Goal: Task Accomplishment & Management: Manage account settings

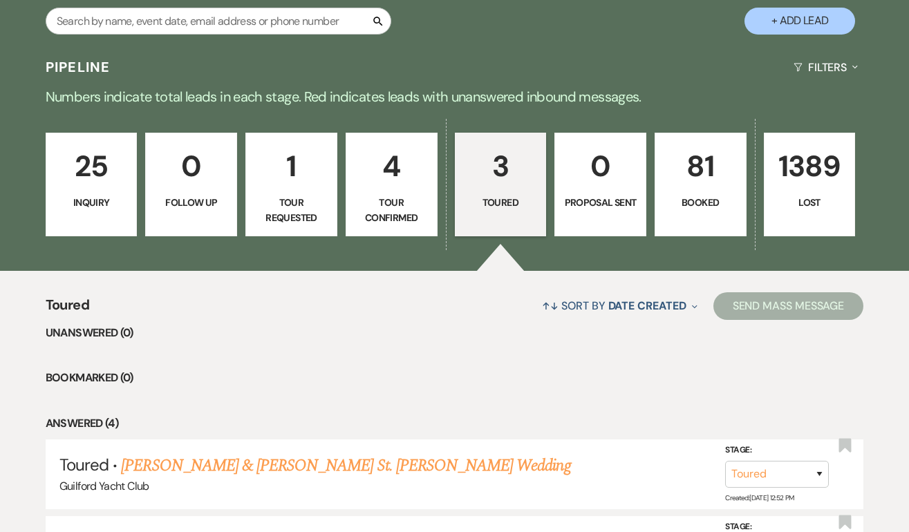
scroll to position [236, 0]
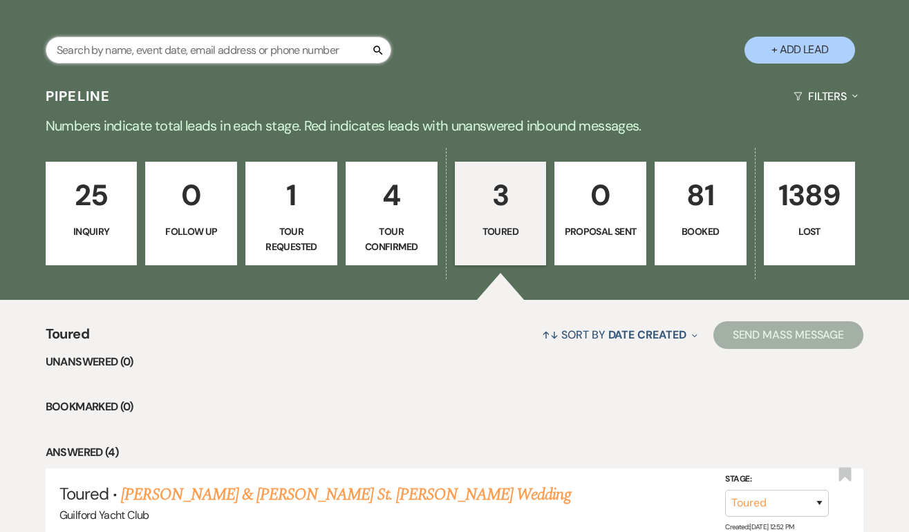
click at [308, 50] on input "text" at bounding box center [219, 50] width 346 height 27
type input "[PERSON_NAME]"
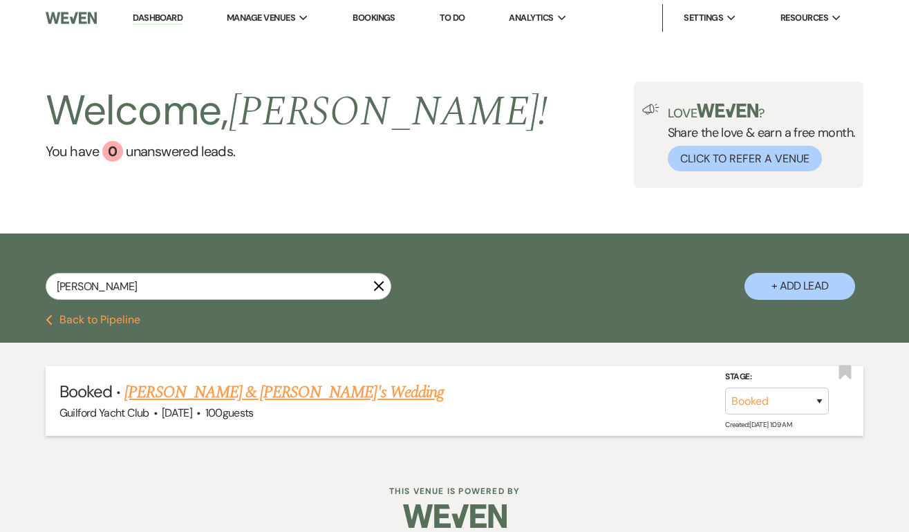
click at [228, 393] on link "[PERSON_NAME] & [PERSON_NAME]'s Wedding" at bounding box center [283, 392] width 319 height 25
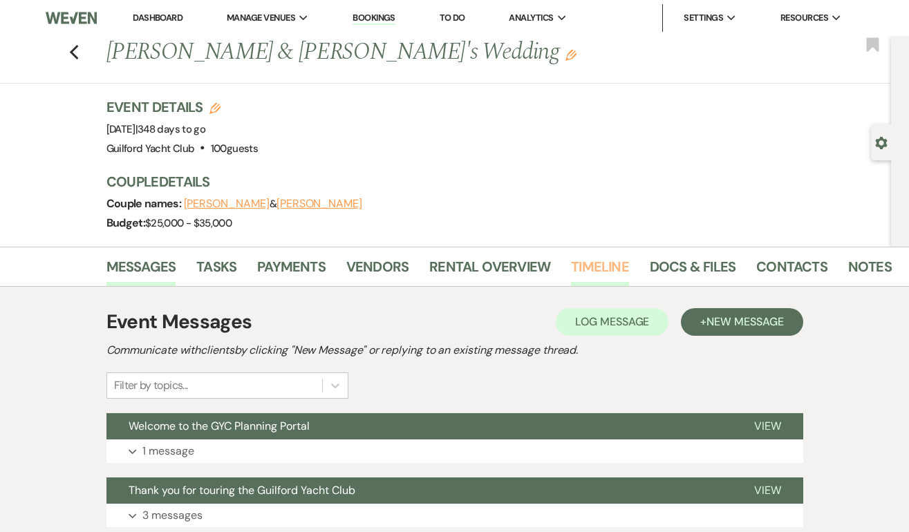
click at [611, 273] on link "Timeline" at bounding box center [600, 271] width 58 height 30
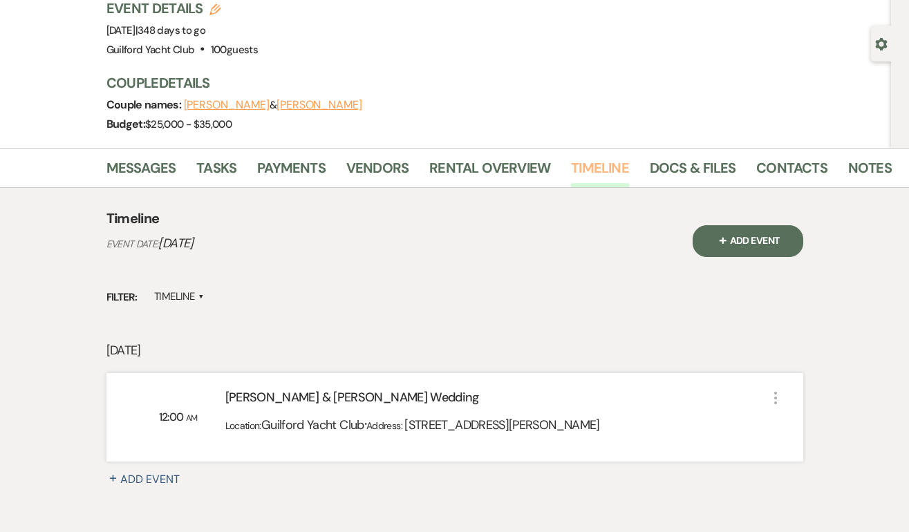
scroll to position [198, 0]
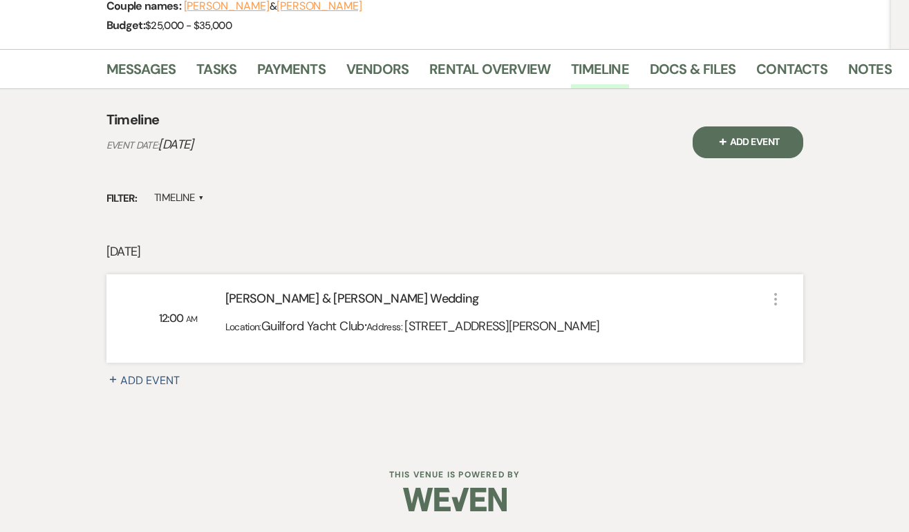
click at [775, 300] on use "button" at bounding box center [775, 299] width 3 height 12
click at [796, 328] on icon "Pencil" at bounding box center [794, 327] width 10 height 10
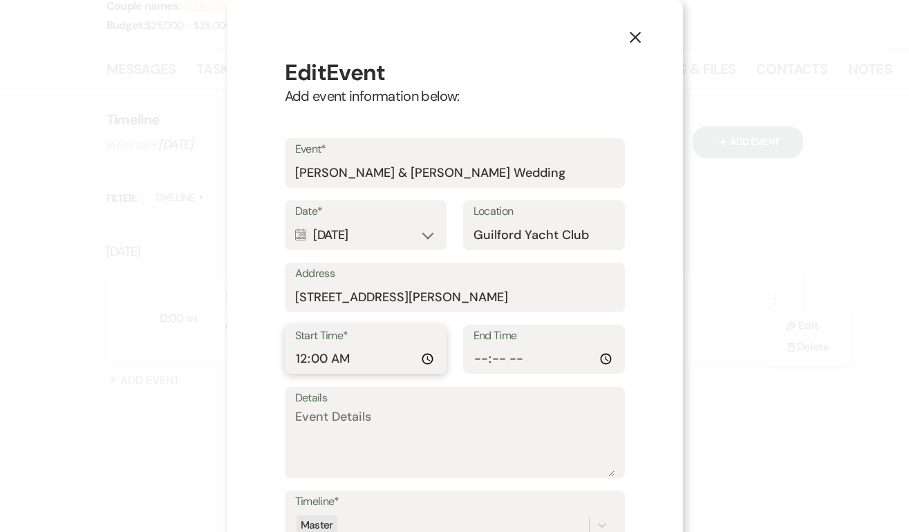
click at [302, 360] on input "00:00:00" at bounding box center [365, 359] width 141 height 27
click at [349, 360] on input "02:00" at bounding box center [365, 359] width 141 height 27
type input "14:00"
click at [476, 355] on input "End Time" at bounding box center [544, 359] width 141 height 27
click at [634, 38] on use "button" at bounding box center [634, 37] width 11 height 11
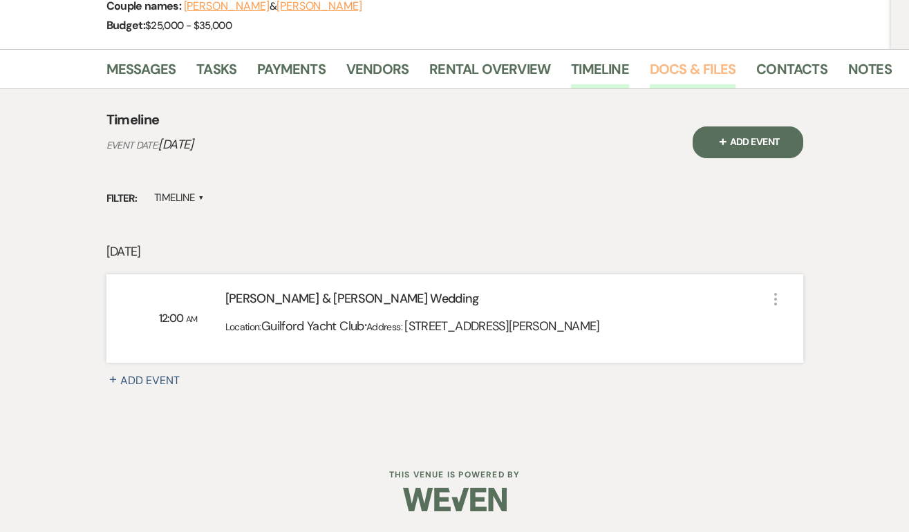
click at [662, 75] on link "Docs & Files" at bounding box center [693, 73] width 86 height 30
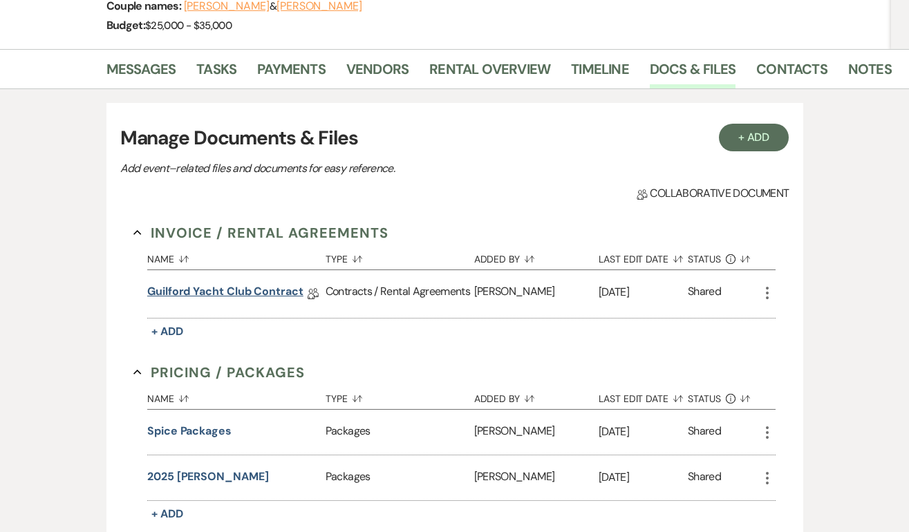
click at [169, 293] on link "Guilford Yacht Club Contract" at bounding box center [225, 294] width 156 height 21
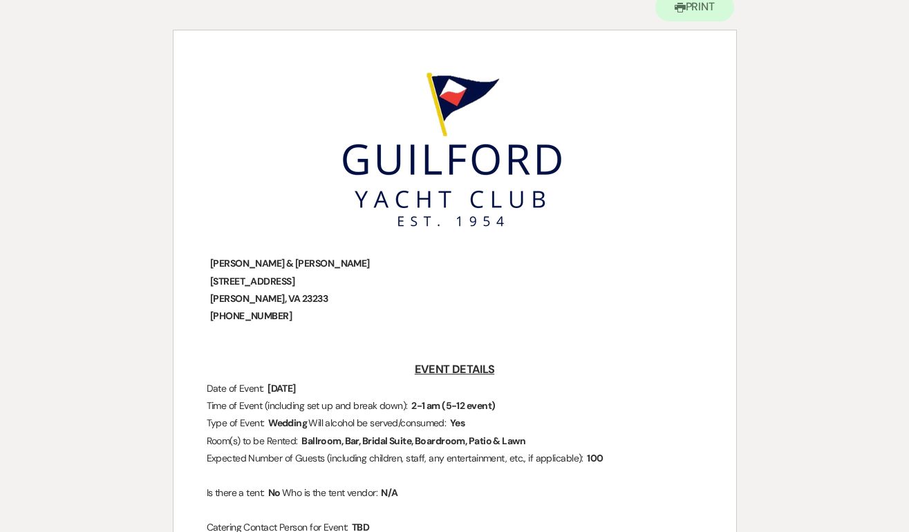
scroll to position [160, 0]
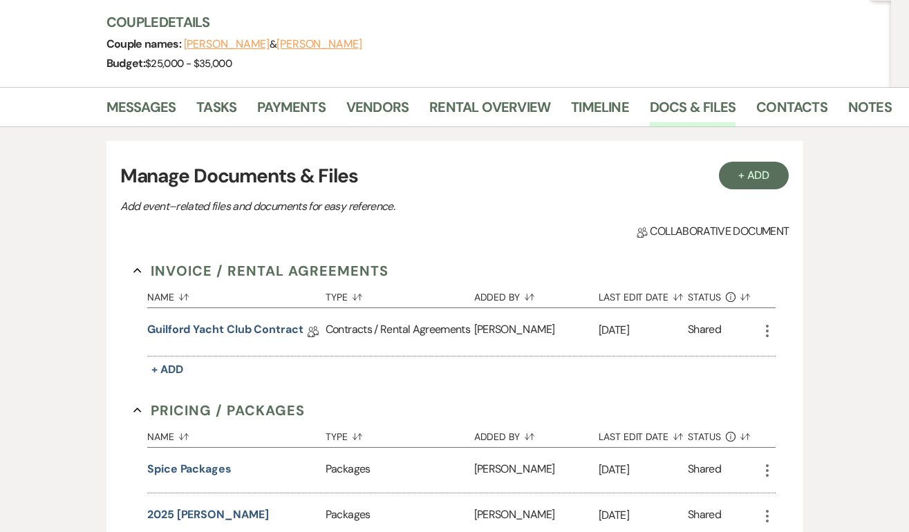
scroll to position [198, 0]
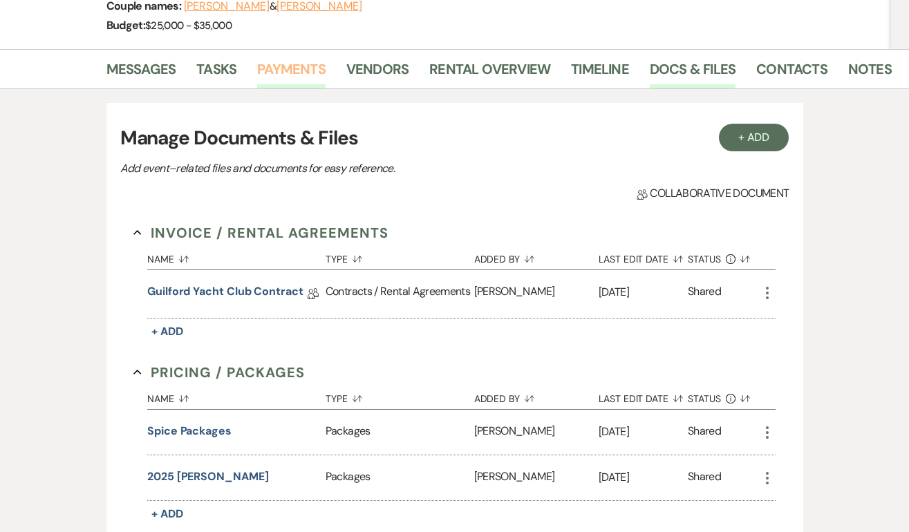
click at [306, 71] on link "Payments" at bounding box center [291, 73] width 68 height 30
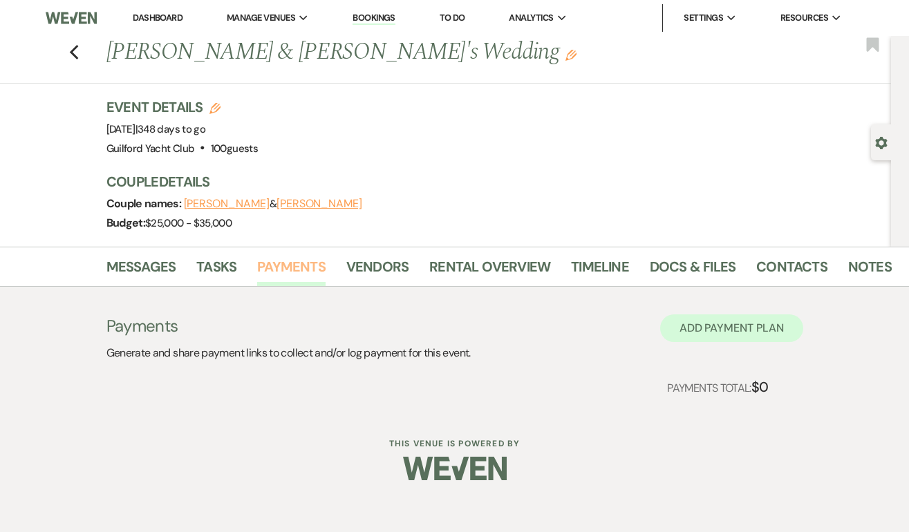
drag, startPoint x: 295, startPoint y: 261, endPoint x: 712, endPoint y: 327, distance: 421.6
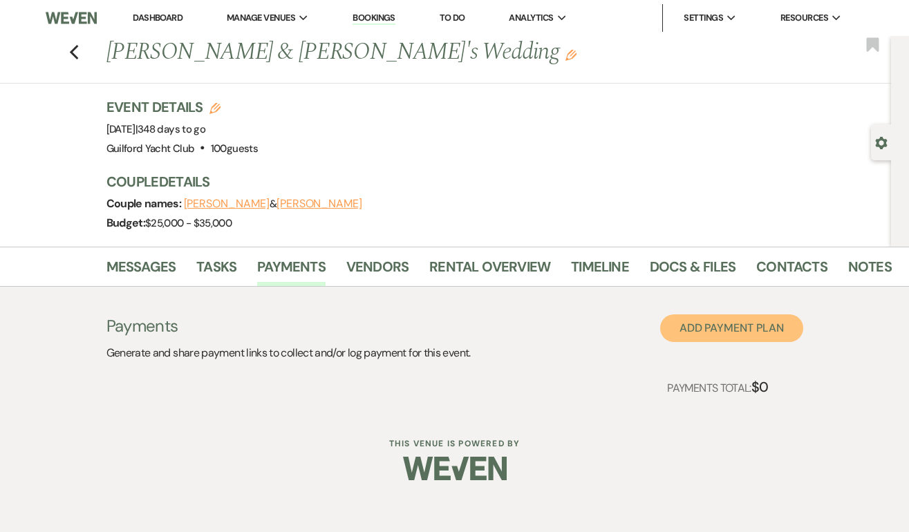
click at [712, 327] on button "Add Payment Plan" at bounding box center [731, 329] width 143 height 28
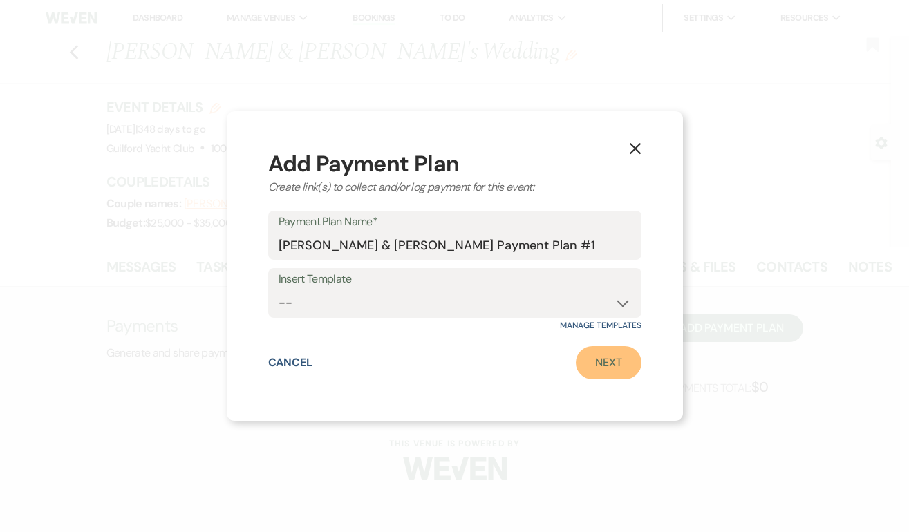
click at [620, 358] on link "Next" at bounding box center [609, 362] width 66 height 33
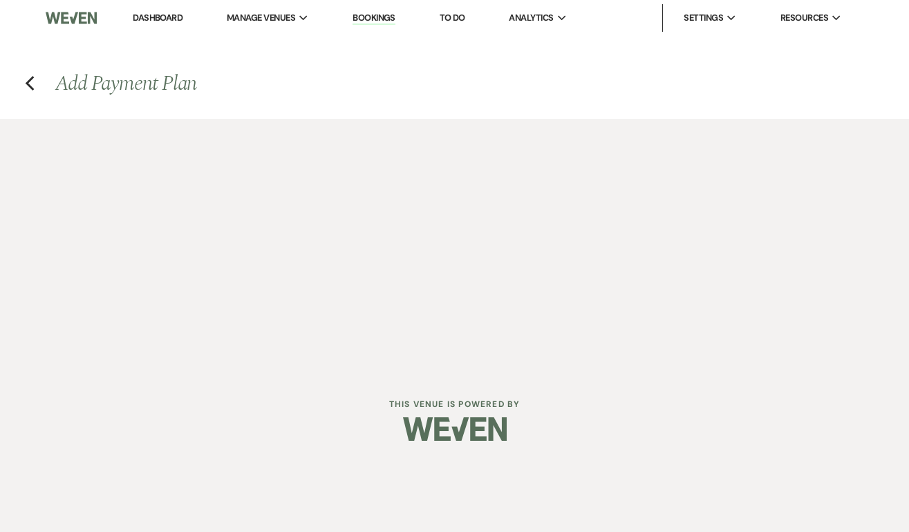
select select "2"
select select "percentage"
select select "true"
select select "client"
select select "weeks"
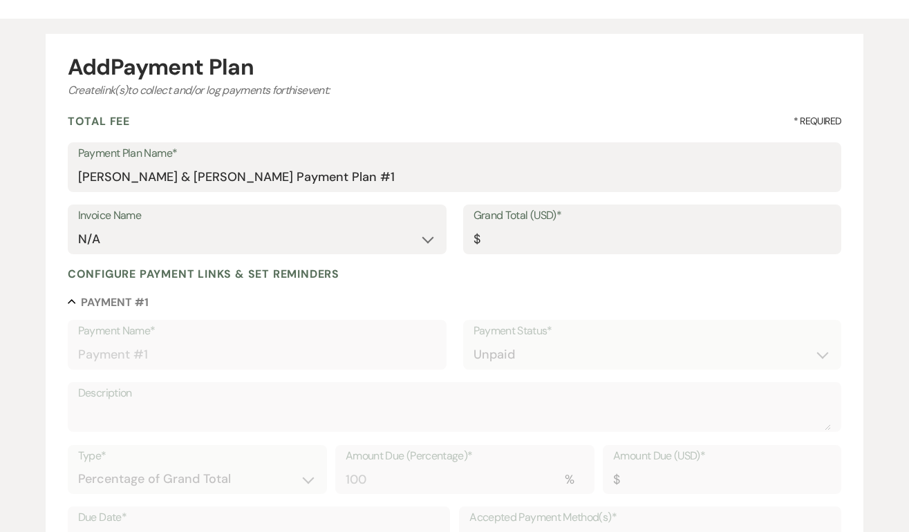
scroll to position [187, 0]
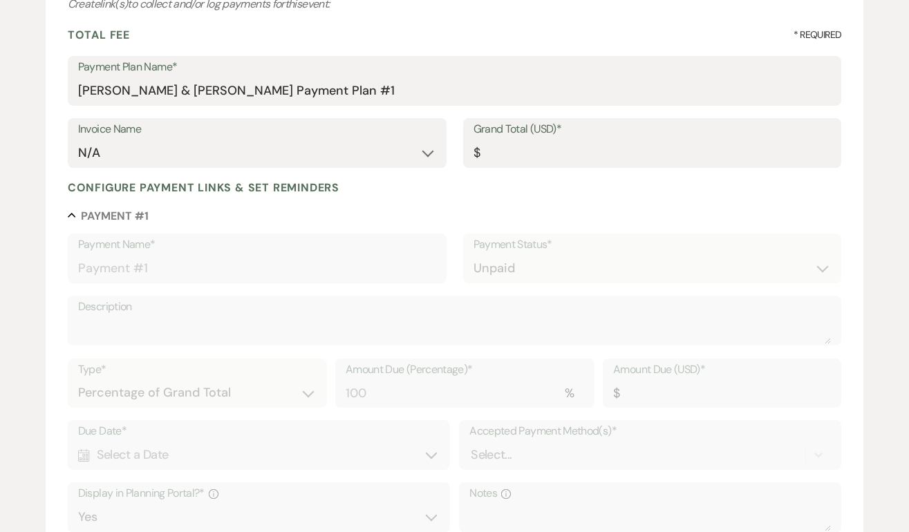
click at [535, 168] on div "Invoice Name N/A Grand Total (USD)* $" at bounding box center [455, 149] width 774 height 62
click at [527, 154] on input "Grand Total (USD)*" at bounding box center [653, 153] width 358 height 27
type input "4"
type input "4.00"
type input "41"
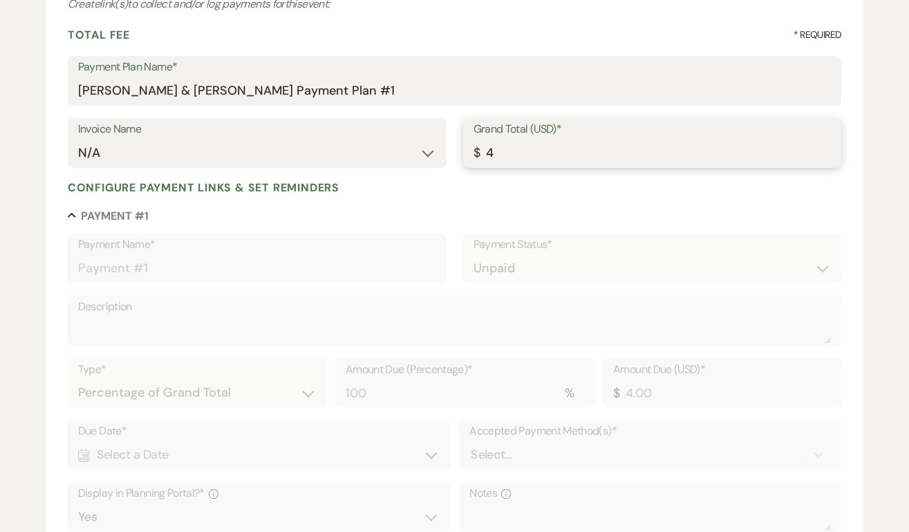
type input "41.00"
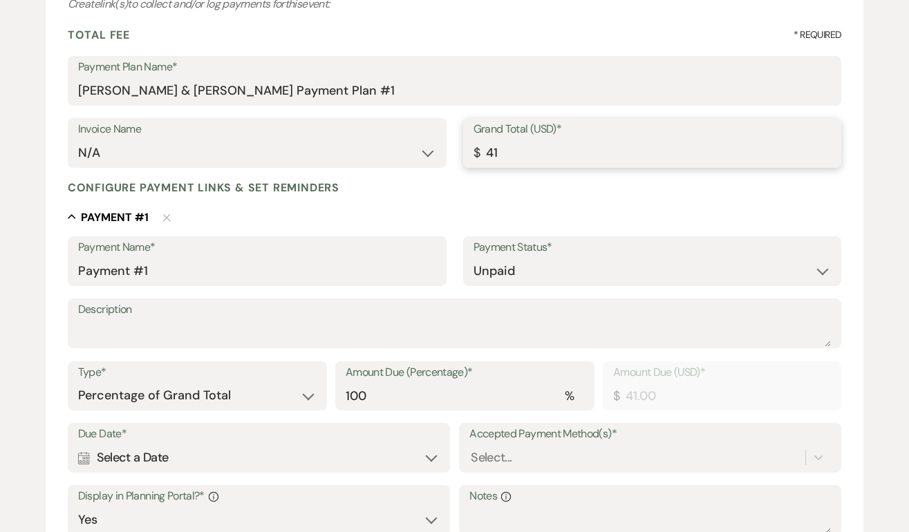
type input "410"
type input "410.00"
type input "4100"
type input "4100.00"
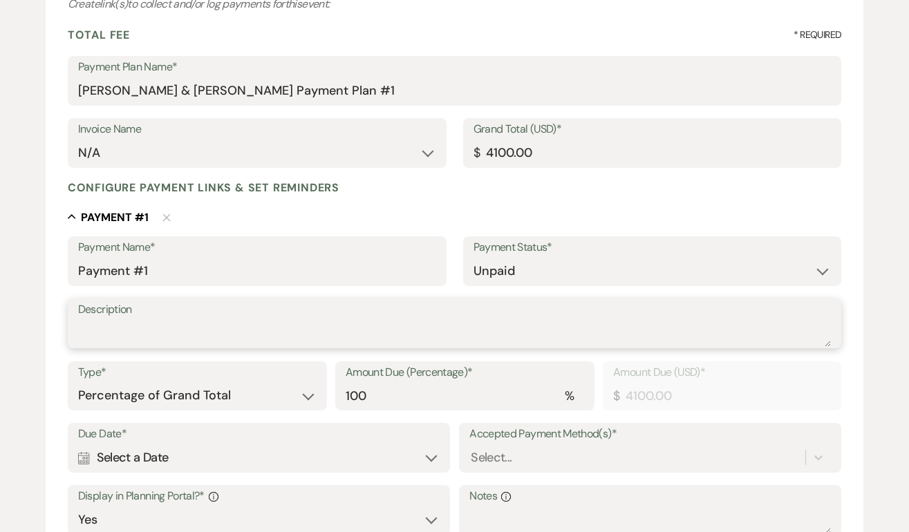
click at [193, 329] on textarea "Description" at bounding box center [455, 333] width 754 height 28
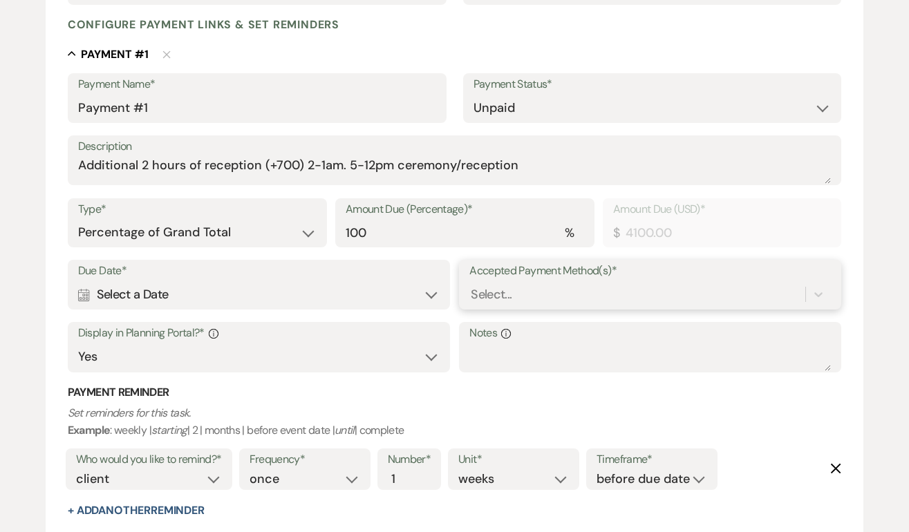
click at [499, 308] on div "Select..." at bounding box center [651, 294] width 362 height 26
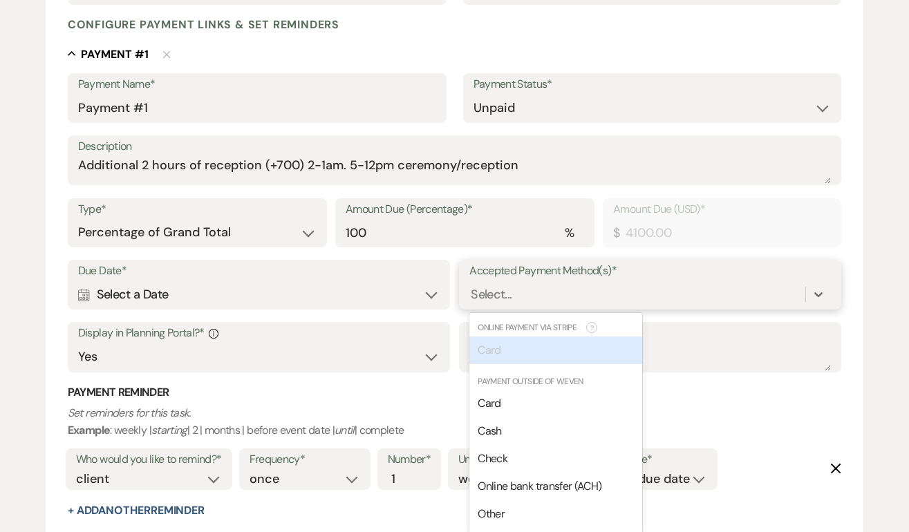
scroll to position [360, 0]
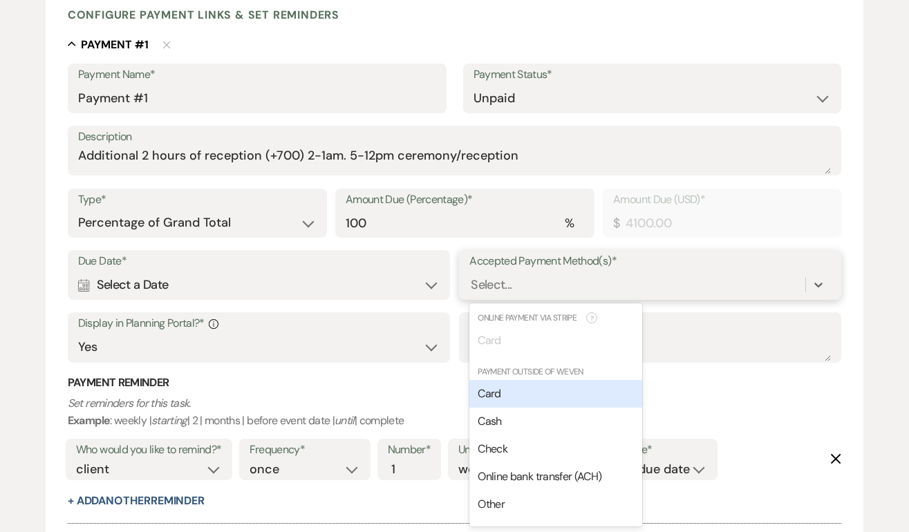
click at [492, 394] on span "Card" at bounding box center [489, 394] width 23 height 15
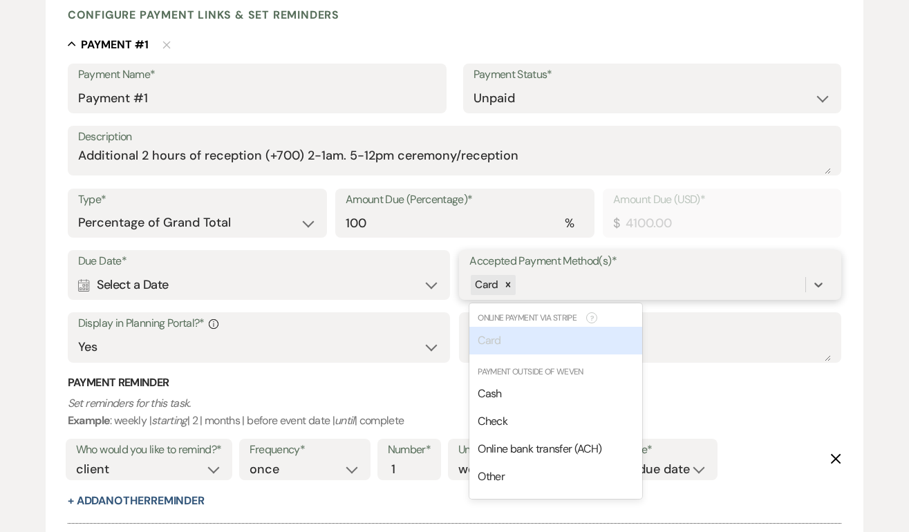
click at [550, 284] on div "Card" at bounding box center [638, 285] width 336 height 24
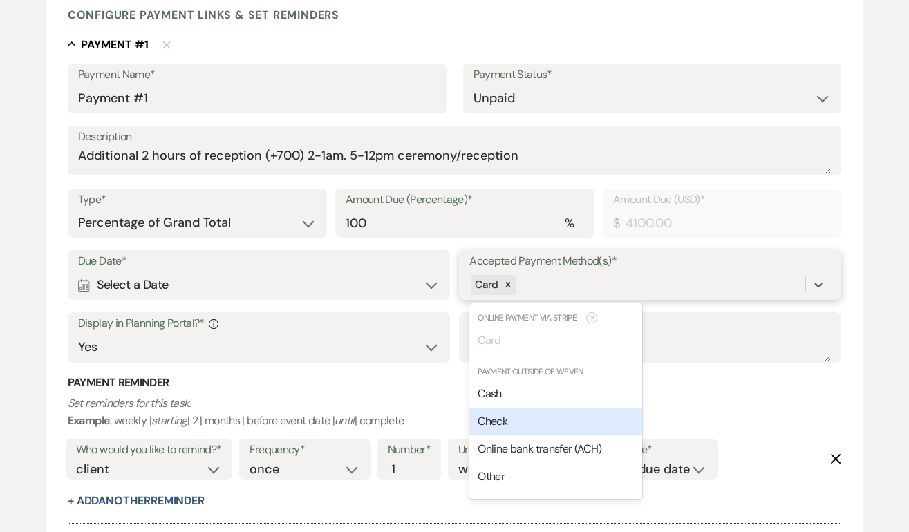
click at [526, 426] on div "Check" at bounding box center [556, 422] width 173 height 28
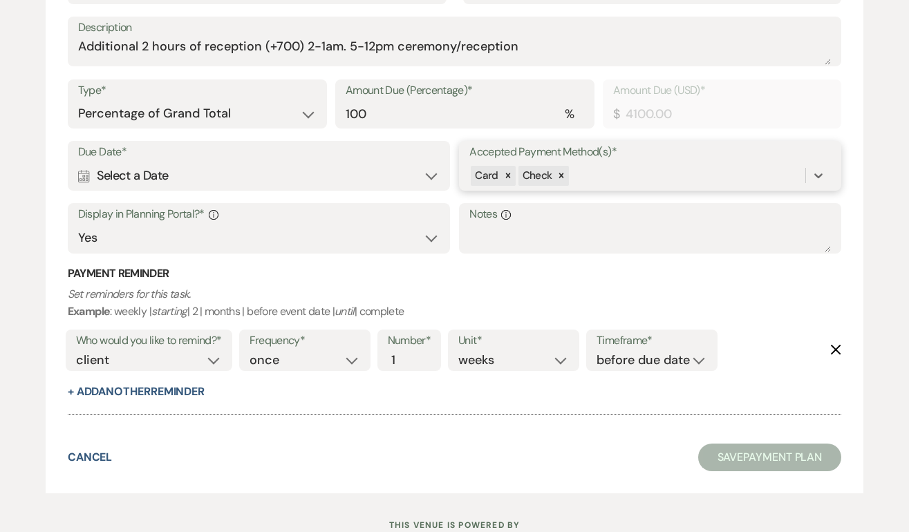
scroll to position [470, 0]
click at [84, 175] on icon "Calendar" at bounding box center [84, 175] width 12 height 12
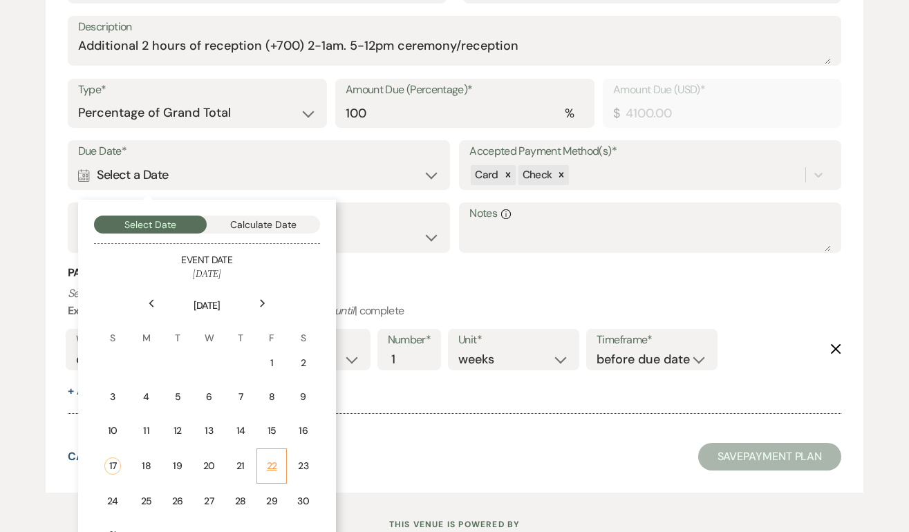
click at [267, 468] on div "22" at bounding box center [272, 466] width 12 height 15
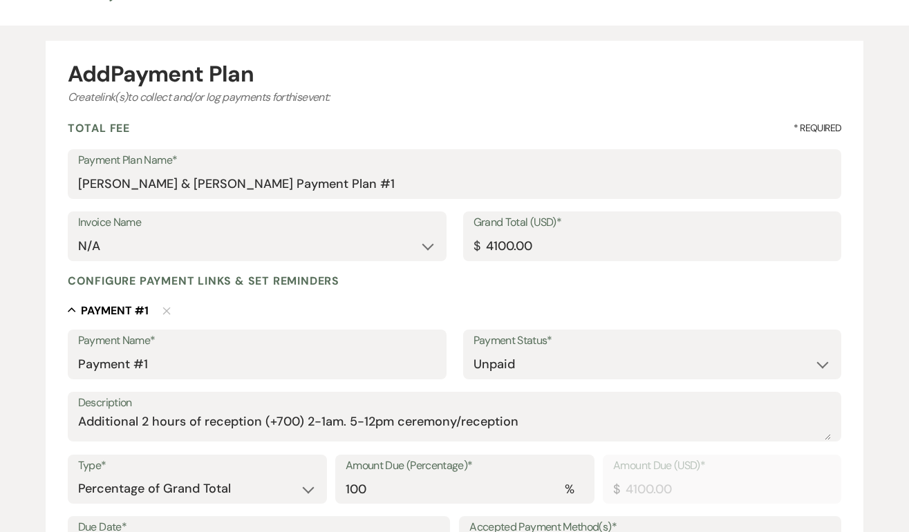
scroll to position [92, 0]
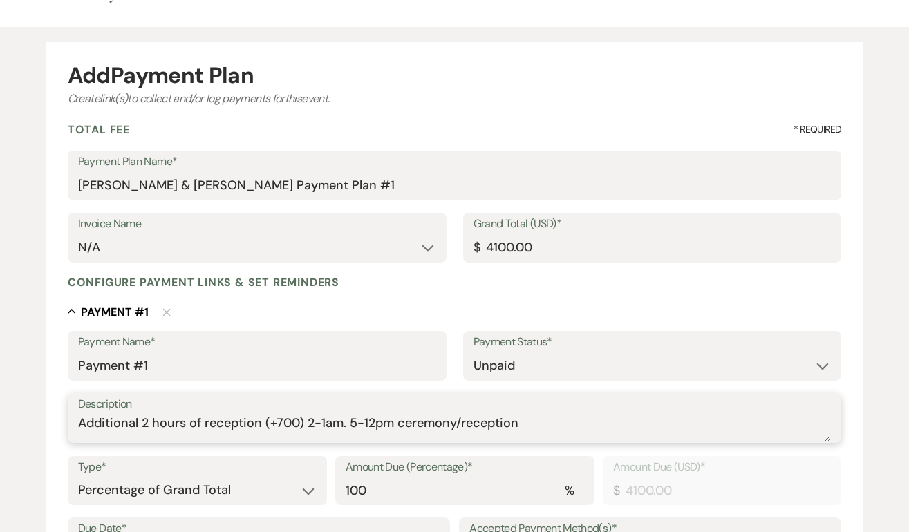
click at [276, 423] on textarea "Additional 2 hours of reception (+700) 2-1am. 5-12pm ceremony/reception" at bounding box center [455, 428] width 754 height 28
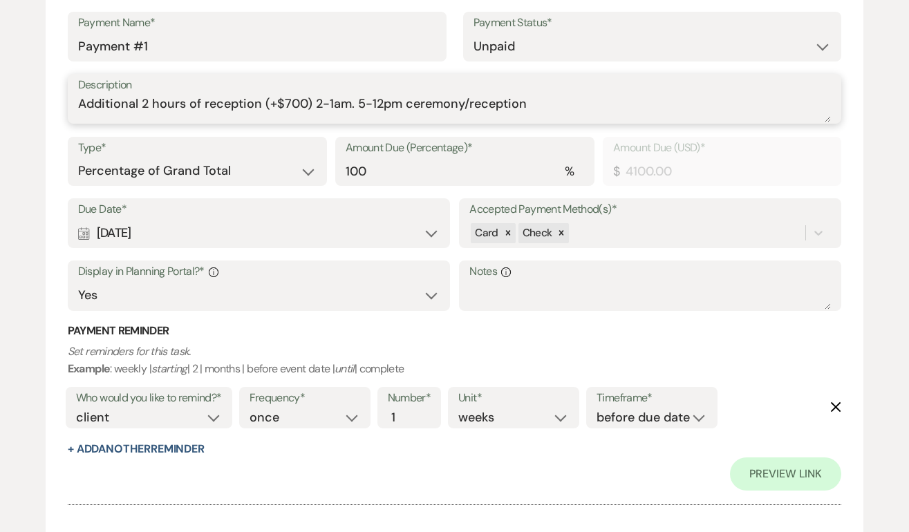
scroll to position [552, 0]
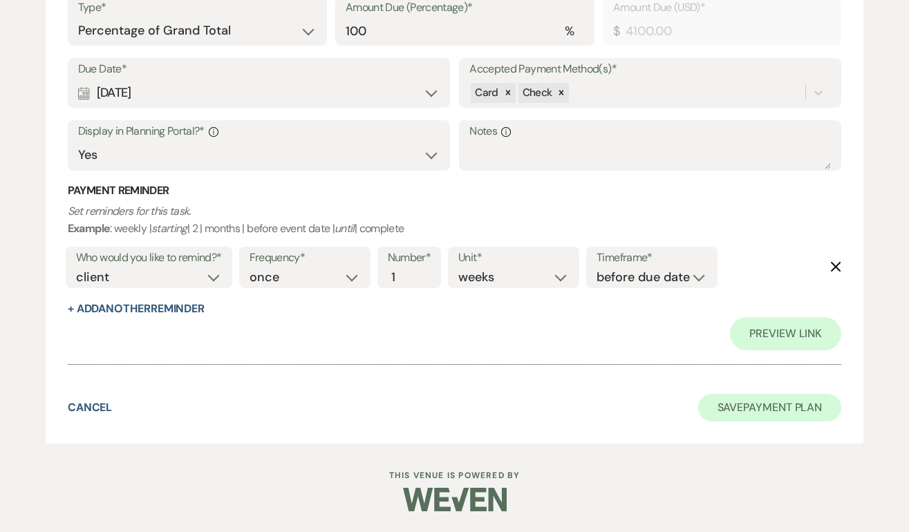
type textarea "Additional 2 hours of reception (+$700) 2-1am. 5-12pm ceremony/reception"
click at [779, 411] on button "Save Payment Plan" at bounding box center [770, 408] width 144 height 28
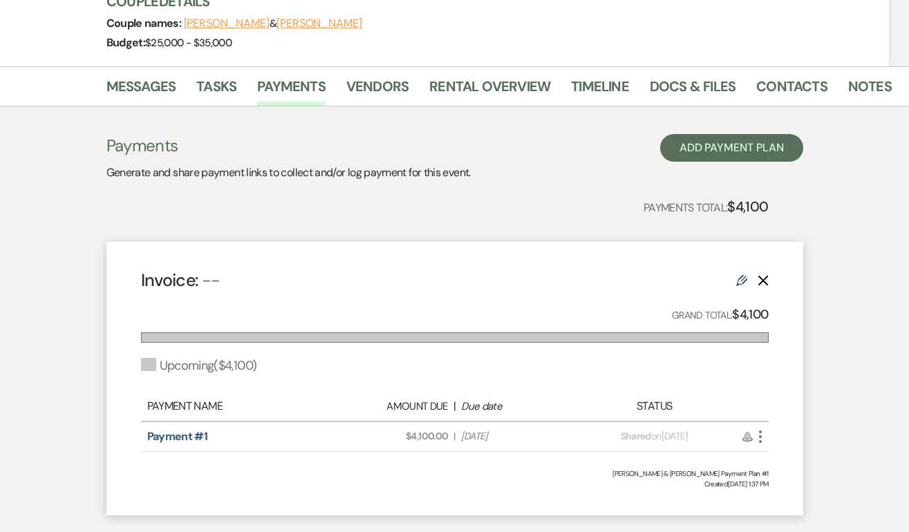
scroll to position [182, 0]
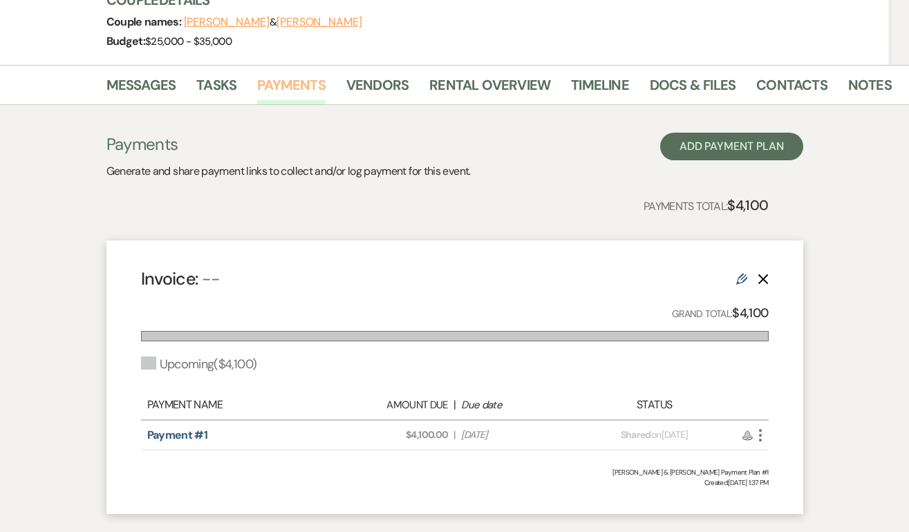
click at [275, 84] on link "Payments" at bounding box center [291, 89] width 68 height 30
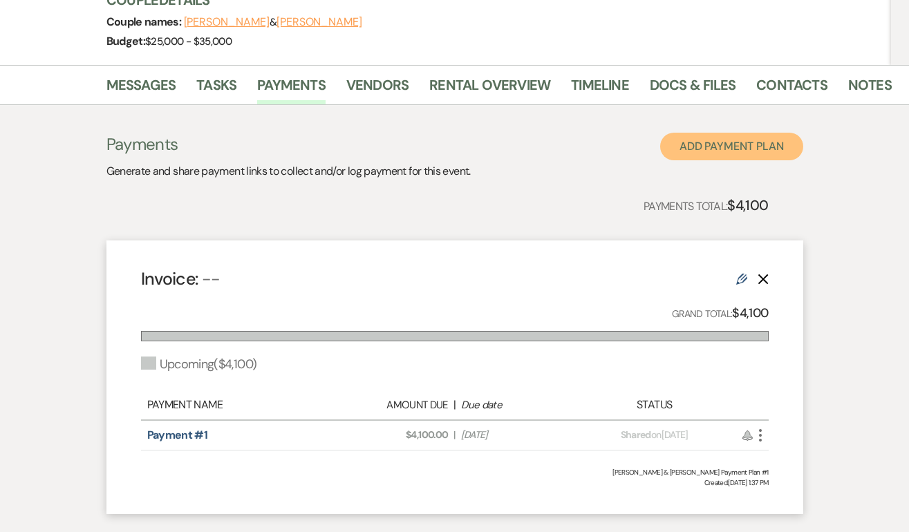
click at [711, 144] on button "Add Payment Plan" at bounding box center [731, 147] width 143 height 28
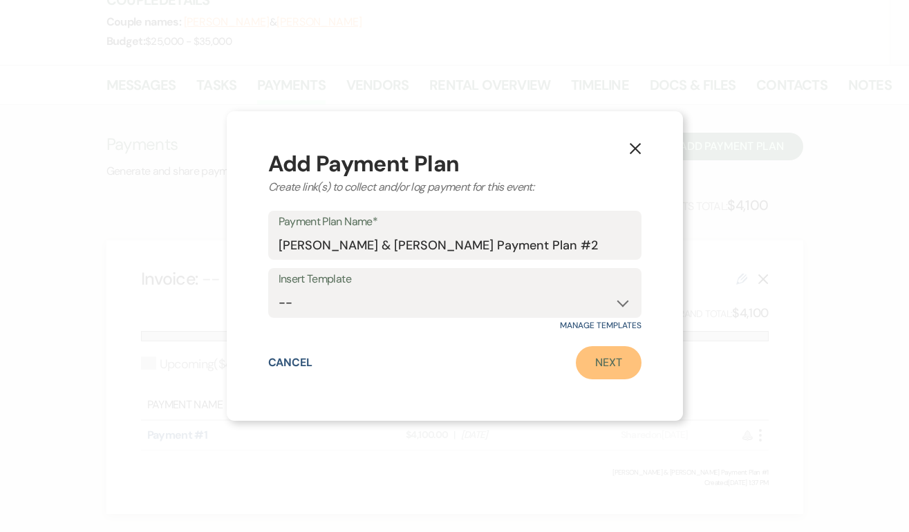
click at [597, 362] on link "Next" at bounding box center [609, 362] width 66 height 33
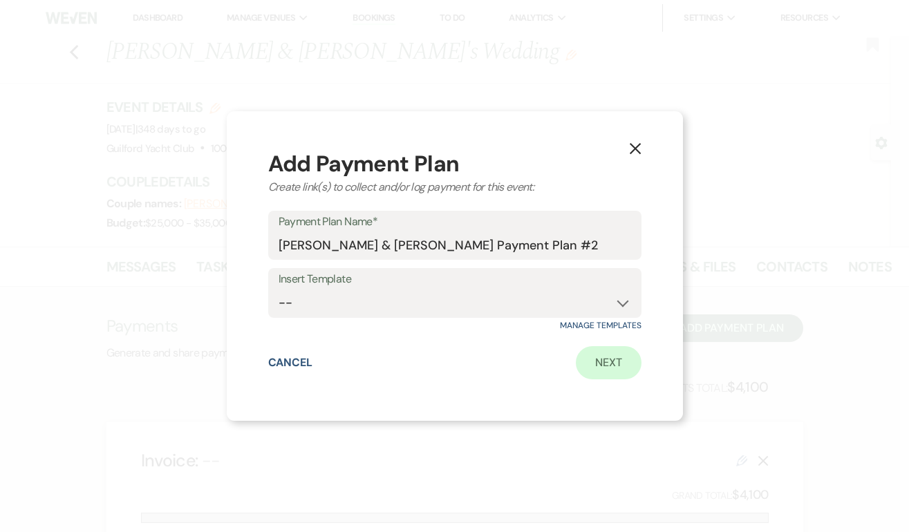
select select "2"
select select "percentage"
select select "true"
select select "client"
select select "weeks"
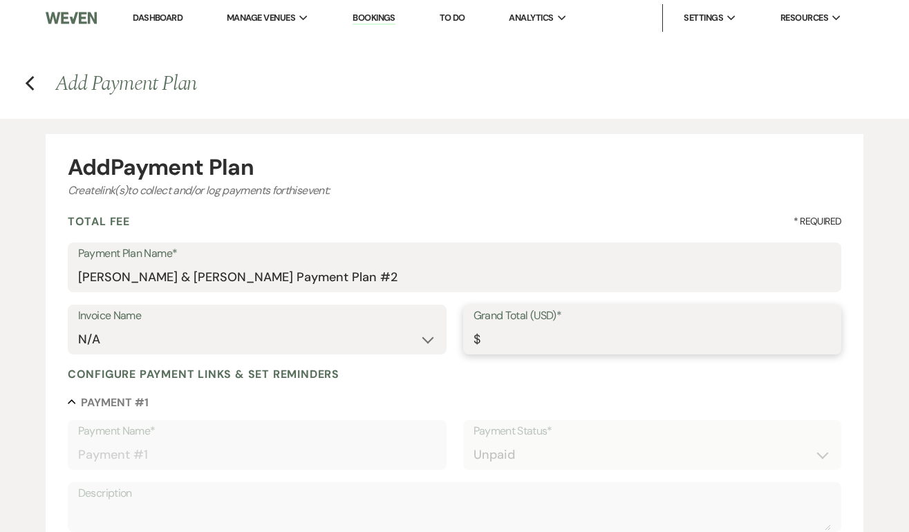
click at [538, 337] on input "Grand Total (USD)*" at bounding box center [653, 339] width 358 height 27
type input "4"
type input "4.00"
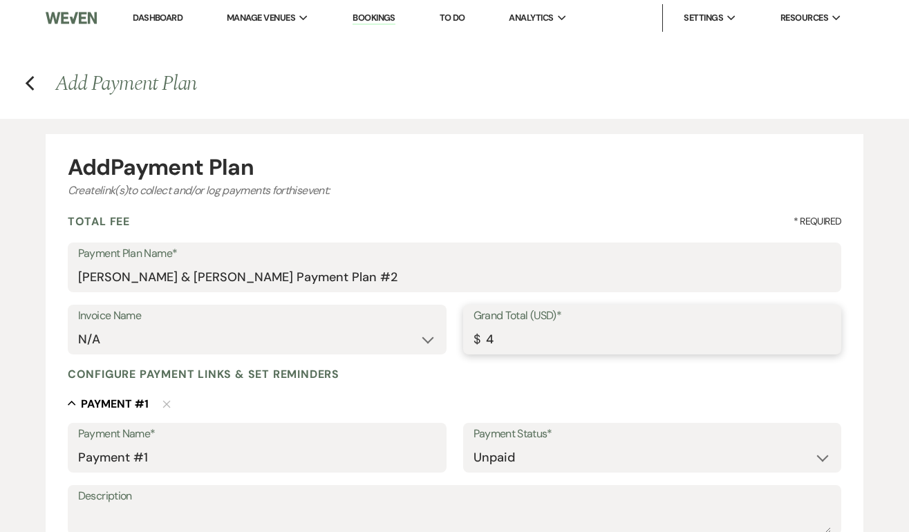
type input "41"
type input "41.00"
type input "410"
type input "410.00"
type input "4100"
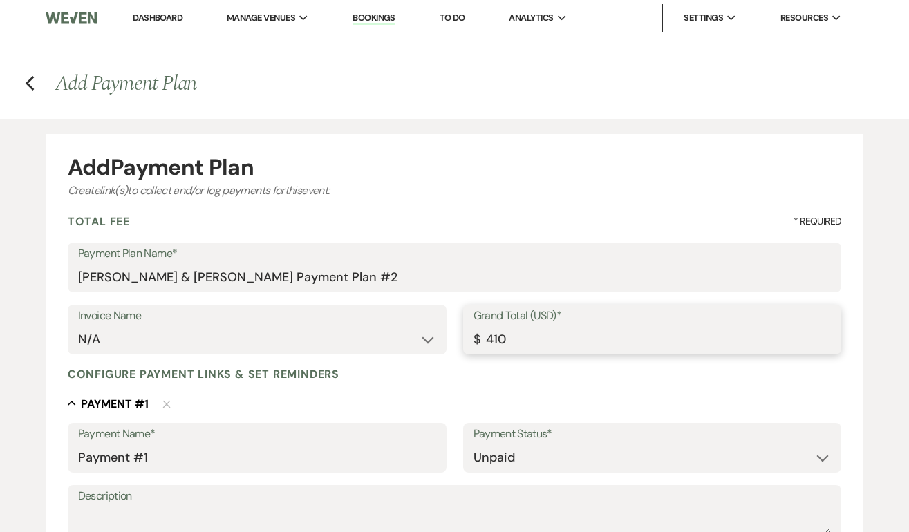
type input "4100.00"
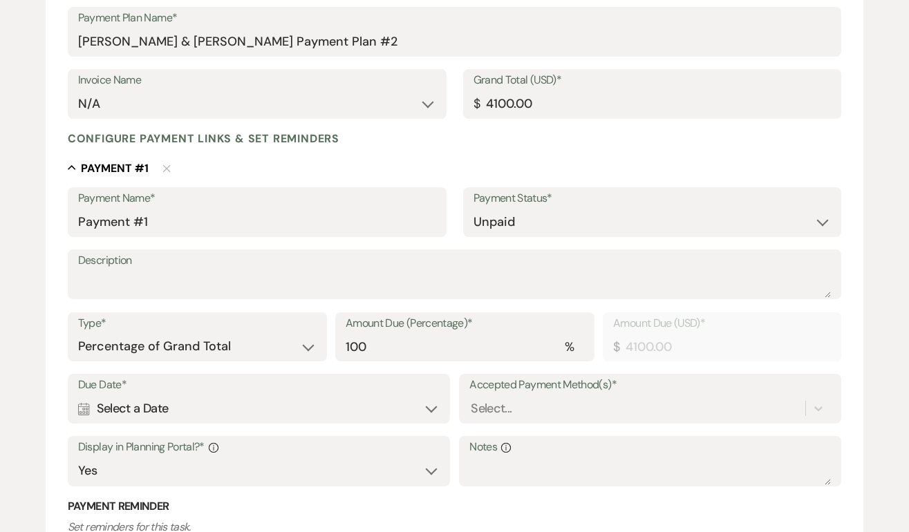
scroll to position [241, 0]
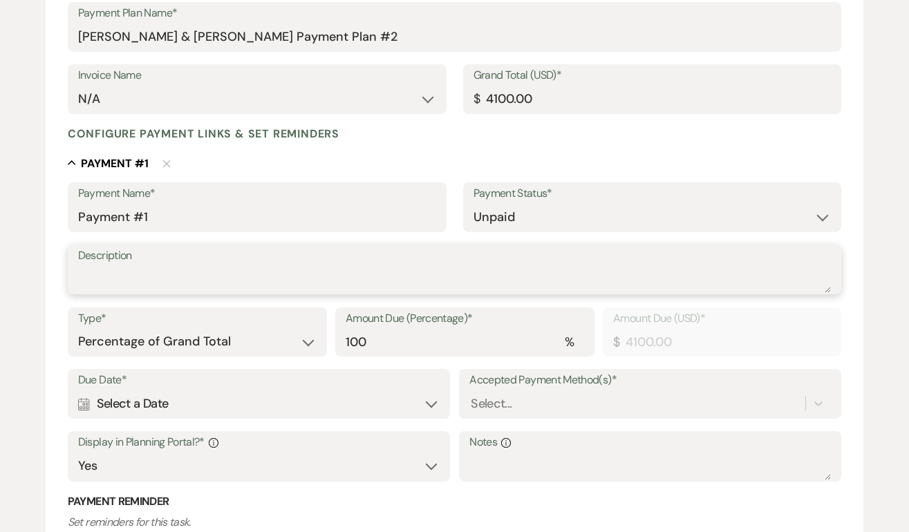
click at [326, 279] on textarea "Description" at bounding box center [455, 280] width 754 height 28
type textarea "Final Payment $3750 + $ 350 for overtime"
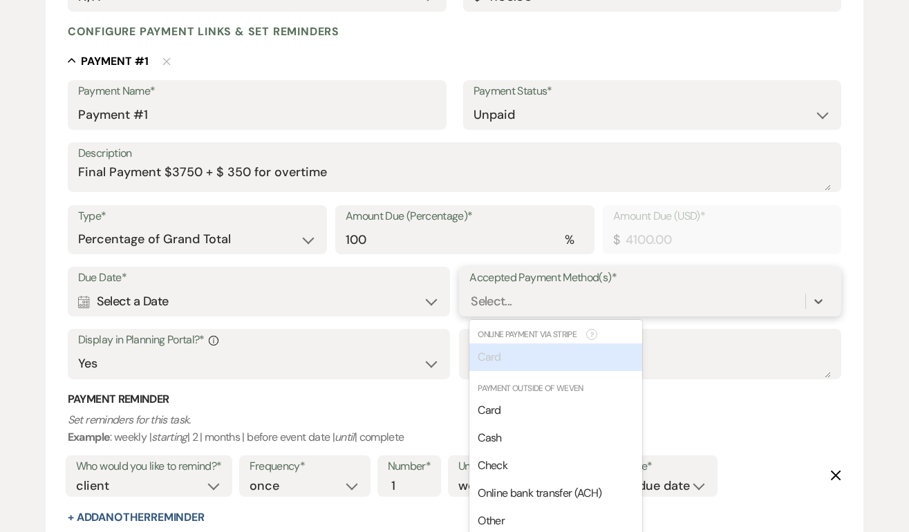
click at [480, 315] on div "option [object Object] focused disabled, 0 of 2. 6 results available. Use Up an…" at bounding box center [651, 301] width 362 height 26
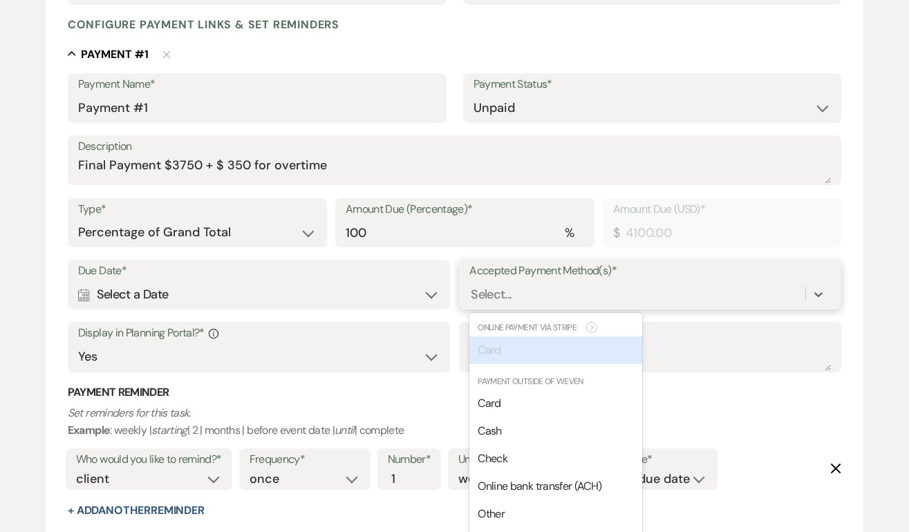
scroll to position [360, 0]
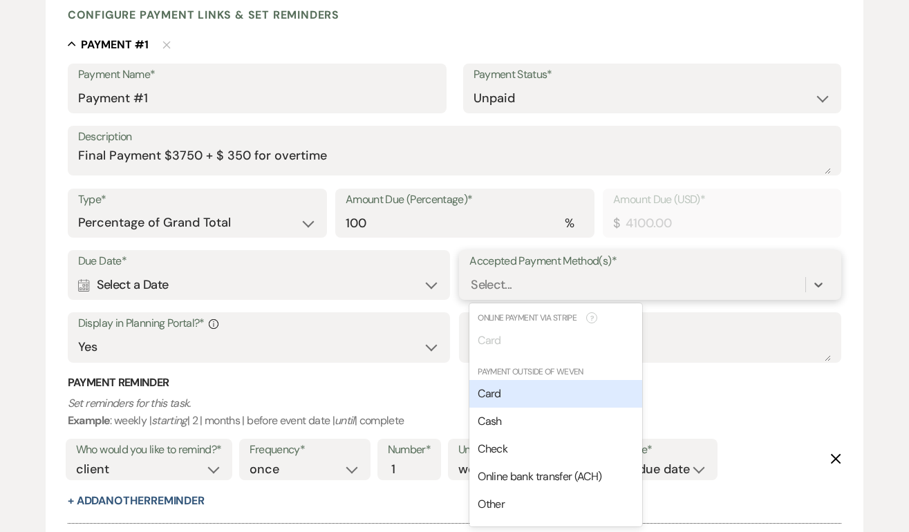
click at [493, 400] on span "Card" at bounding box center [489, 394] width 23 height 15
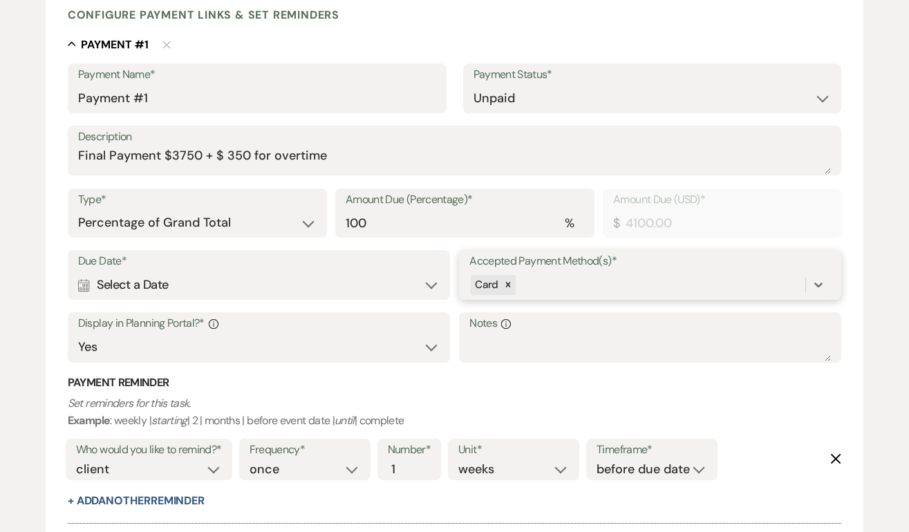
click at [537, 284] on div "Card" at bounding box center [638, 285] width 336 height 24
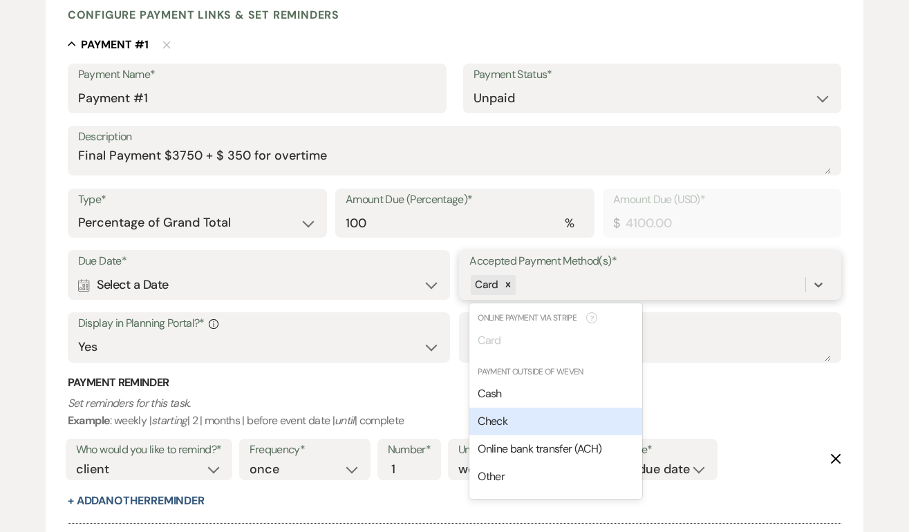
click at [516, 417] on div "Check" at bounding box center [556, 422] width 173 height 28
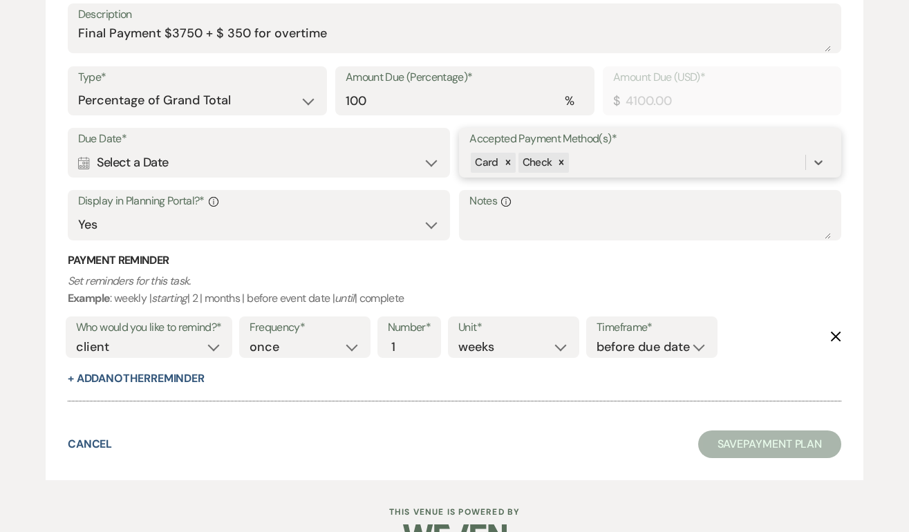
scroll to position [485, 0]
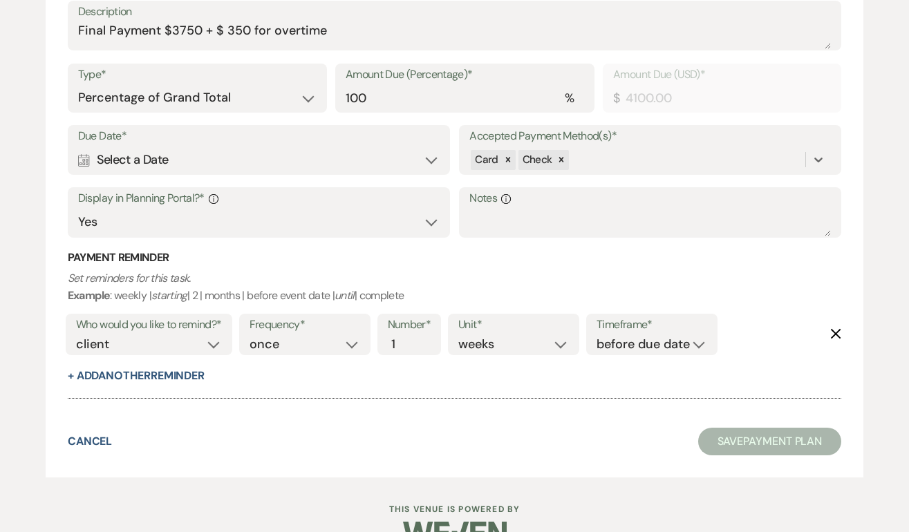
click at [81, 160] on icon "Calendar" at bounding box center [84, 160] width 12 height 12
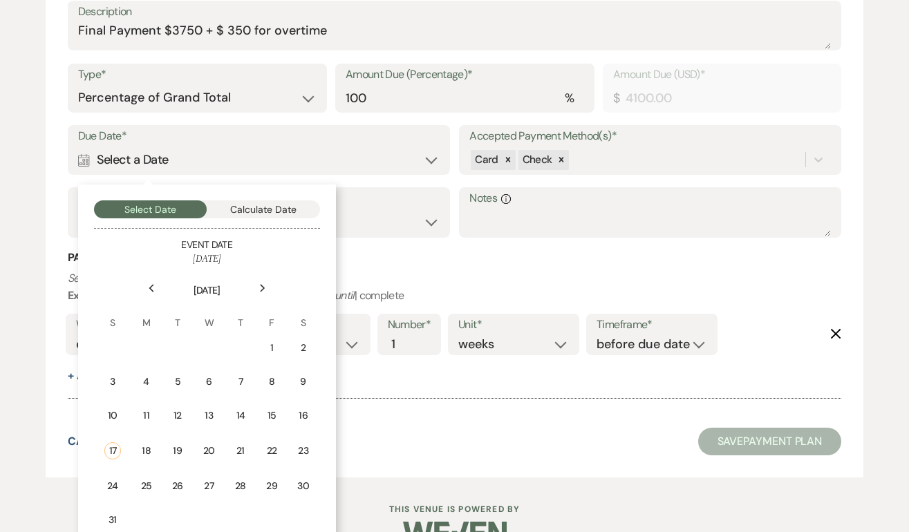
click at [260, 284] on icon "Next" at bounding box center [262, 288] width 7 height 8
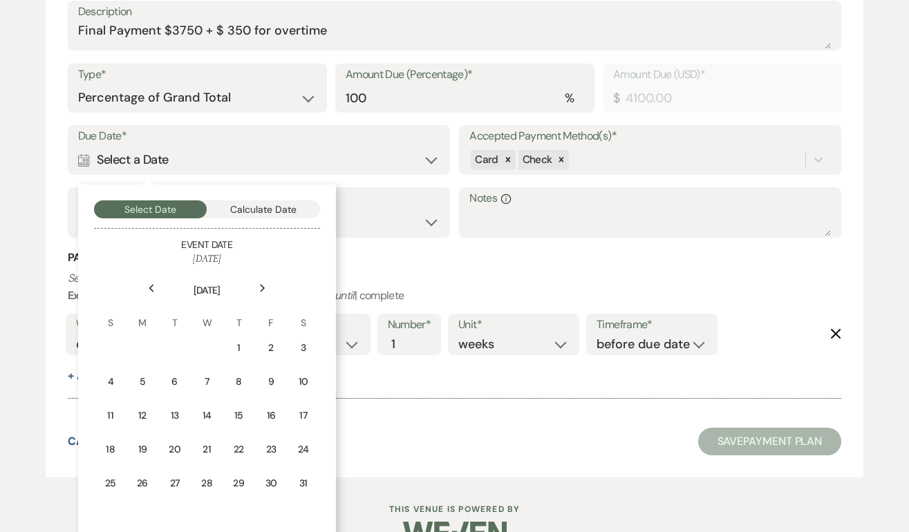
click at [260, 284] on icon "Next" at bounding box center [262, 288] width 7 height 8
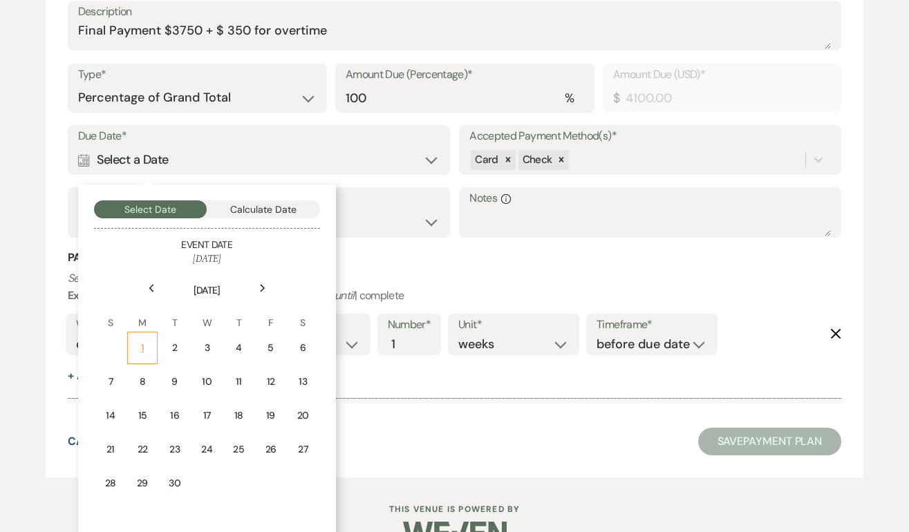
click at [142, 340] on td "1" at bounding box center [142, 348] width 30 height 33
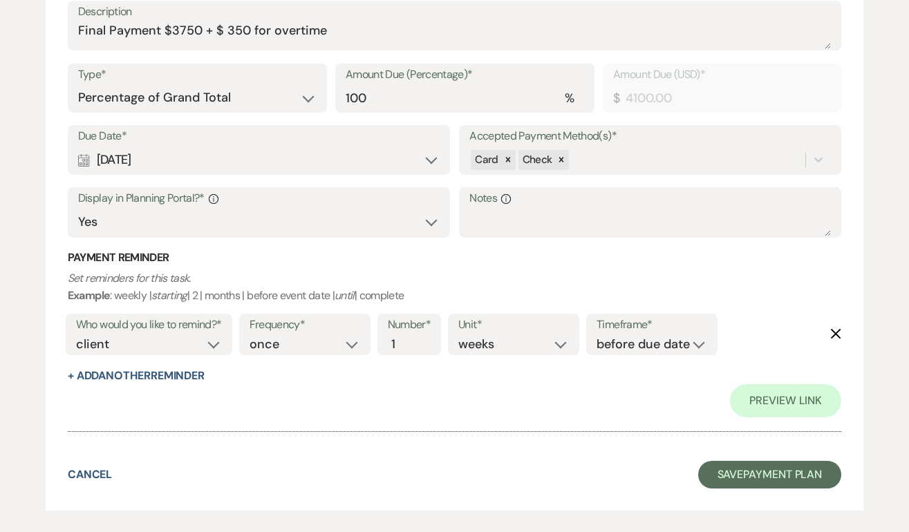
scroll to position [552, 0]
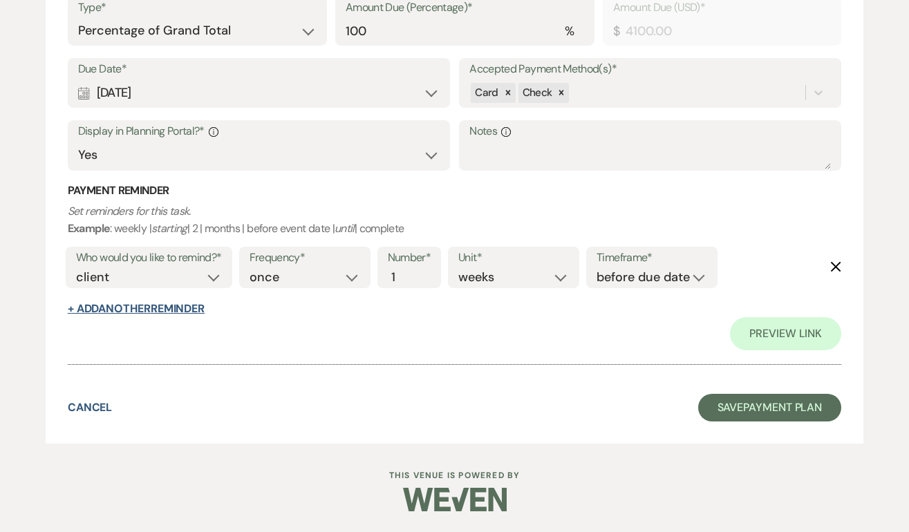
click at [183, 314] on button "+ Add Another Reminder" at bounding box center [136, 309] width 137 height 11
select select "client"
select select "days"
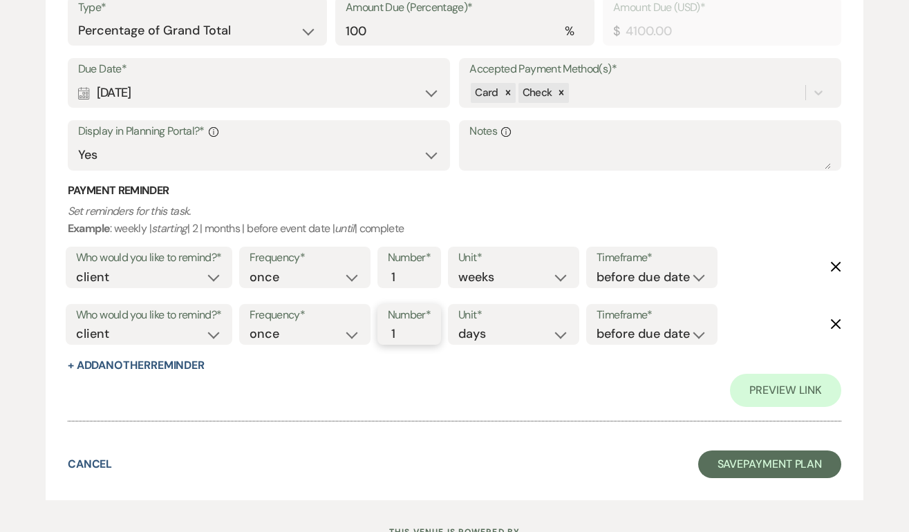
click at [402, 335] on input "1" at bounding box center [402, 334] width 29 height 19
type input "30"
click at [761, 465] on button "Save Payment Plan" at bounding box center [770, 465] width 144 height 28
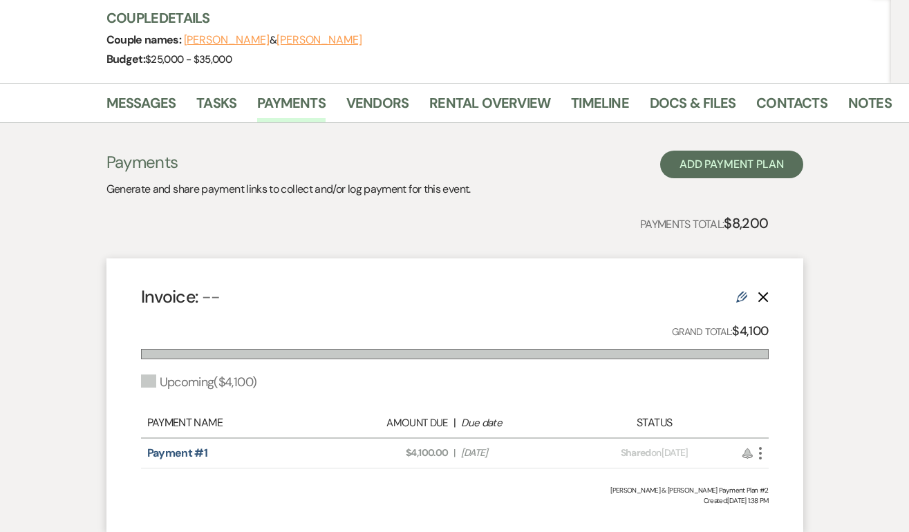
scroll to position [299, 0]
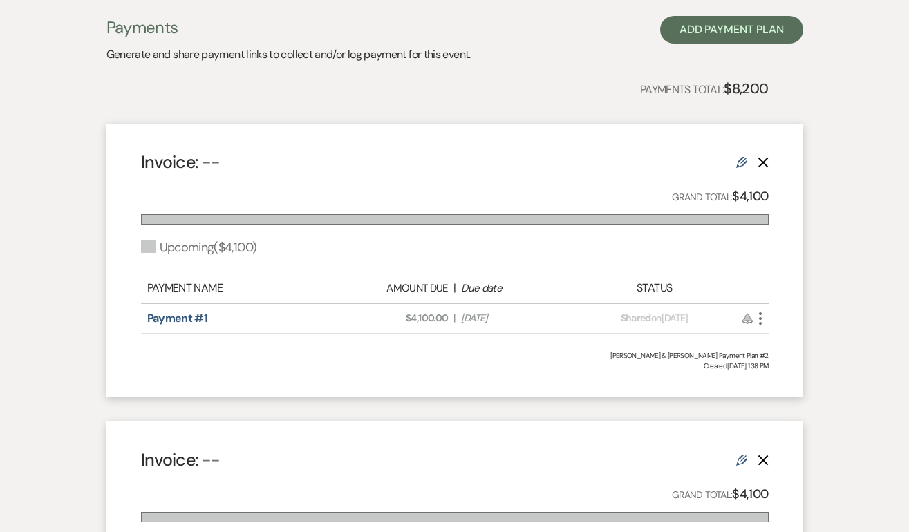
click at [761, 317] on icon "More" at bounding box center [760, 318] width 17 height 17
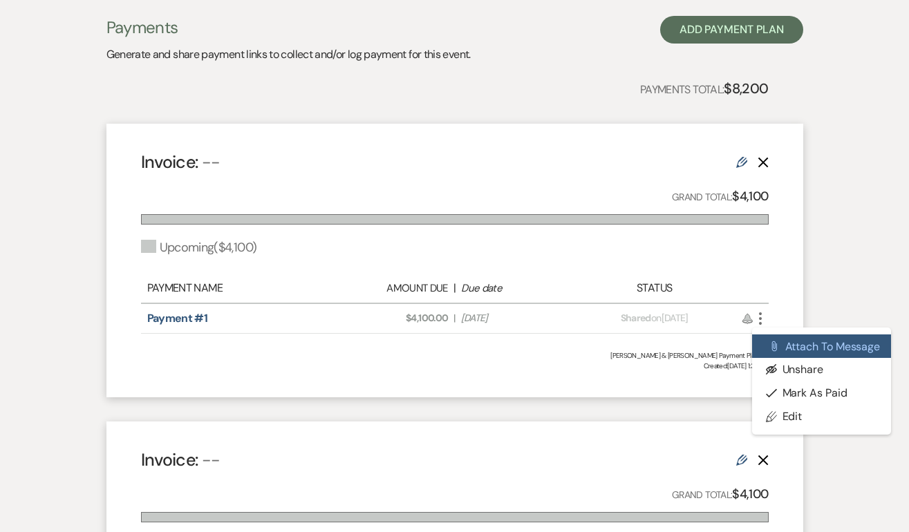
click at [810, 346] on button "Attach File Attach to Message" at bounding box center [822, 347] width 140 height 24
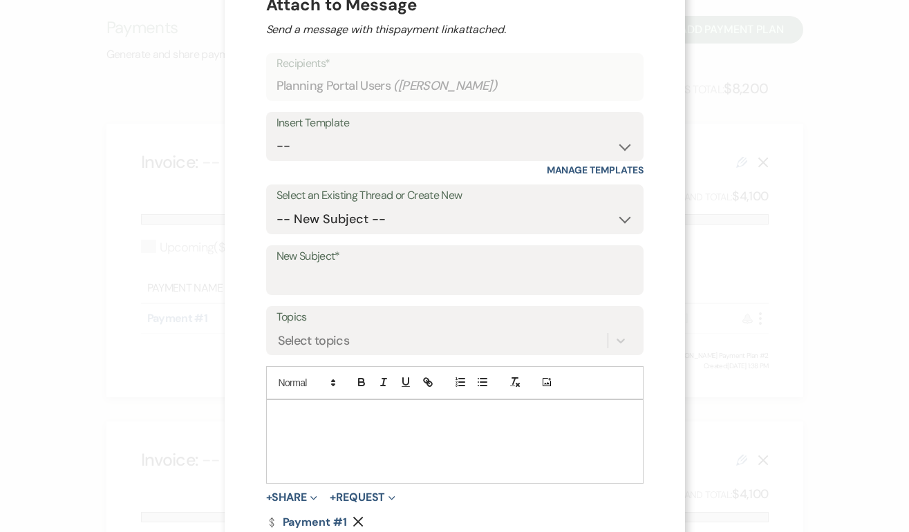
scroll to position [54, 0]
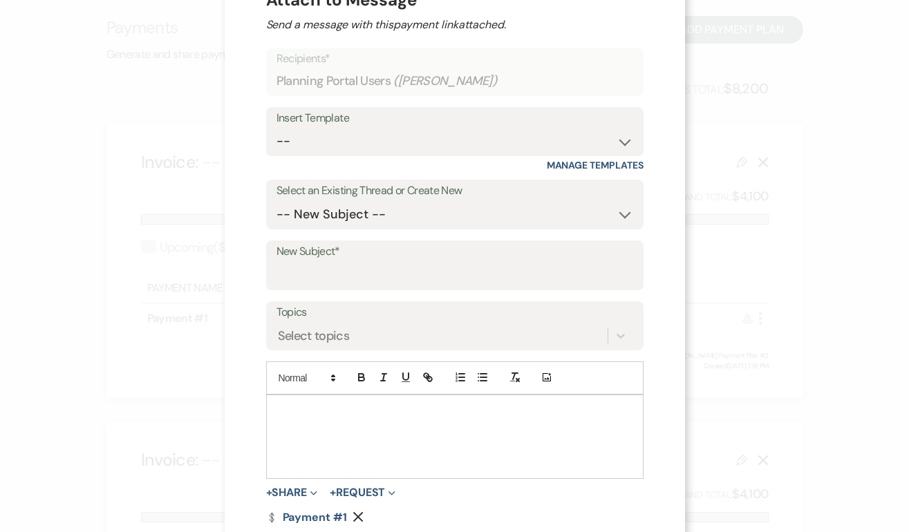
click at [346, 428] on div at bounding box center [455, 437] width 376 height 83
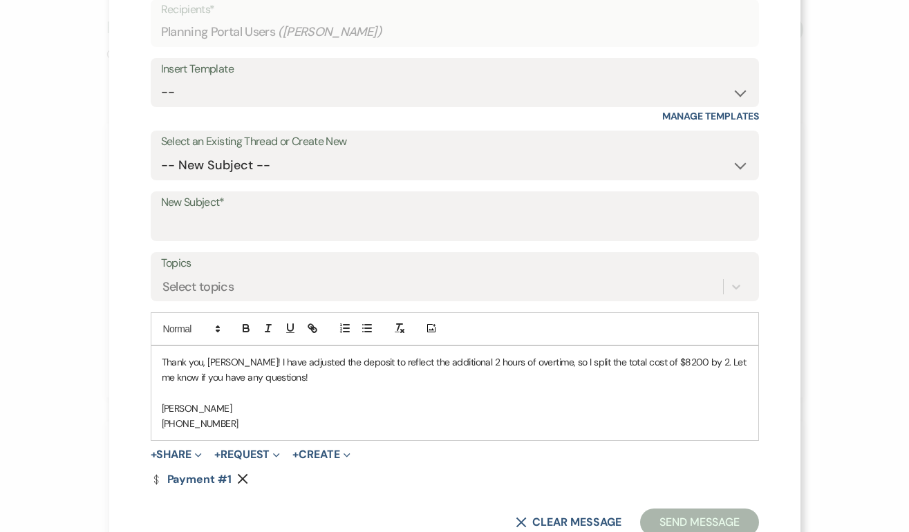
scroll to position [148, 0]
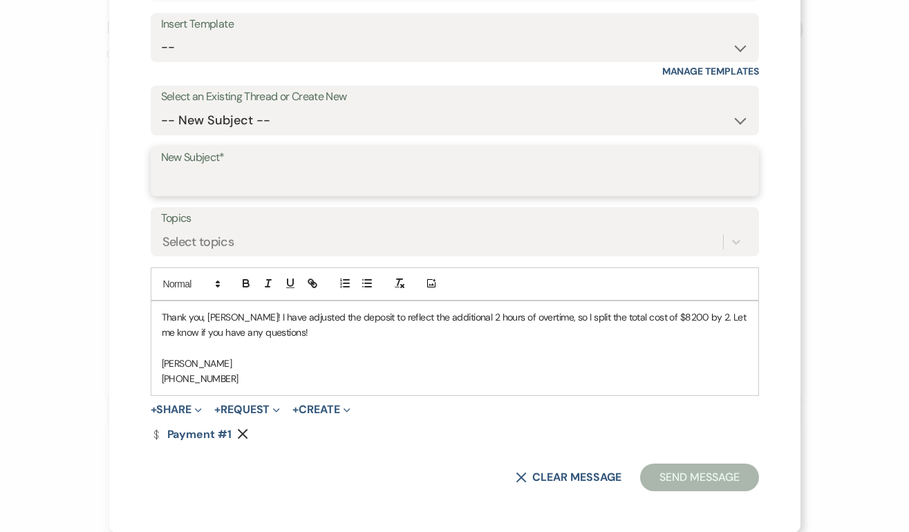
click at [191, 176] on input "New Subject*" at bounding box center [455, 181] width 588 height 27
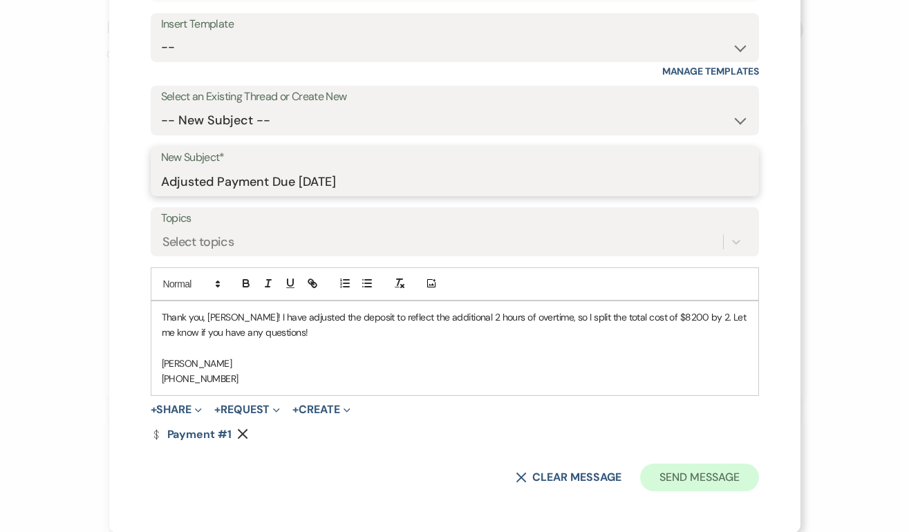
type input "Adjusted Payment Due [DATE]"
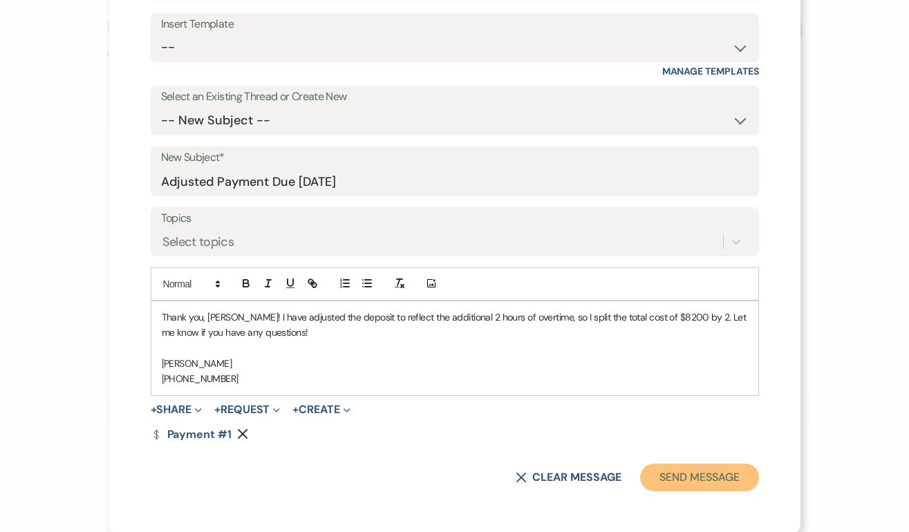
click at [678, 474] on button "Send Message" at bounding box center [699, 478] width 118 height 28
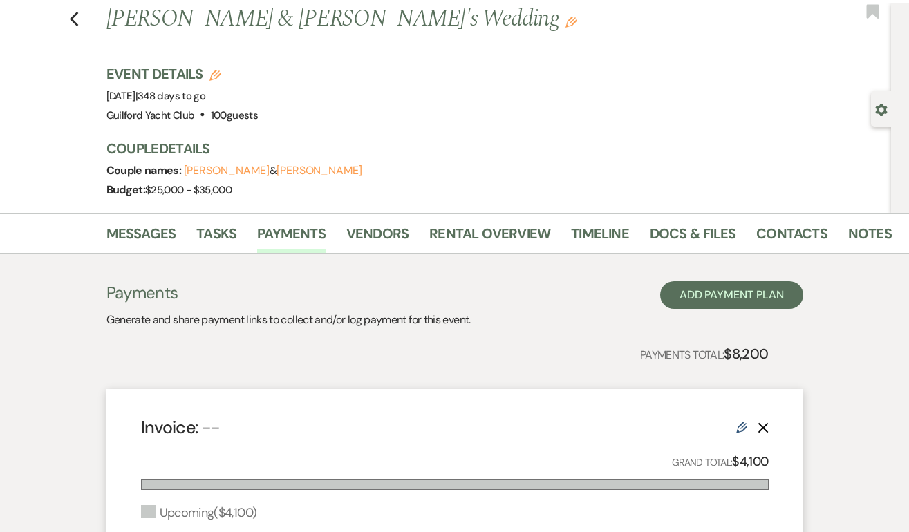
scroll to position [0, 0]
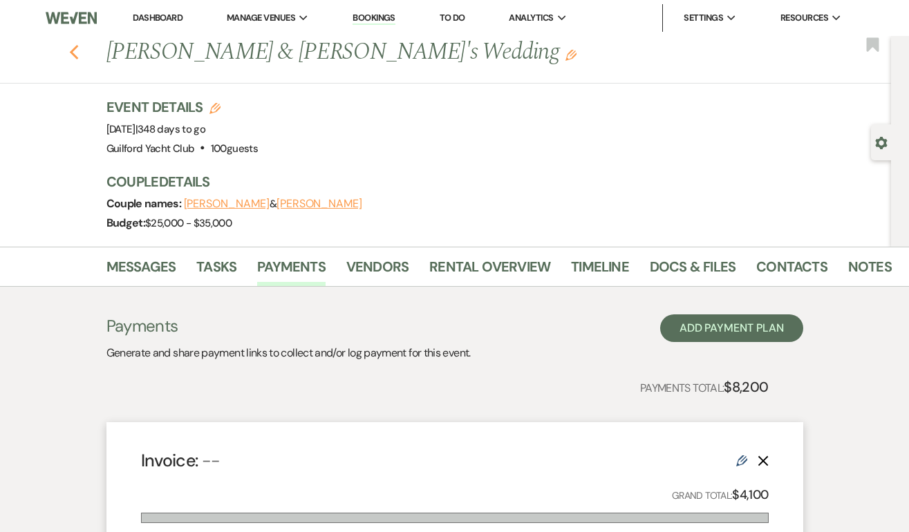
click at [73, 50] on use "button" at bounding box center [73, 52] width 9 height 15
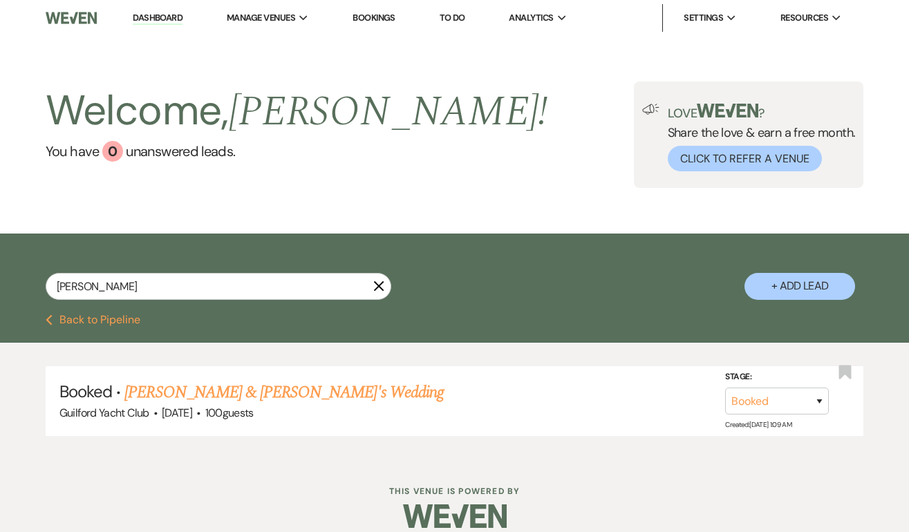
click at [106, 322] on button "Previous Back to Pipeline" at bounding box center [93, 320] width 95 height 11
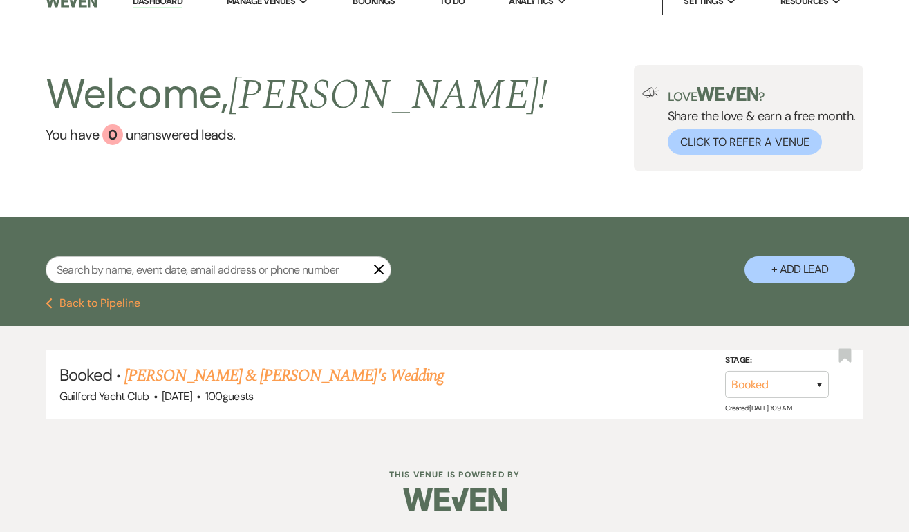
select select "5"
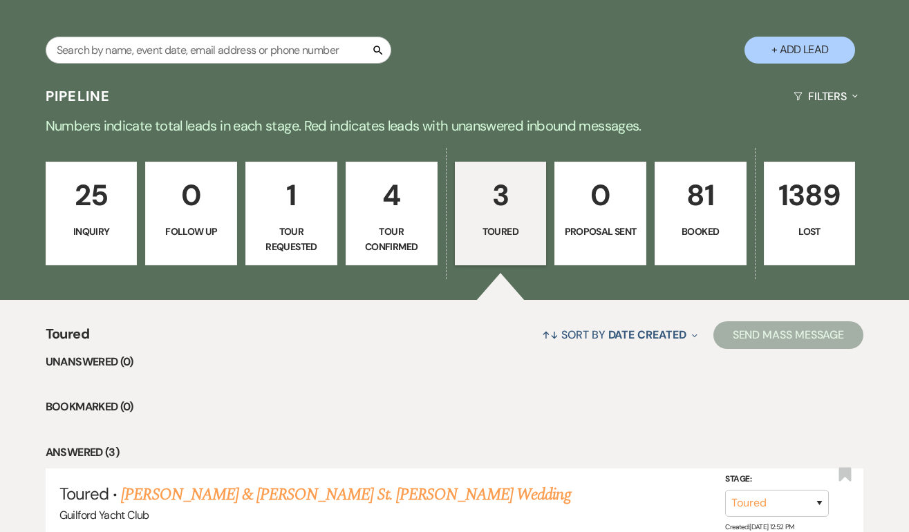
click at [404, 244] on p "Tour Confirmed" at bounding box center [392, 239] width 74 height 31
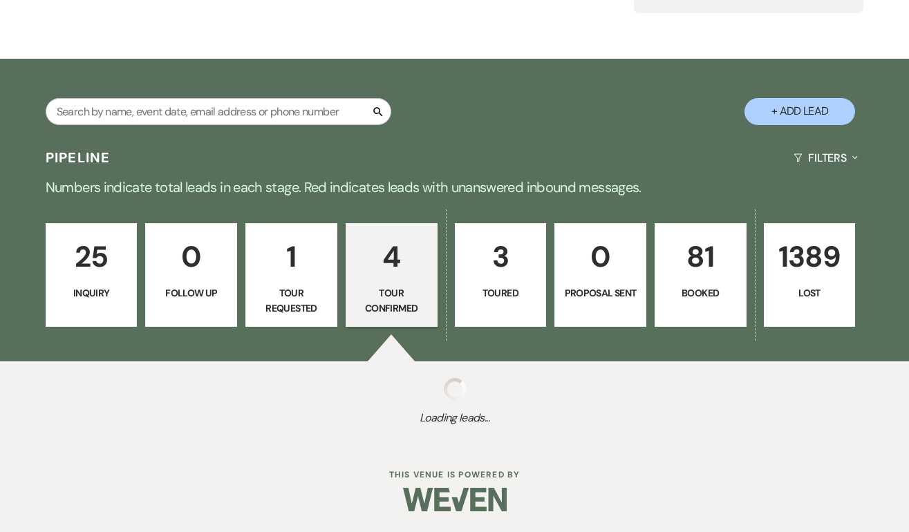
select select "4"
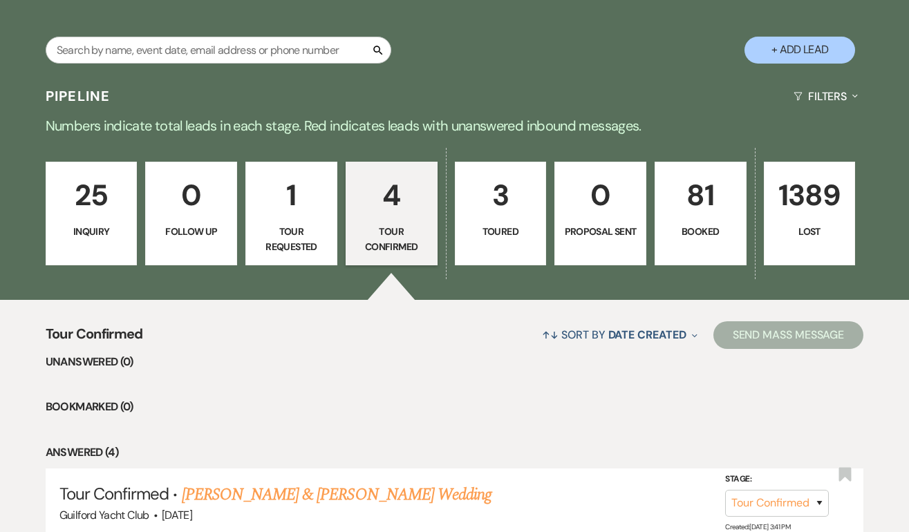
scroll to position [237, 0]
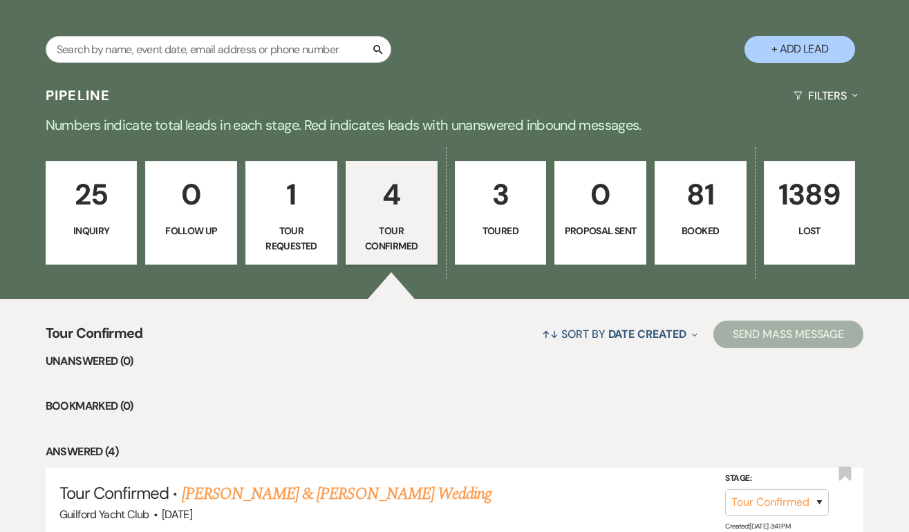
click at [492, 221] on link "3 Toured" at bounding box center [501, 213] width 92 height 104
select select "5"
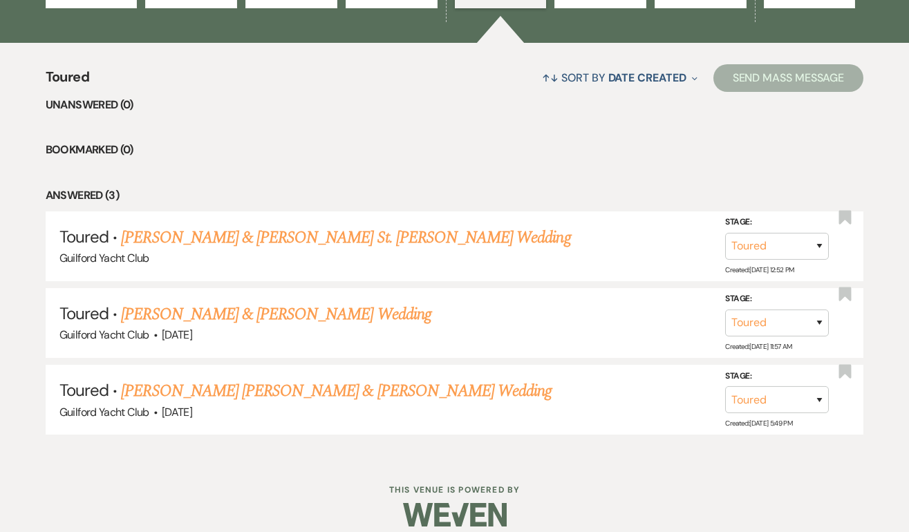
scroll to position [507, 0]
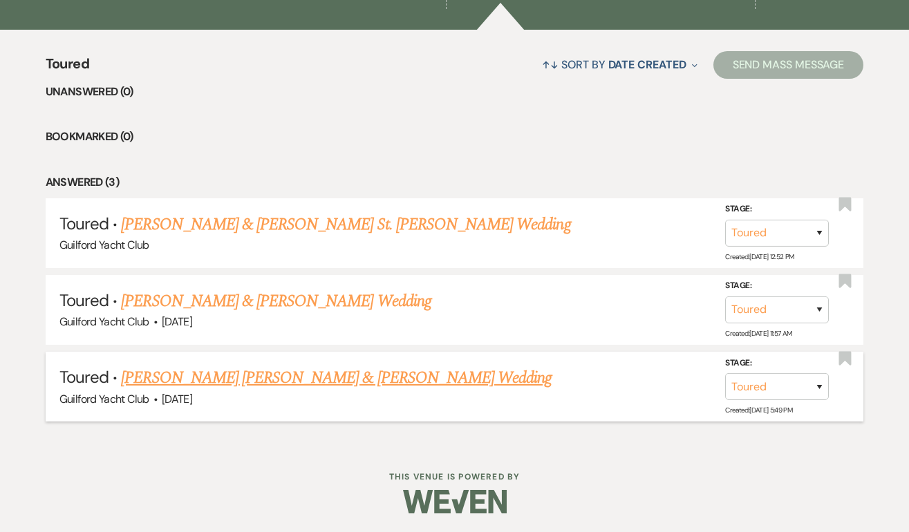
click at [268, 378] on link "[PERSON_NAME] [PERSON_NAME] & [PERSON_NAME] Wedding" at bounding box center [336, 378] width 431 height 25
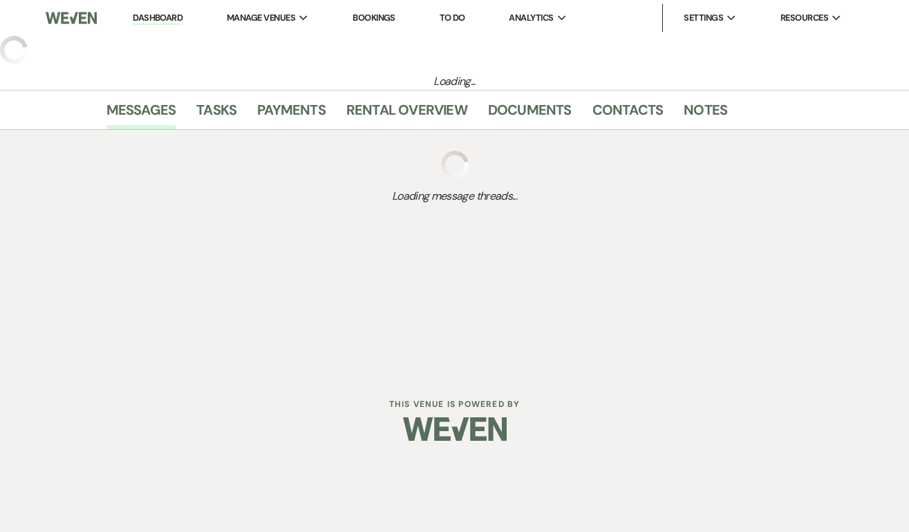
select select "5"
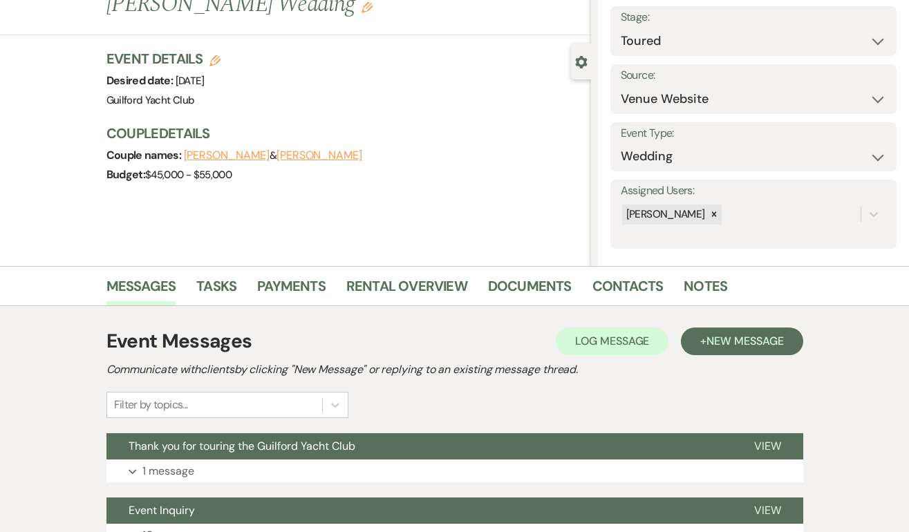
scroll to position [194, 0]
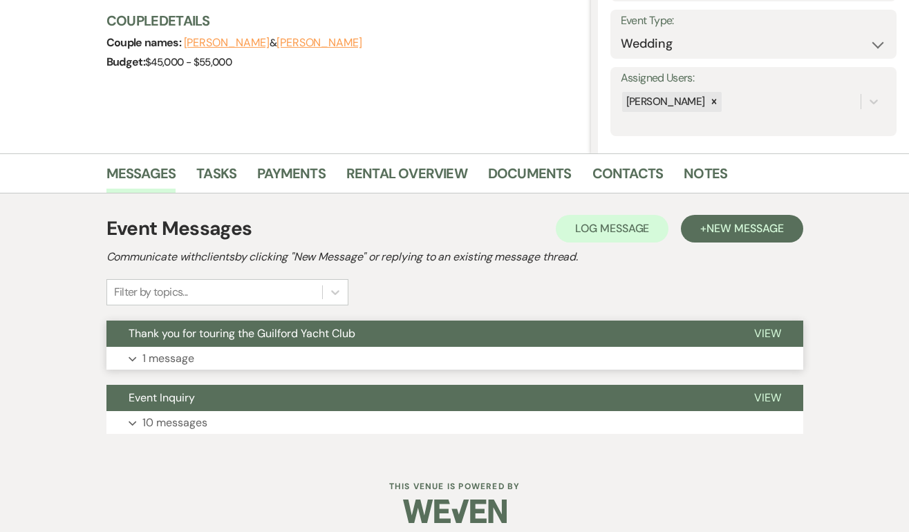
click at [763, 333] on span "View" at bounding box center [767, 333] width 27 height 15
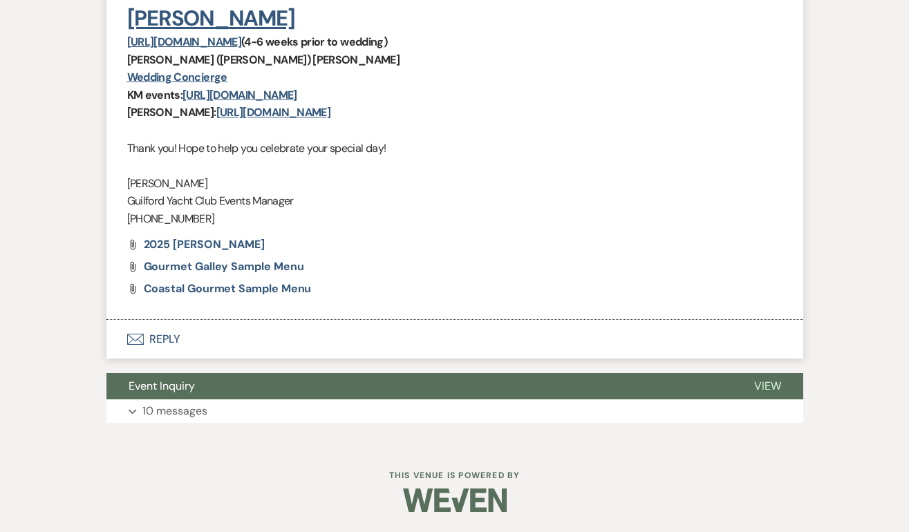
scroll to position [0, 0]
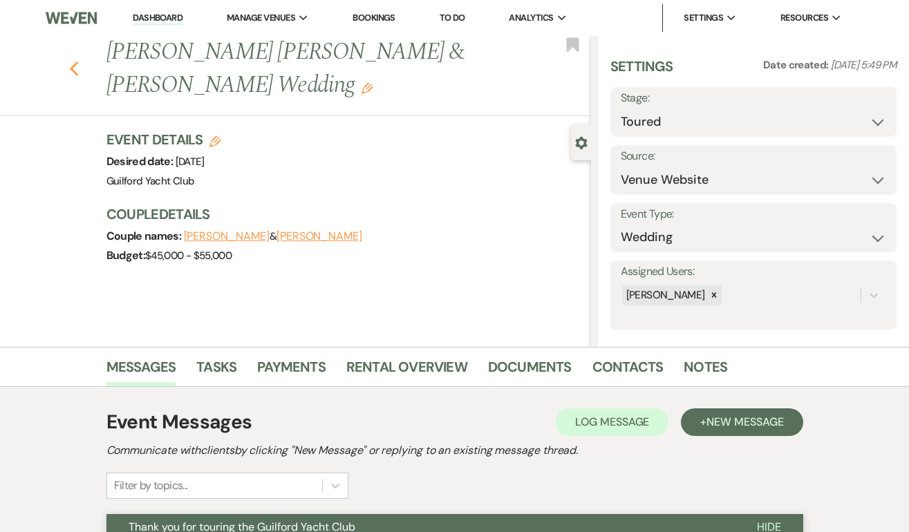
click at [71, 62] on use "button" at bounding box center [73, 69] width 9 height 15
select select "5"
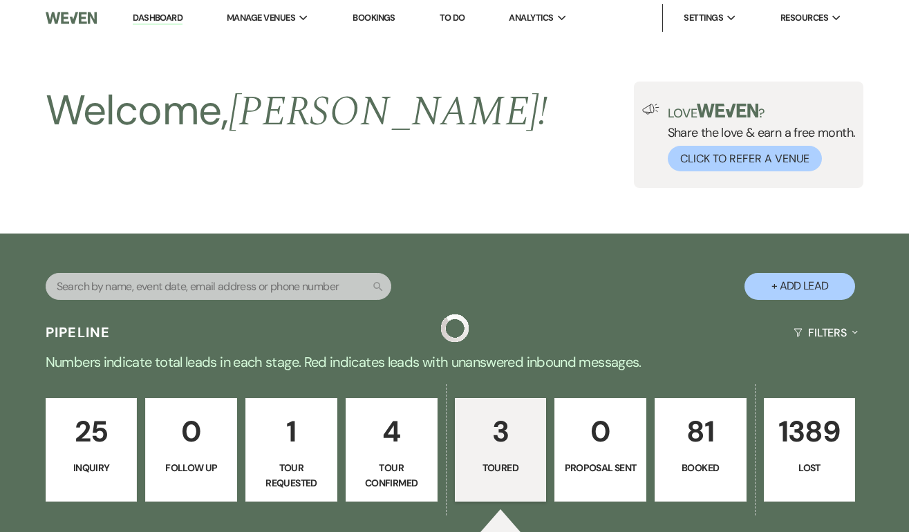
scroll to position [507, 0]
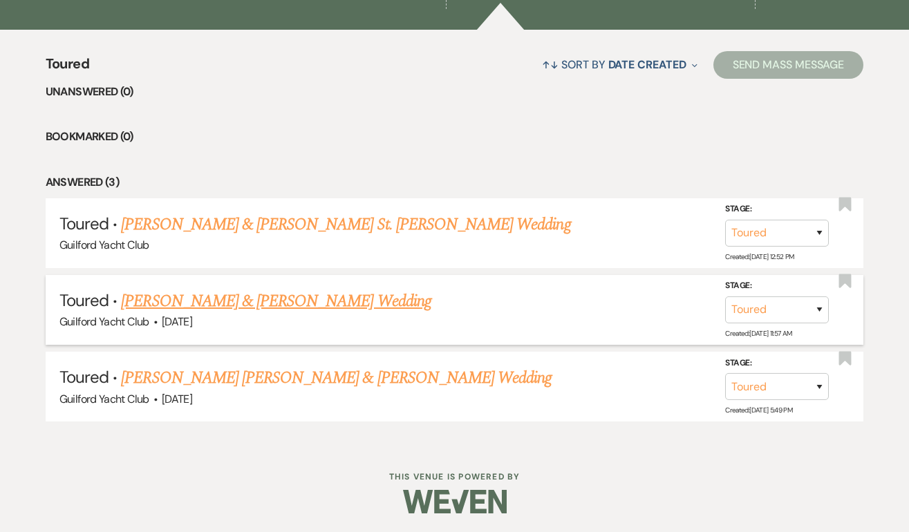
click at [267, 304] on link "[PERSON_NAME] & [PERSON_NAME] Wedding" at bounding box center [276, 301] width 310 height 25
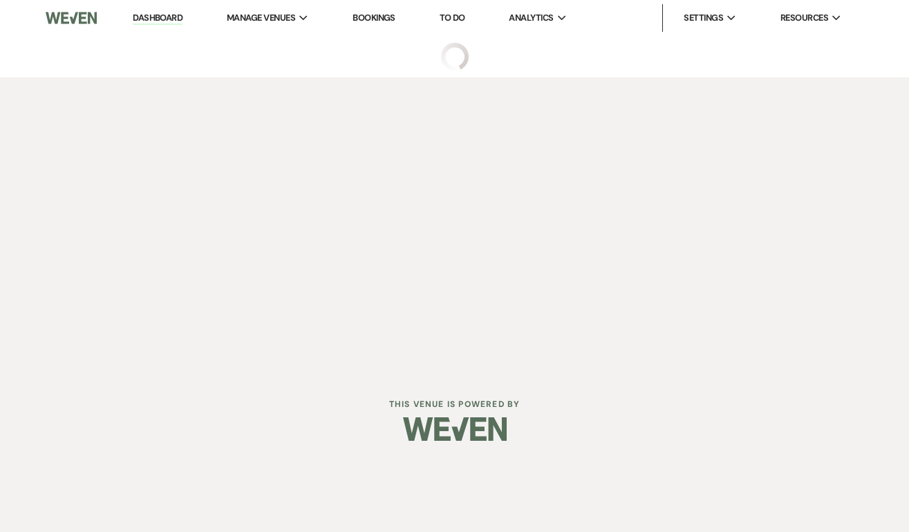
select select "5"
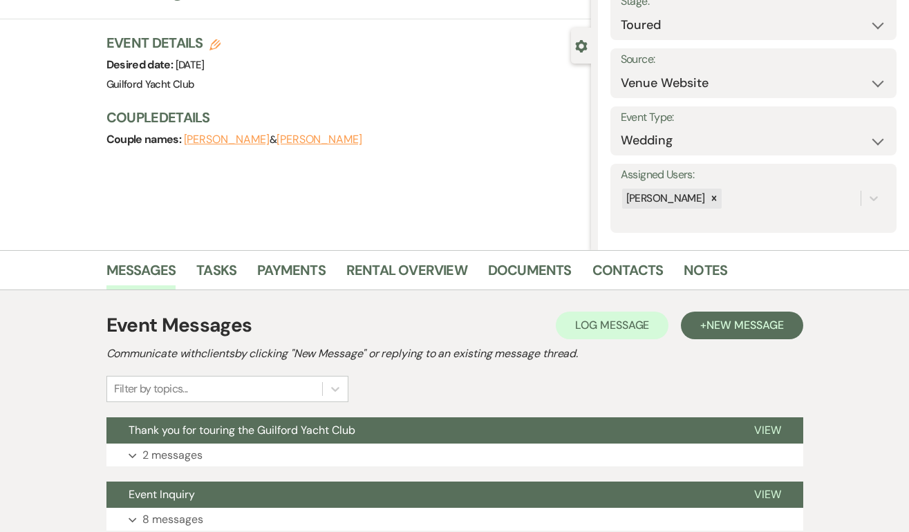
scroll to position [205, 0]
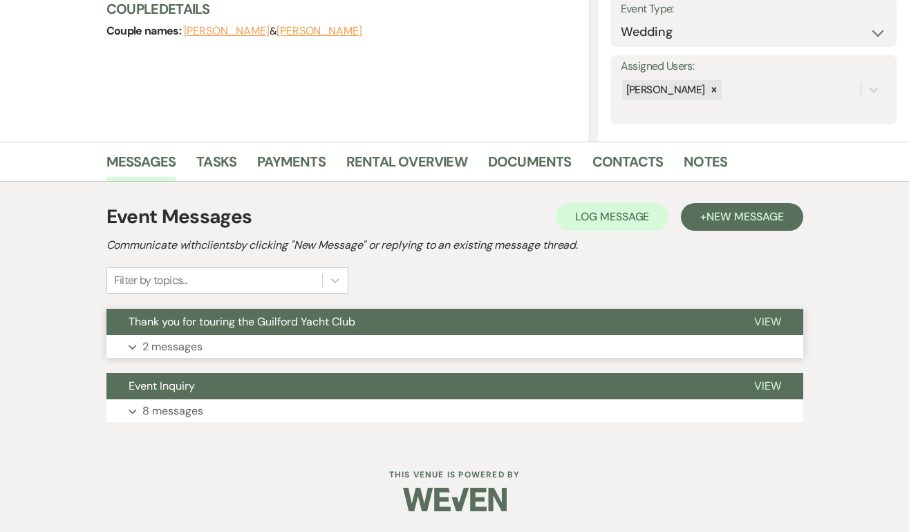
click at [754, 319] on span "View" at bounding box center [767, 322] width 27 height 15
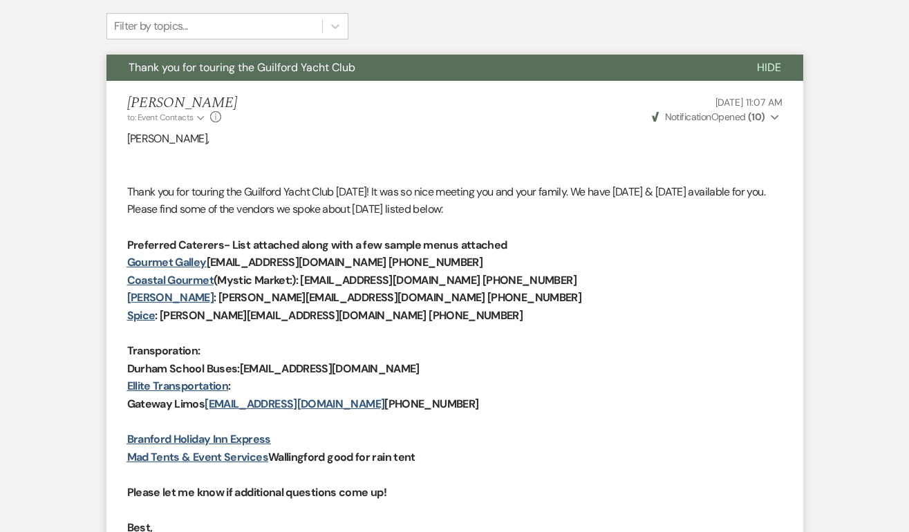
scroll to position [0, 0]
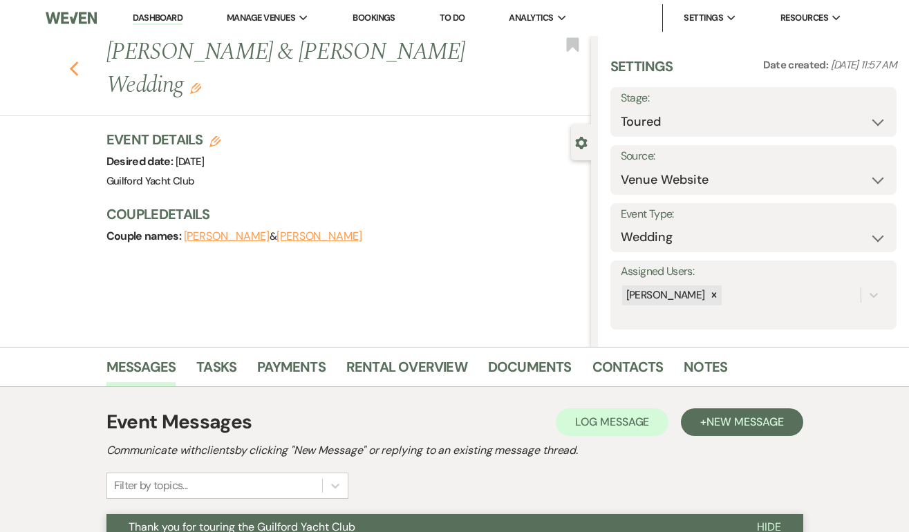
click at [73, 64] on icon "Previous" at bounding box center [74, 69] width 10 height 17
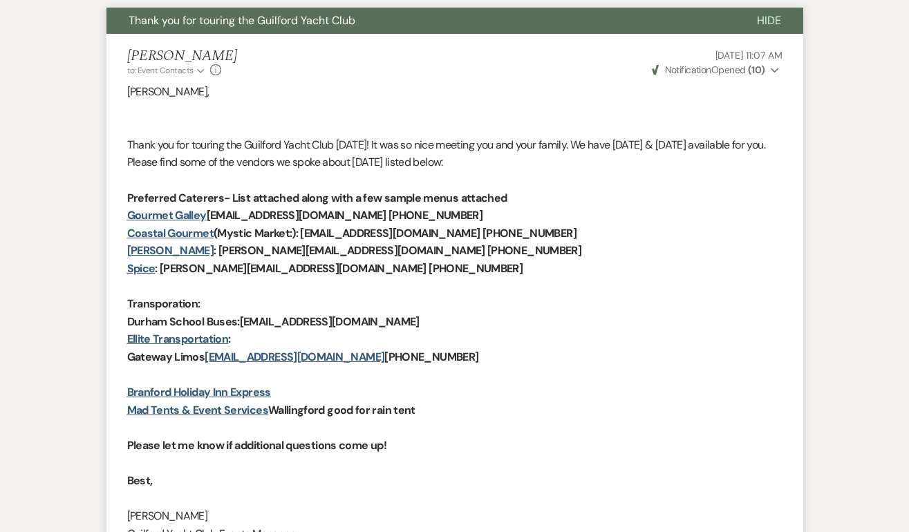
select select "5"
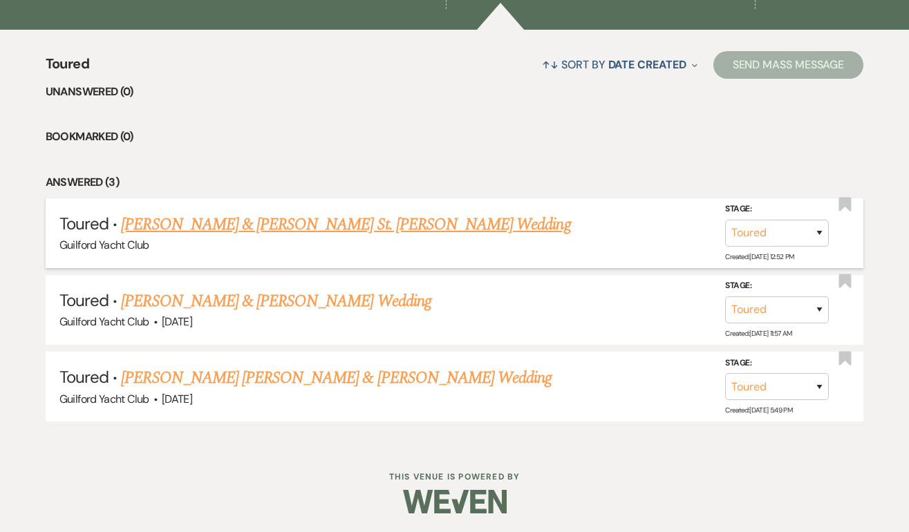
click at [213, 227] on link "[PERSON_NAME] & [PERSON_NAME] St. [PERSON_NAME] Wedding" at bounding box center [345, 224] width 449 height 25
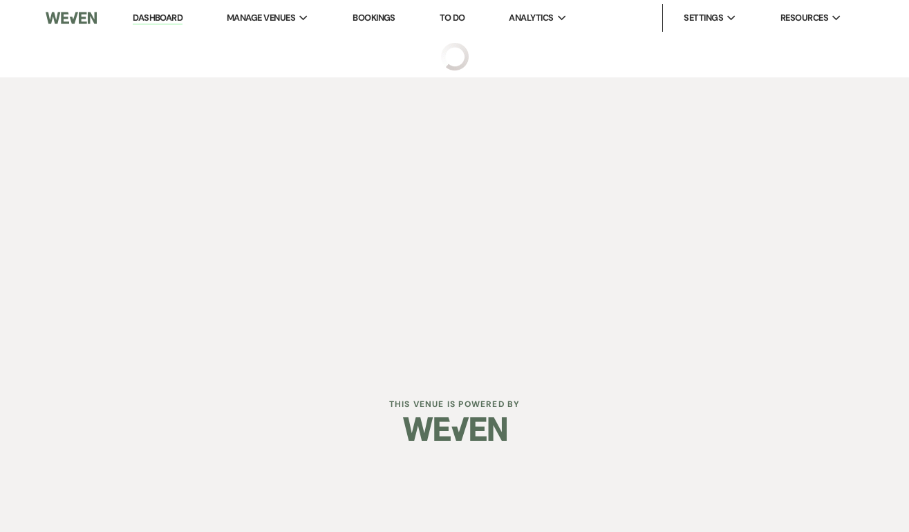
select select "5"
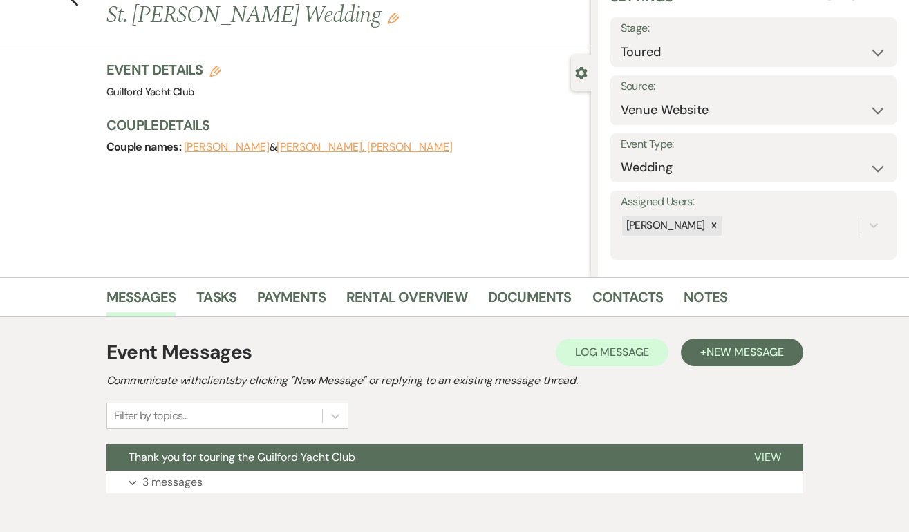
scroll to position [141, 0]
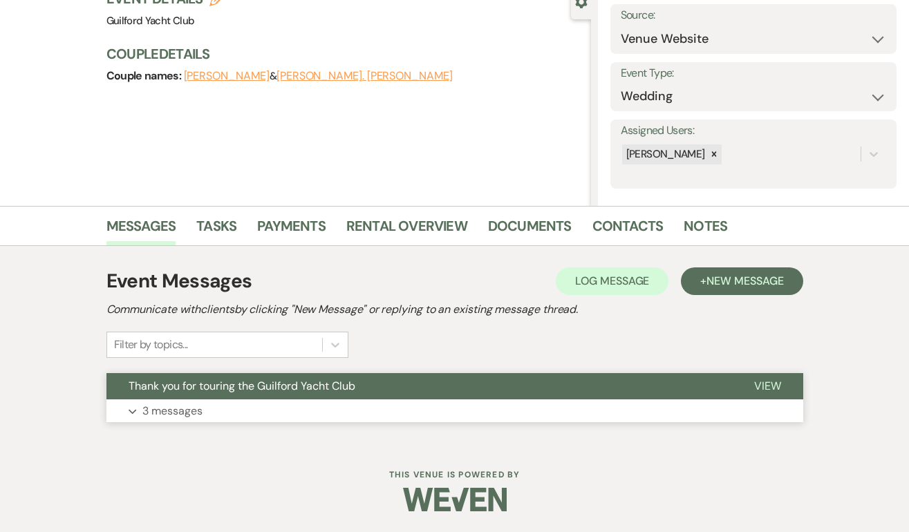
click at [762, 391] on span "View" at bounding box center [767, 386] width 27 height 15
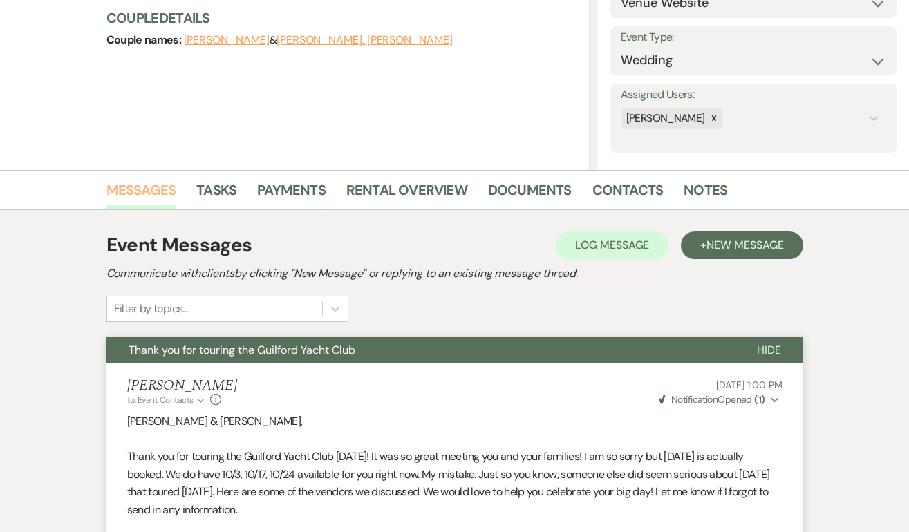
scroll to position [0, 0]
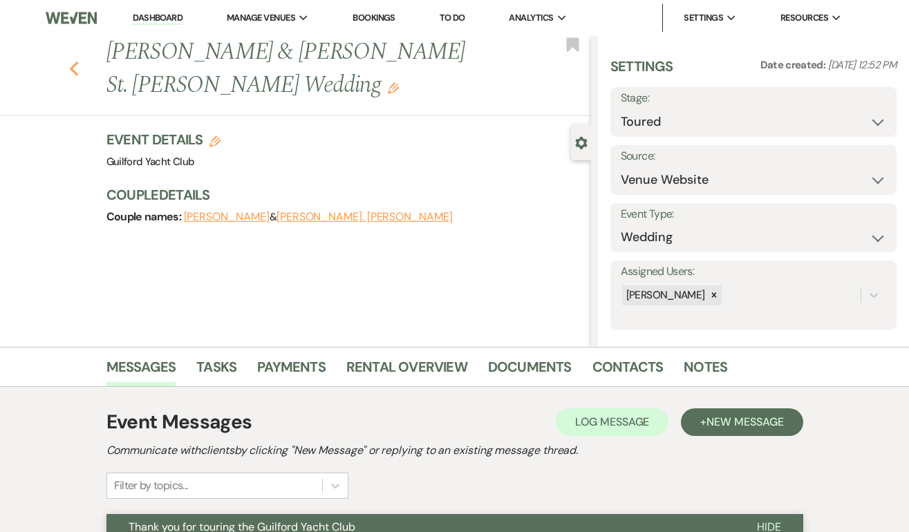
click at [71, 61] on icon "Previous" at bounding box center [74, 69] width 10 height 17
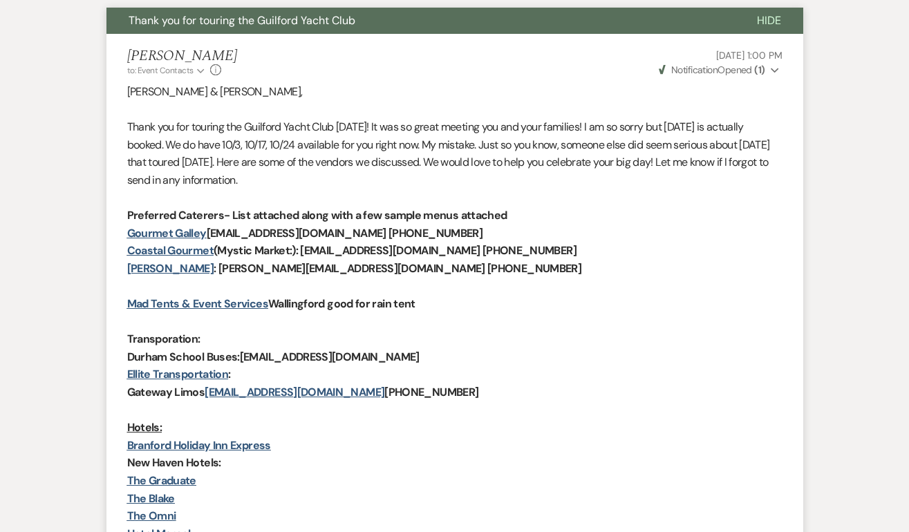
select select "5"
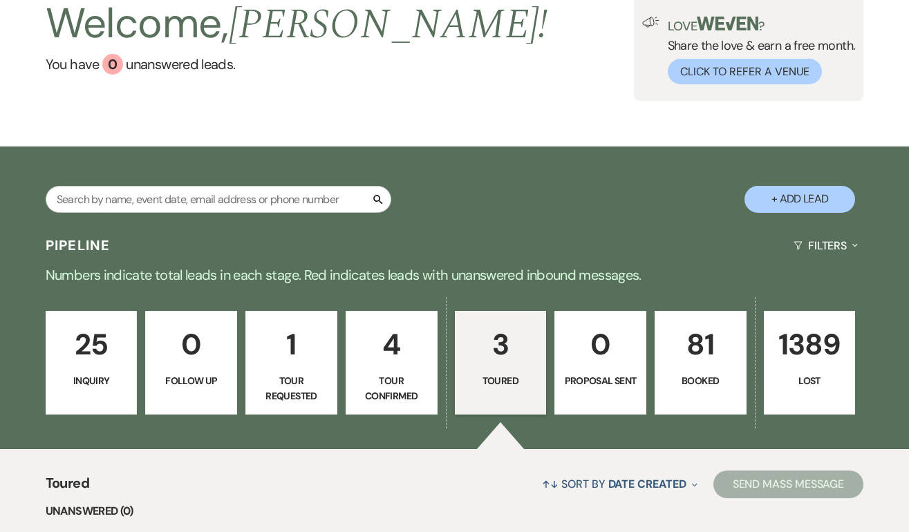
scroll to position [92, 0]
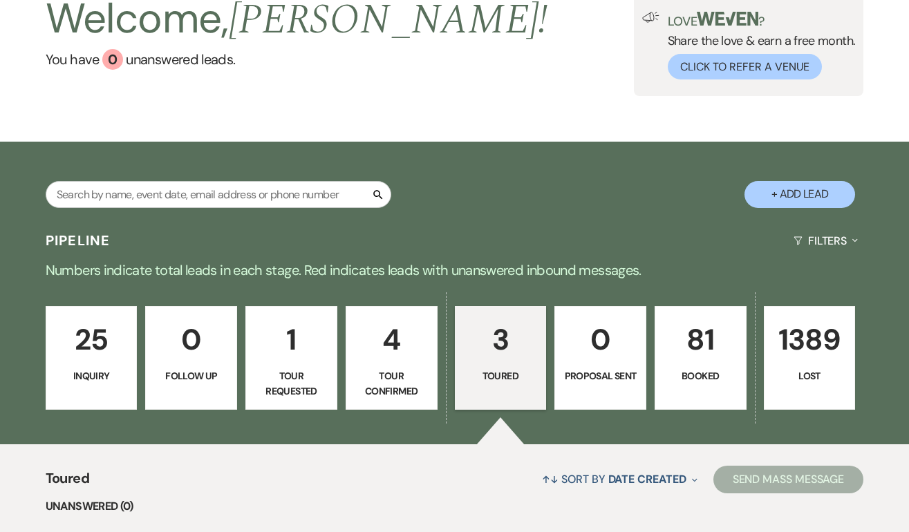
click at [378, 380] on p "Tour Confirmed" at bounding box center [392, 384] width 74 height 31
select select "4"
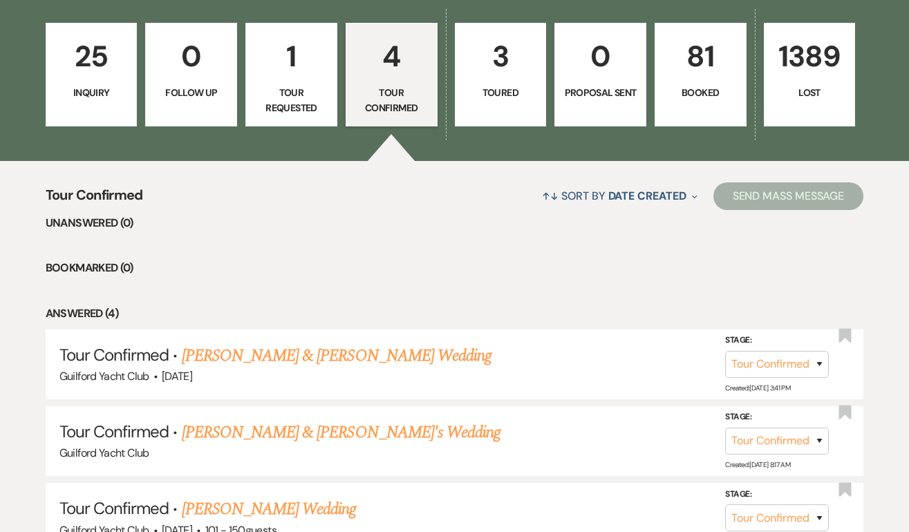
scroll to position [425, 0]
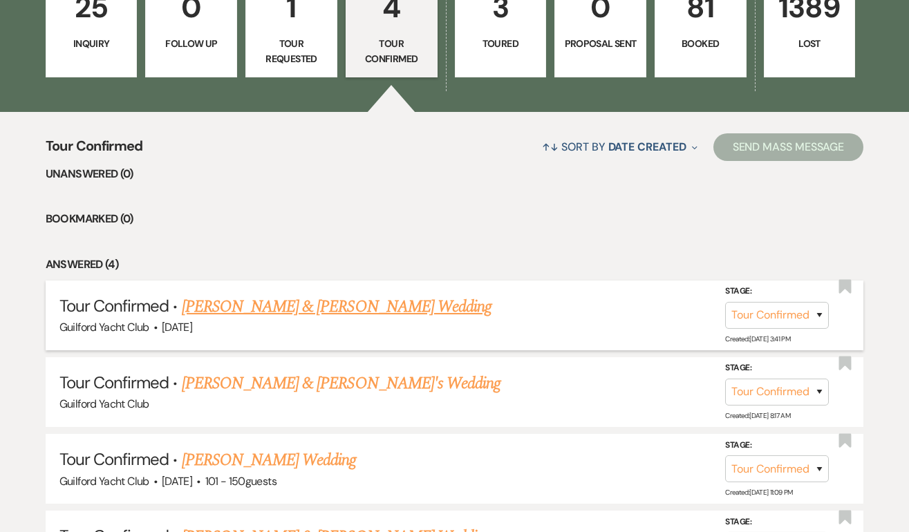
click at [349, 303] on link "[PERSON_NAME] & [PERSON_NAME] Wedding" at bounding box center [337, 307] width 310 height 25
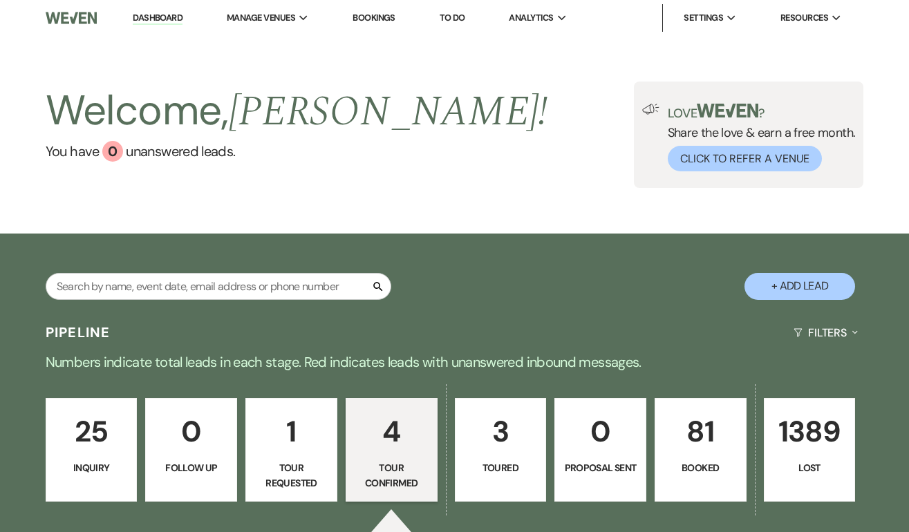
select select "4"
select select "5"
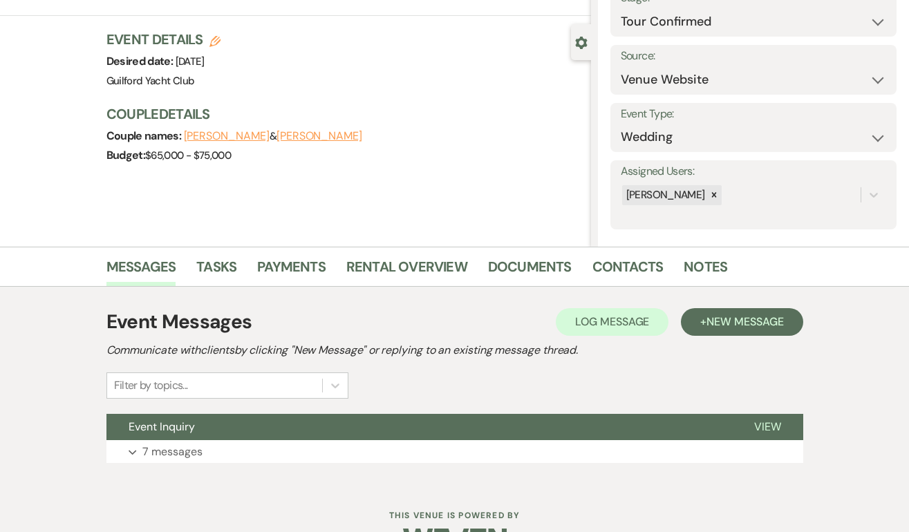
scroll to position [141, 0]
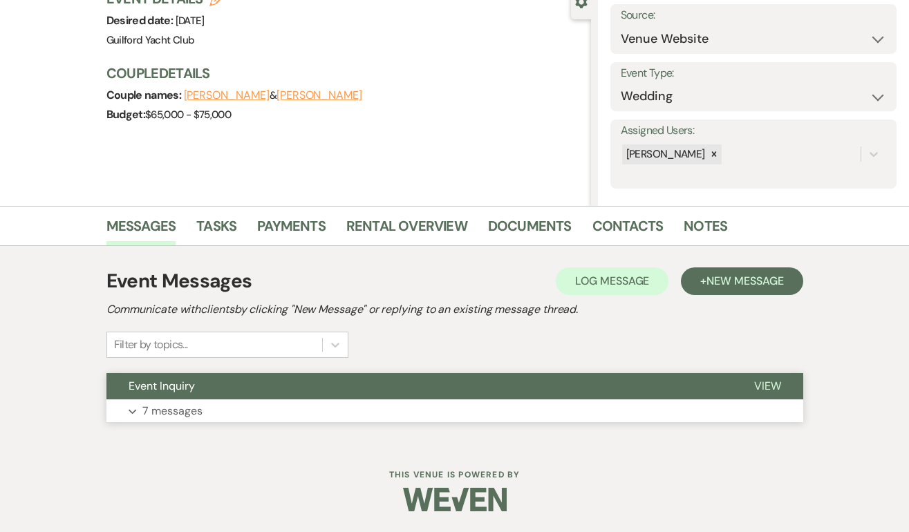
click at [763, 378] on button "View" at bounding box center [767, 386] width 71 height 26
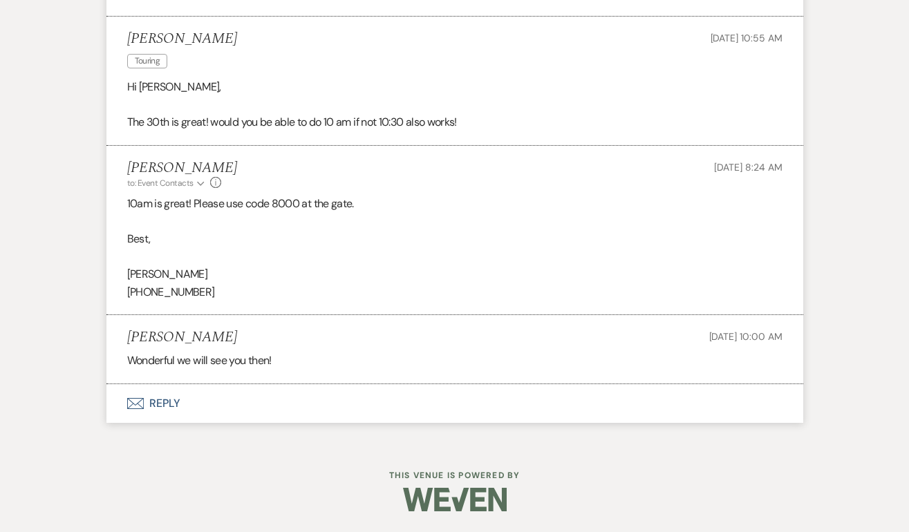
scroll to position [0, 0]
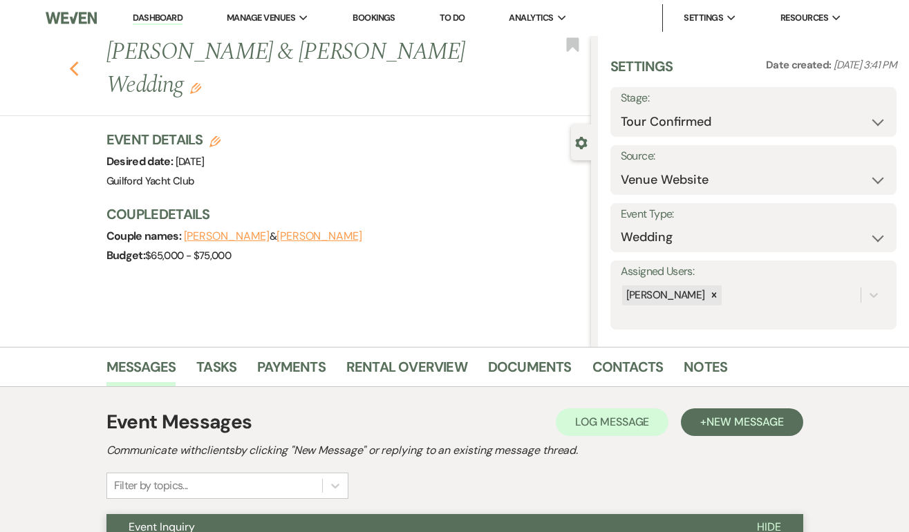
click at [74, 61] on icon "Previous" at bounding box center [74, 69] width 10 height 17
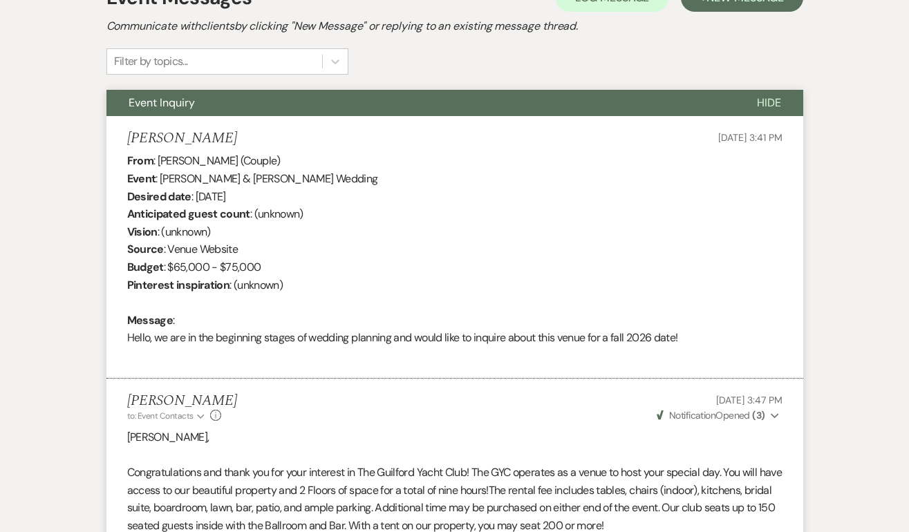
select select "4"
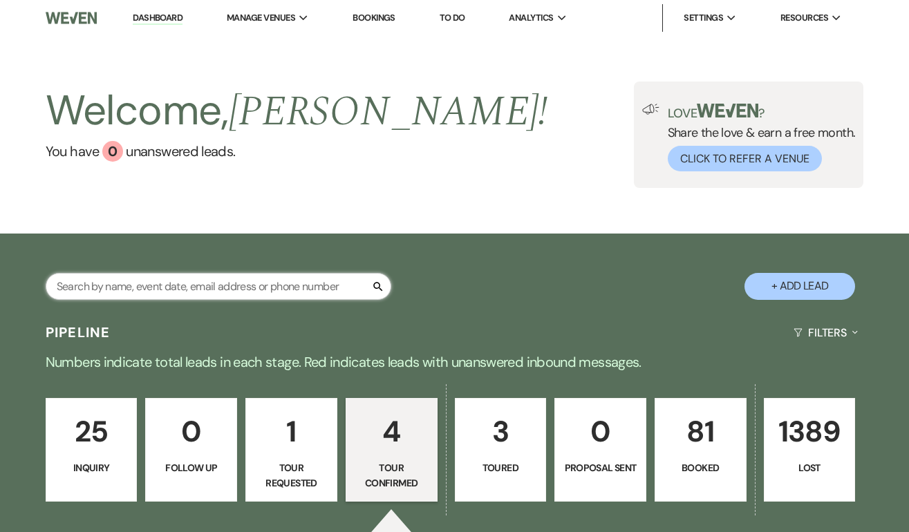
click at [253, 293] on input "text" at bounding box center [219, 286] width 346 height 27
type input "k"
type input "[PERSON_NAME]"
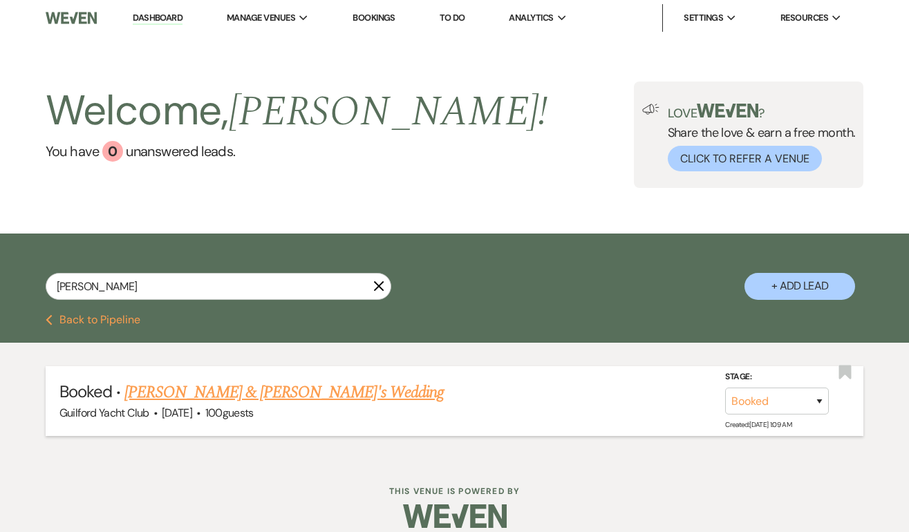
click at [299, 394] on link "[PERSON_NAME] & [PERSON_NAME]'s Wedding" at bounding box center [283, 392] width 319 height 25
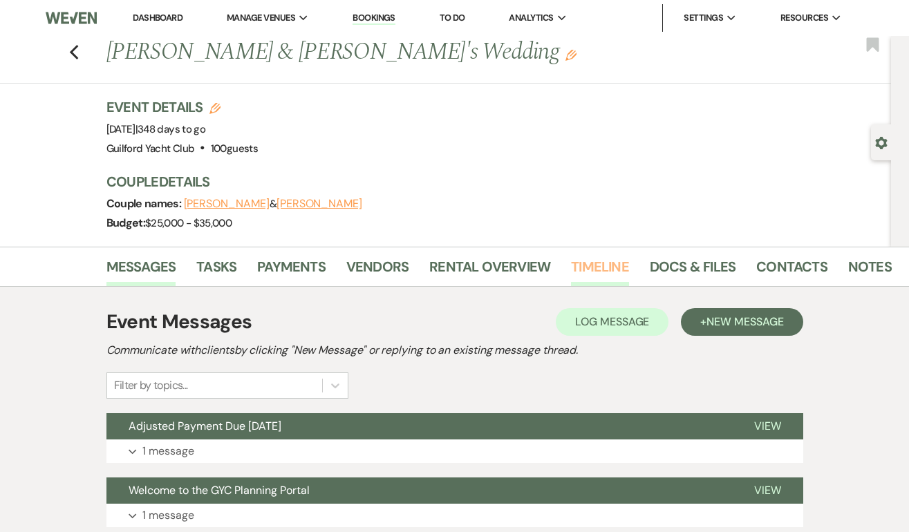
click at [601, 263] on link "Timeline" at bounding box center [600, 271] width 58 height 30
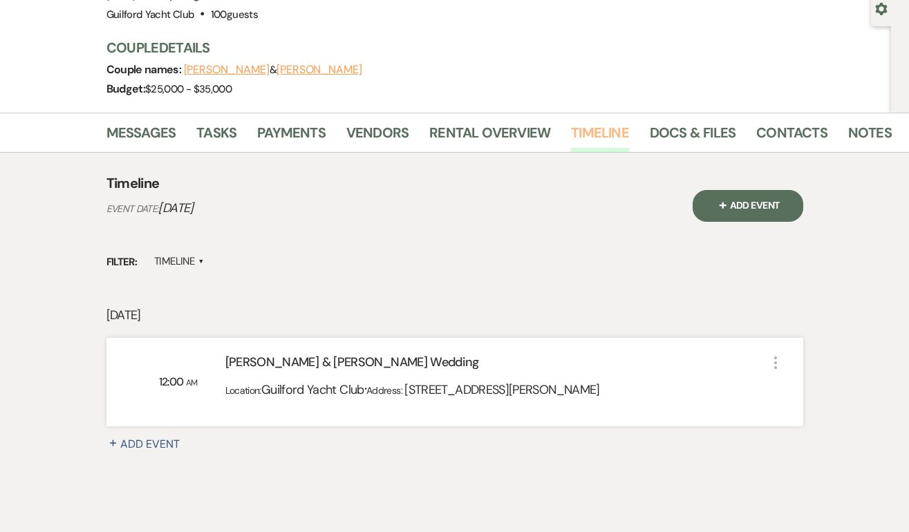
scroll to position [165, 0]
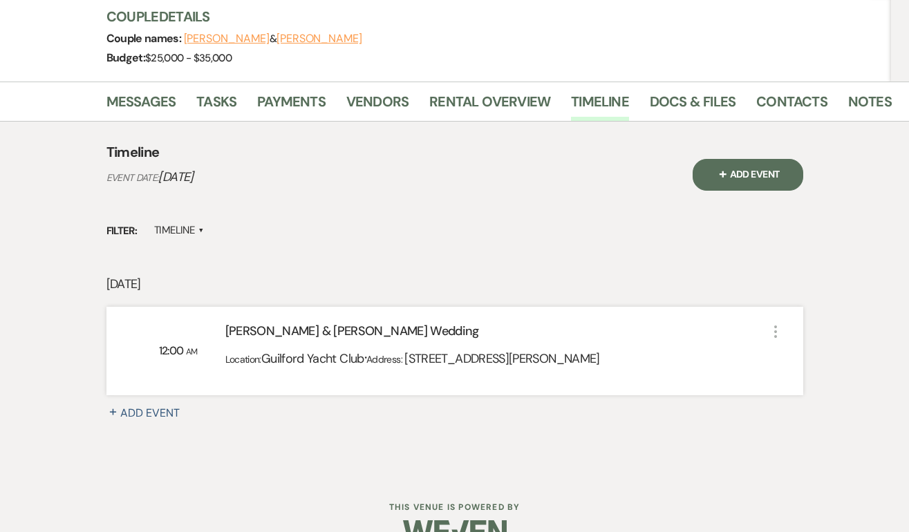
click at [167, 353] on span "12:00" at bounding box center [172, 351] width 27 height 15
click at [777, 325] on icon "More" at bounding box center [776, 332] width 17 height 17
click at [791, 350] on button "Pencil Edit" at bounding box center [809, 358] width 71 height 21
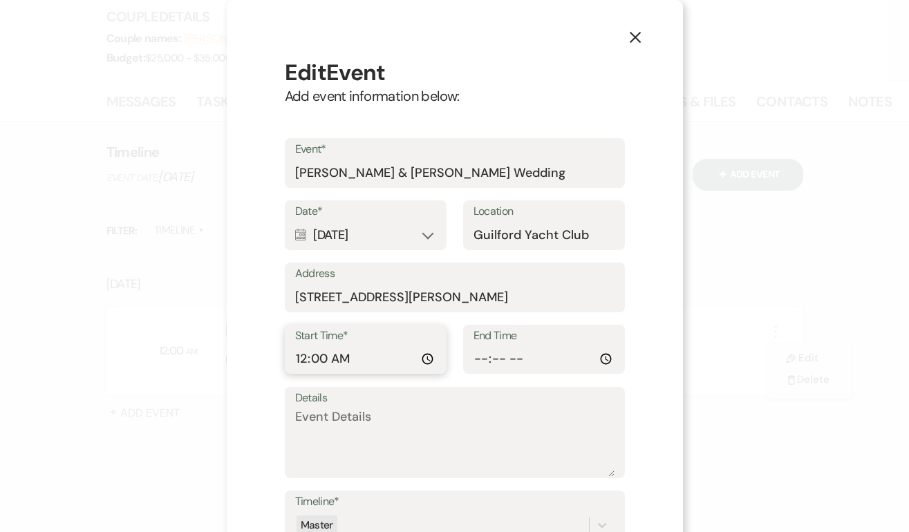
click at [304, 360] on input "00:00:00" at bounding box center [365, 359] width 141 height 27
click at [346, 363] on input "02:00" at bounding box center [365, 359] width 141 height 27
type input "14:00"
click at [482, 354] on input "End Time" at bounding box center [544, 359] width 141 height 27
click at [477, 362] on input "End Time" at bounding box center [544, 359] width 141 height 27
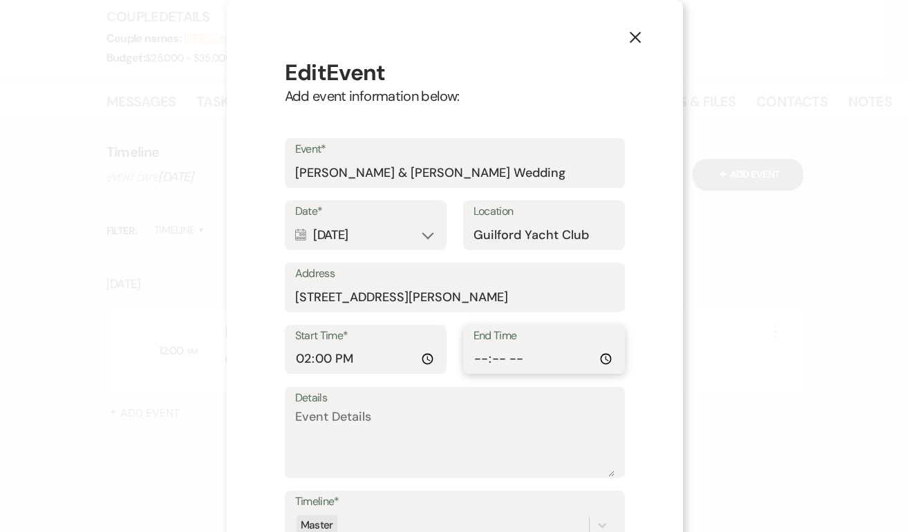
click at [521, 360] on input "End Time" at bounding box center [544, 359] width 141 height 27
type input "01:00"
click at [373, 434] on textarea "Details" at bounding box center [454, 442] width 319 height 69
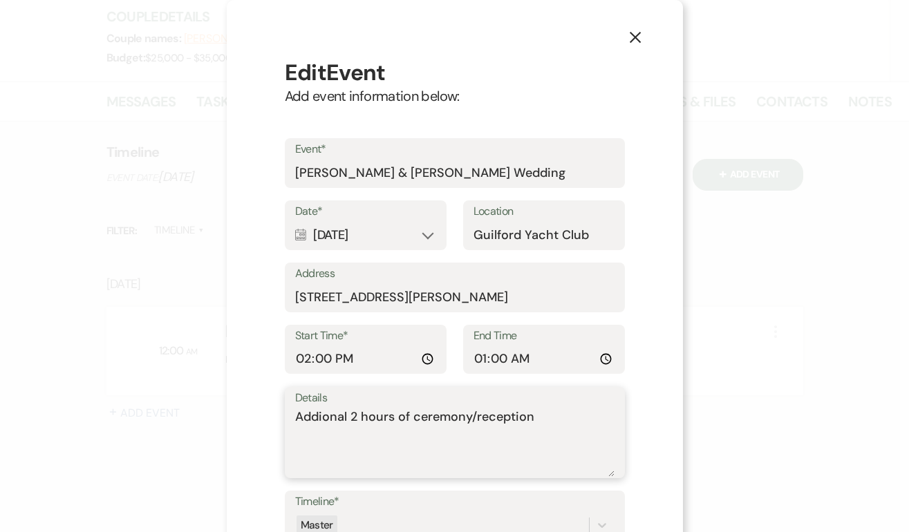
scroll to position [109, 0]
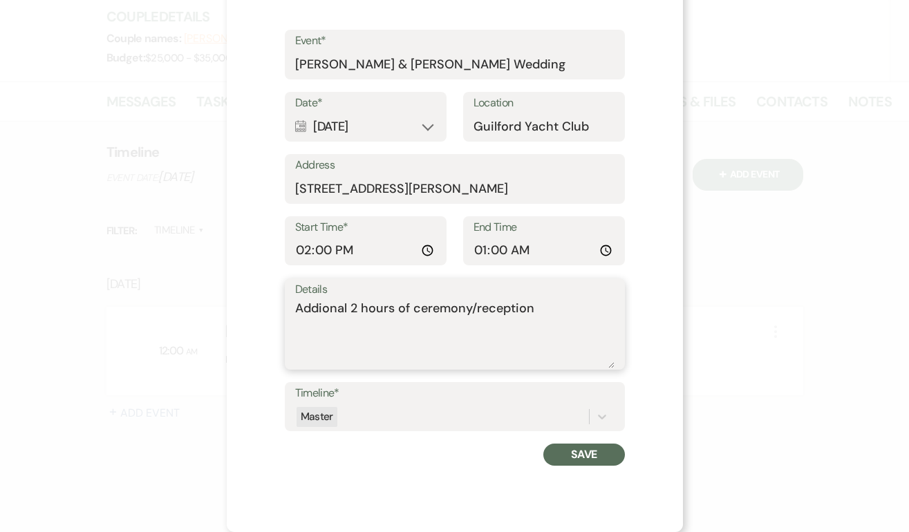
type textarea "Addional 2 hours of ceremony/reception"
click at [590, 456] on button "Save" at bounding box center [584, 455] width 81 height 22
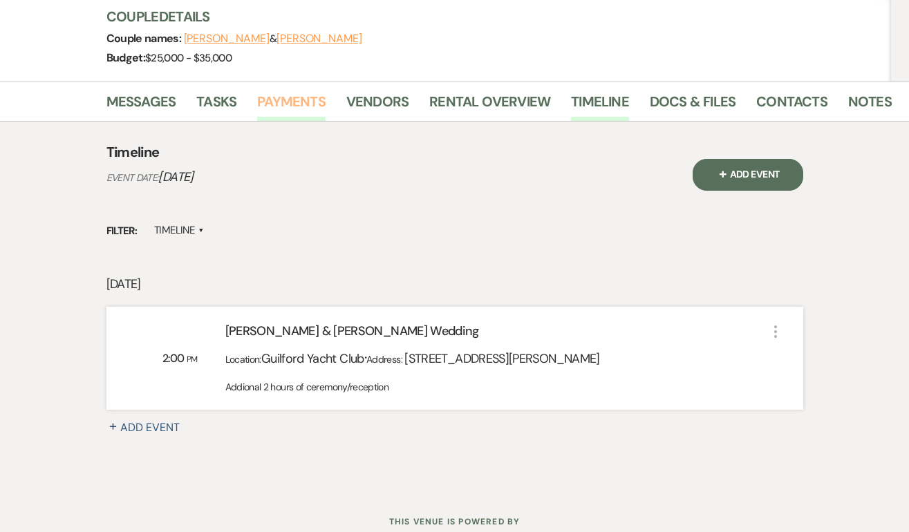
click at [281, 97] on link "Payments" at bounding box center [291, 106] width 68 height 30
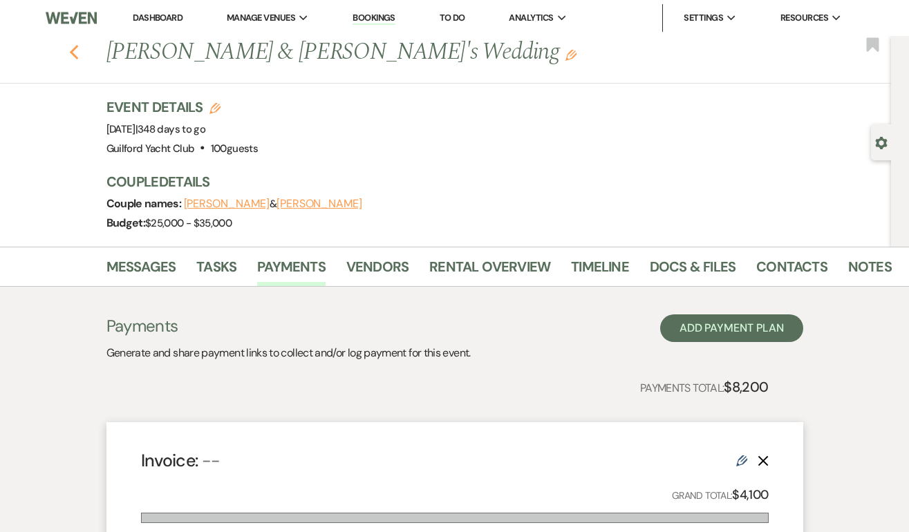
click at [74, 54] on icon "Previous" at bounding box center [74, 52] width 10 height 17
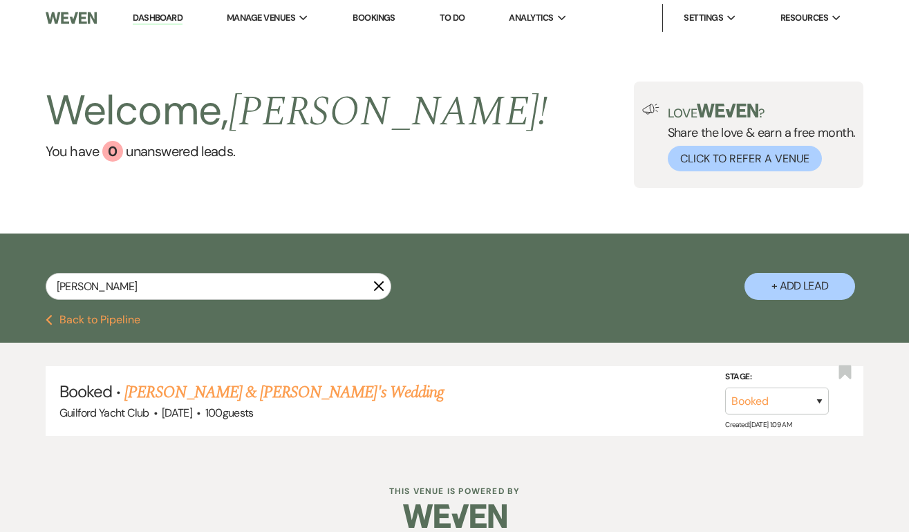
click at [114, 324] on button "Previous Back to Pipeline" at bounding box center [93, 320] width 95 height 11
select select "4"
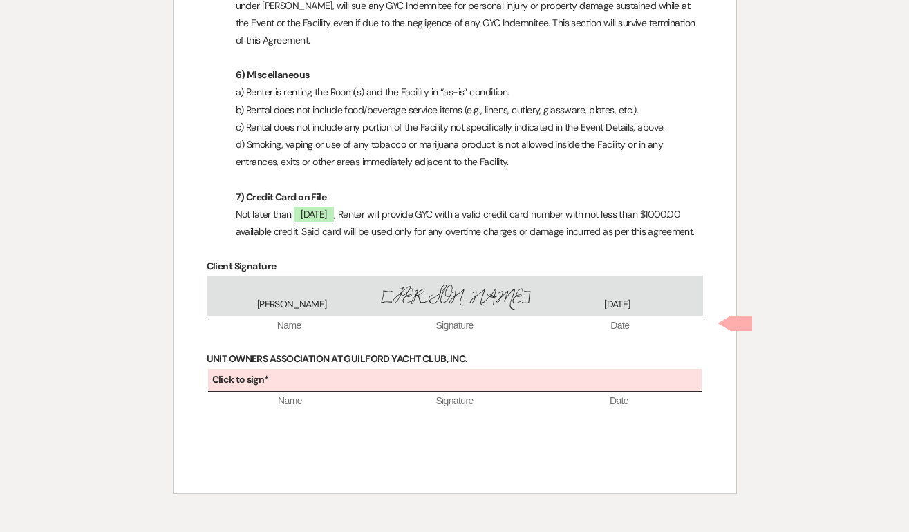
scroll to position [2321, 0]
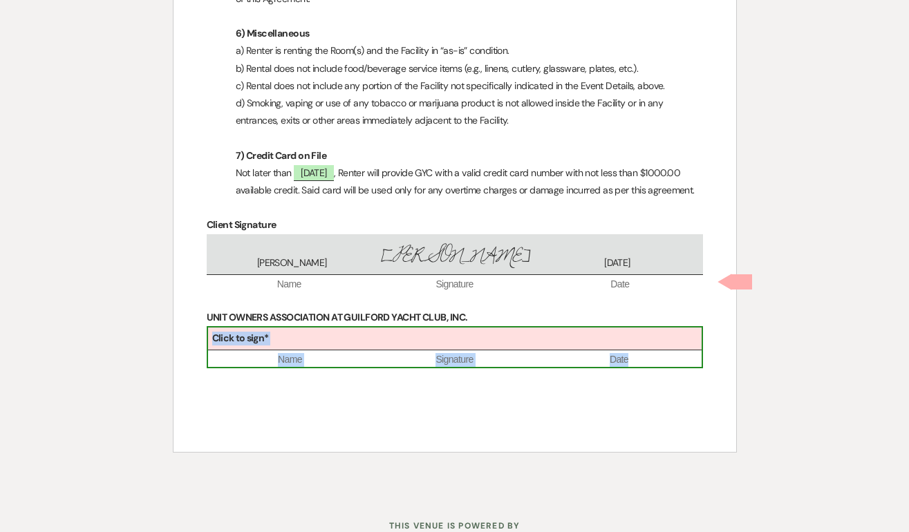
click at [328, 328] on div "Click to sign*" at bounding box center [455, 339] width 494 height 23
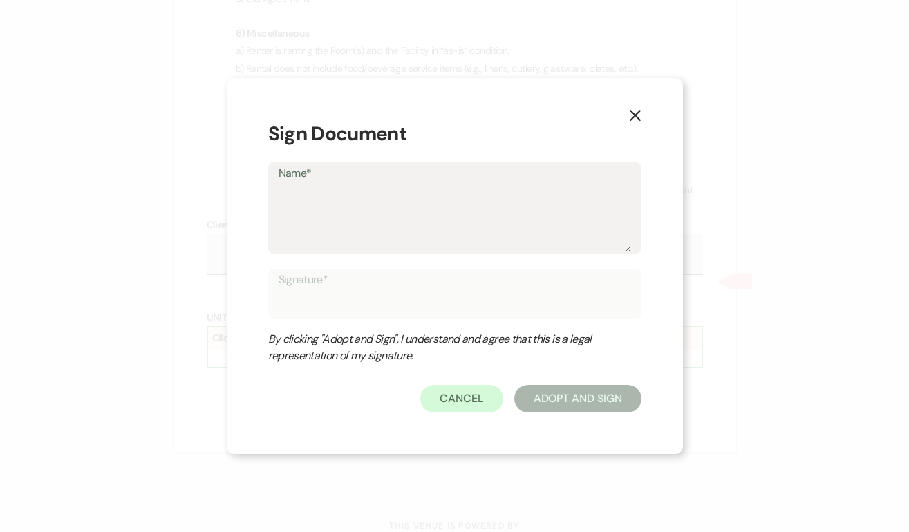
type textarea "G"
type input "G"
type textarea "Gu"
type input "Gu"
type textarea "Gui"
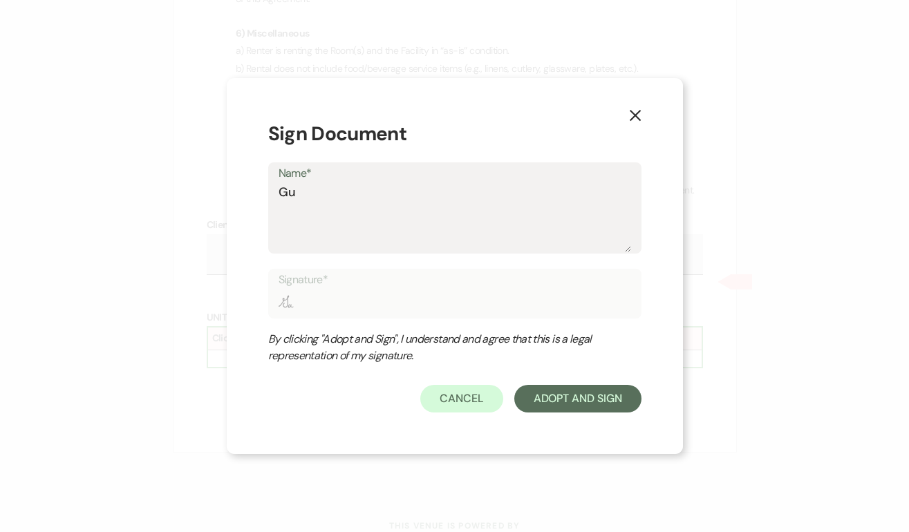
type input "Gui"
type textarea "Guil"
type input "Guil"
type textarea "Guilf"
type input "Guilf"
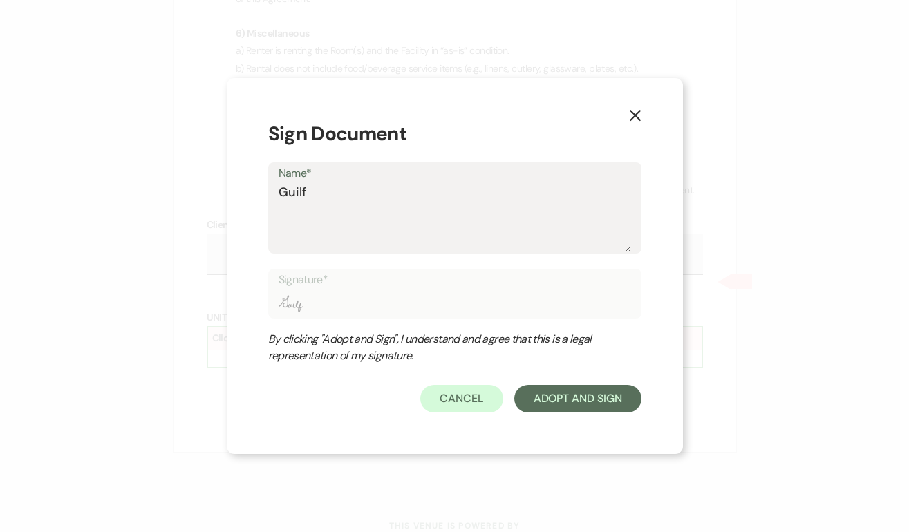
type textarea "Guilfo"
type input "Guilfo"
type textarea "Guilfor"
type input "Guilfor"
type textarea "Guilford"
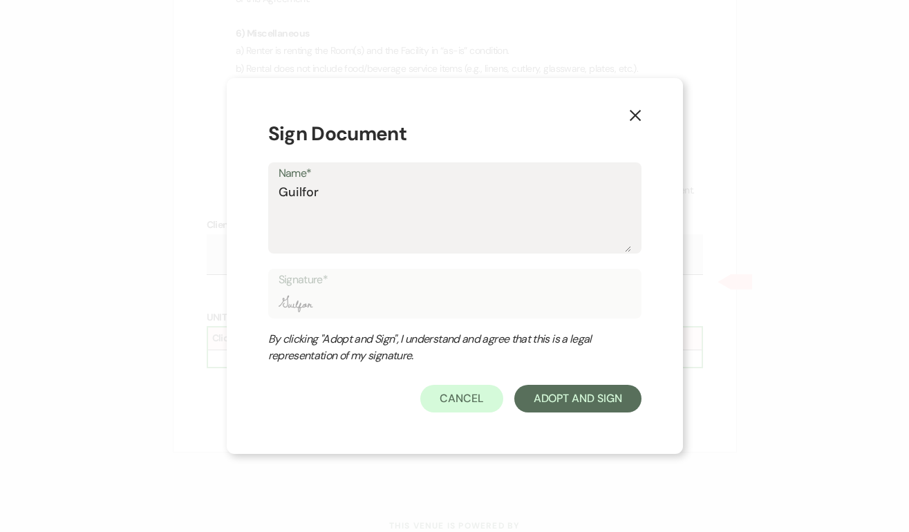
type input "Guilford"
type textarea "Guilford"
type input "Guilford"
type textarea "Guilford Y"
type input "Guilford Y"
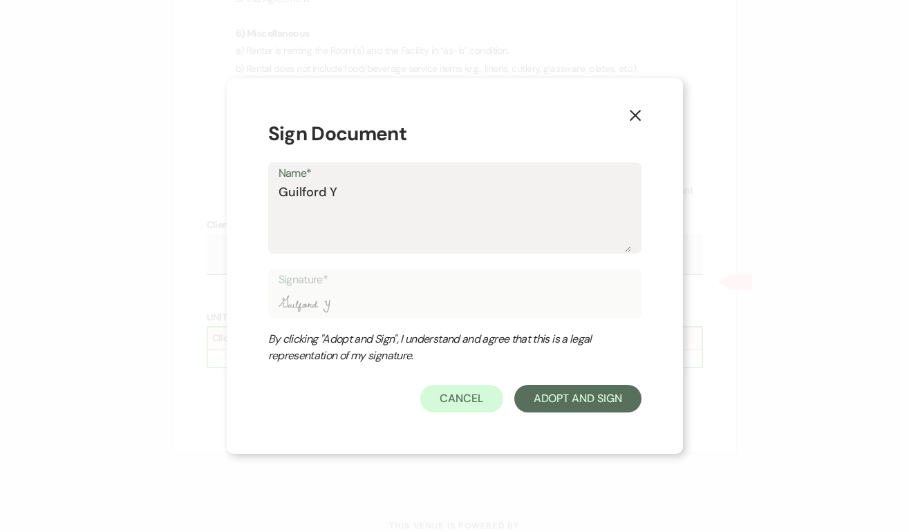
type textarea "Guilford Ya"
type input "Guilford Ya"
type textarea "Guilford Yac"
type input "Guilford Yac"
type textarea "Guilford Yach"
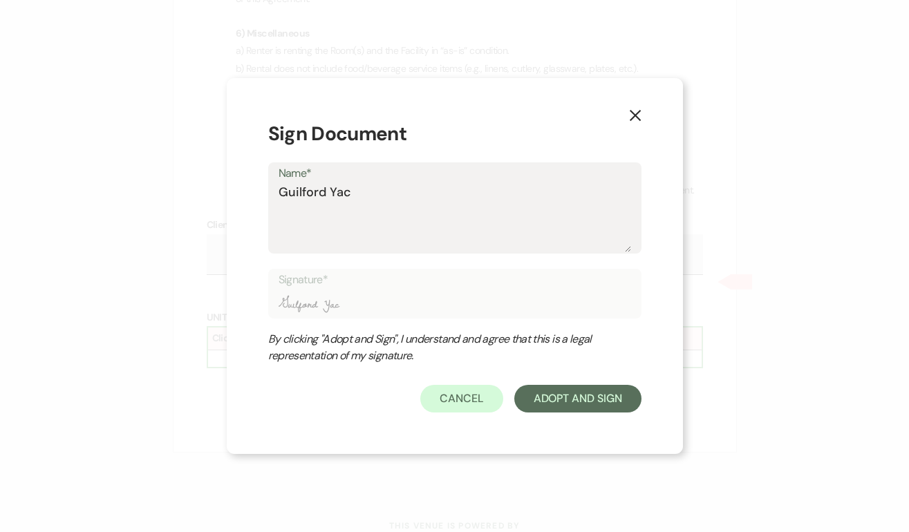
type input "Guilford Yach"
type textarea "Guilford Yacht"
type input "Guilford Yacht"
type textarea "Guilford Yacht"
type input "Guilford Yacht"
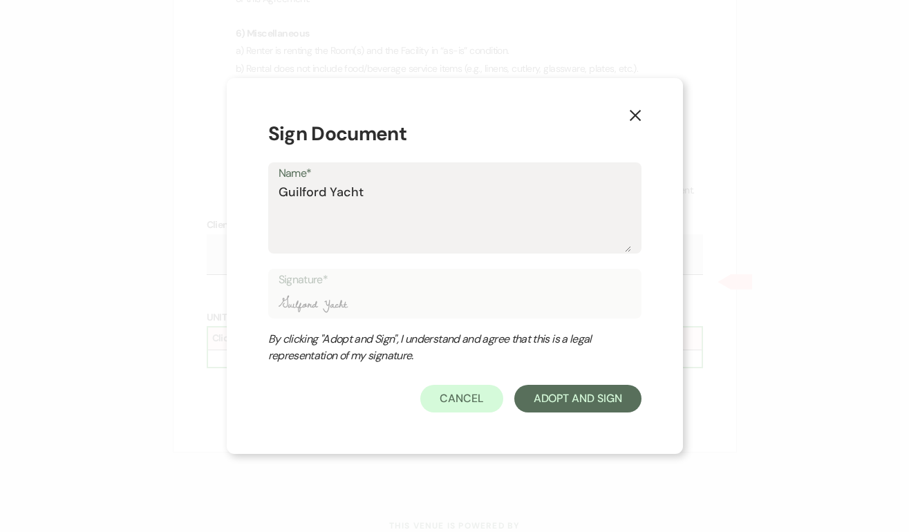
type textarea "Guilford Yacht C"
type input "Guilford Yacht C"
type textarea "Guilford Yacht Cl"
type input "Guilford Yacht Cl"
type textarea "Guilford Yacht Clu"
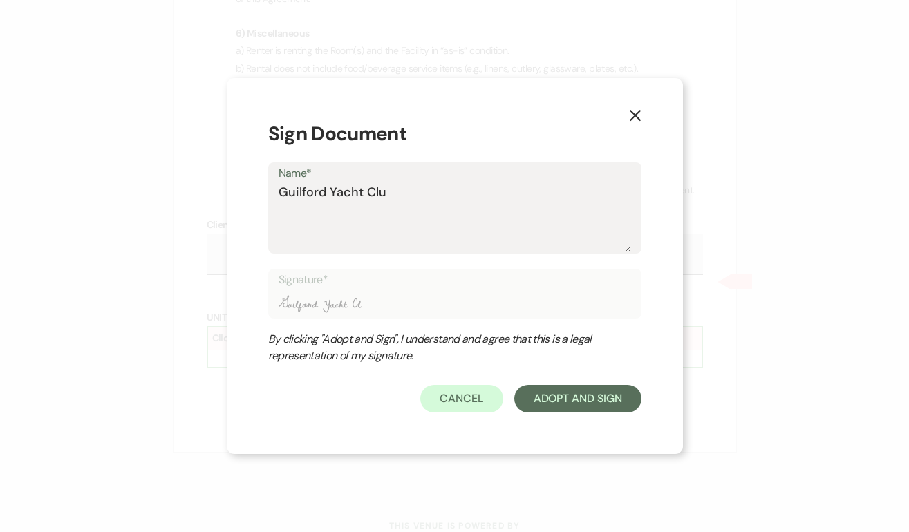
type input "Guilford Yacht Clu"
type textarea "Guilford Yacht Club"
type input "Guilford Yacht Club"
type textarea "Guilford Yacht Club"
type input "Guilford Yacht Club"
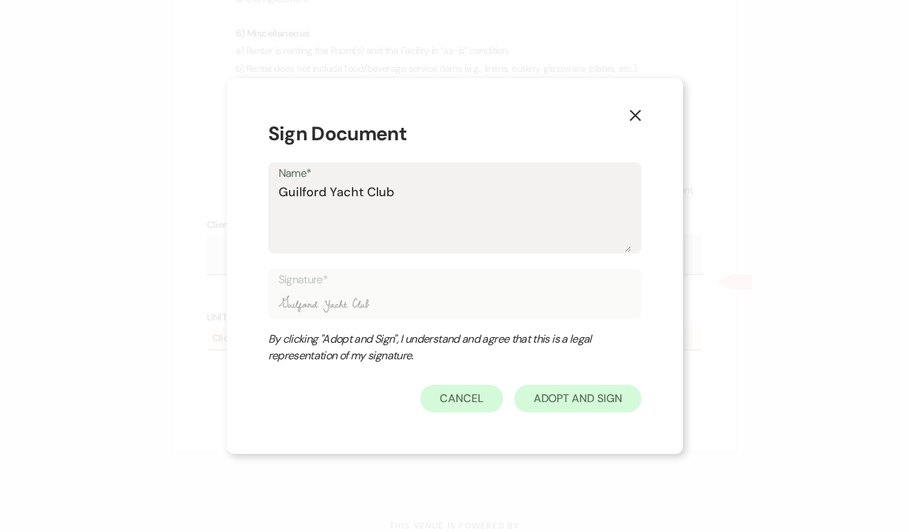
type textarea "Guilford Yacht Club"
click at [597, 404] on button "Adopt And Sign" at bounding box center [577, 399] width 127 height 28
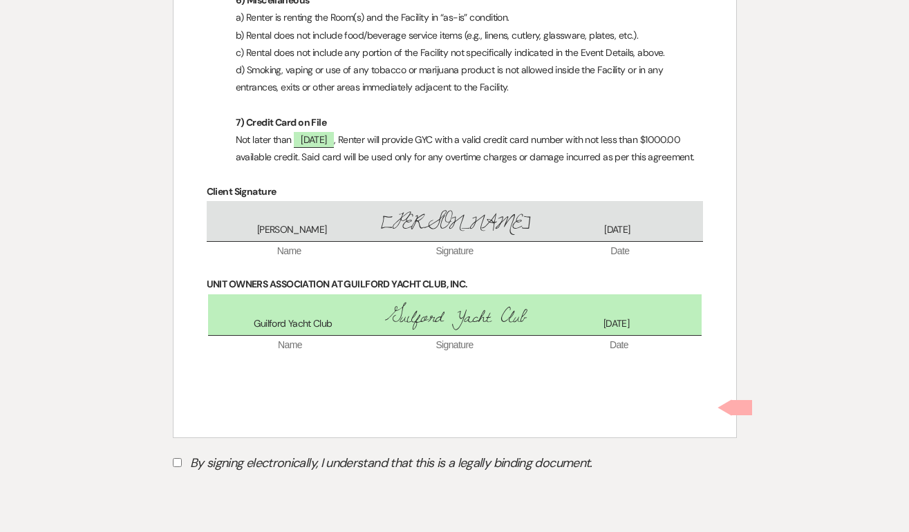
scroll to position [2380, 0]
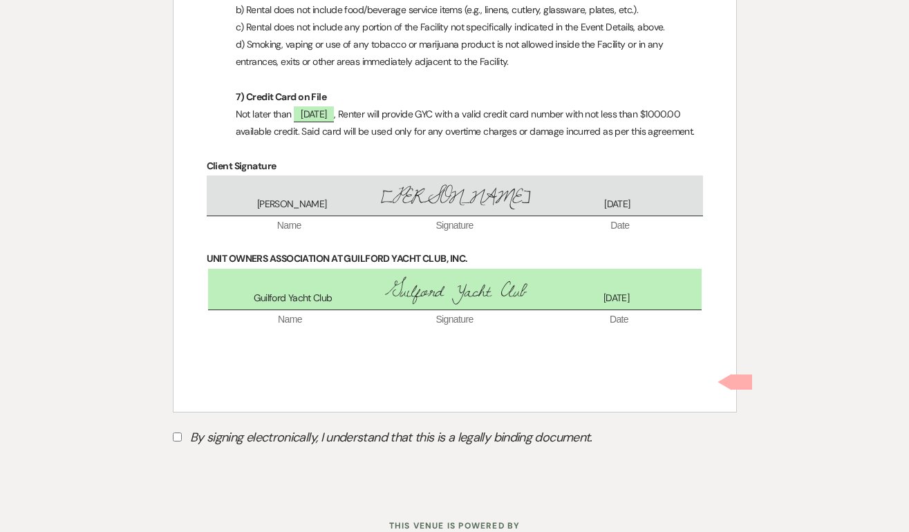
click at [181, 427] on label "By signing electronically, I understand that this is a legally binding document." at bounding box center [455, 440] width 564 height 26
click at [181, 433] on input "By signing electronically, I understand that this is a legally binding document." at bounding box center [177, 437] width 9 height 9
checkbox input "true"
click at [205, 460] on button "Submit" at bounding box center [221, 472] width 97 height 25
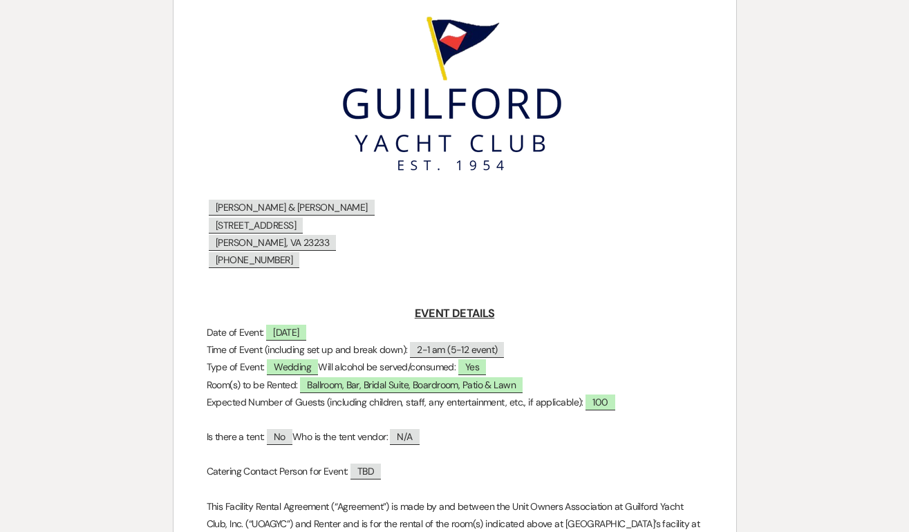
scroll to position [0, 0]
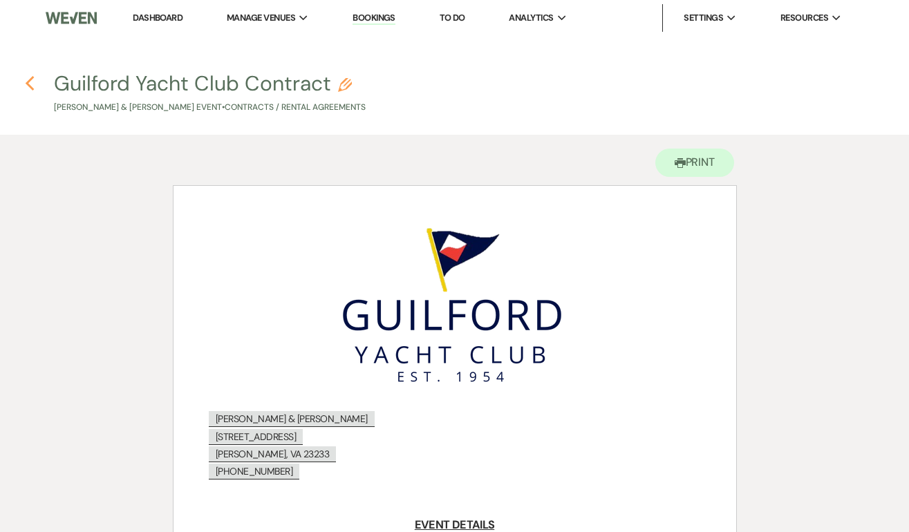
click at [30, 84] on icon "Previous" at bounding box center [30, 83] width 10 height 17
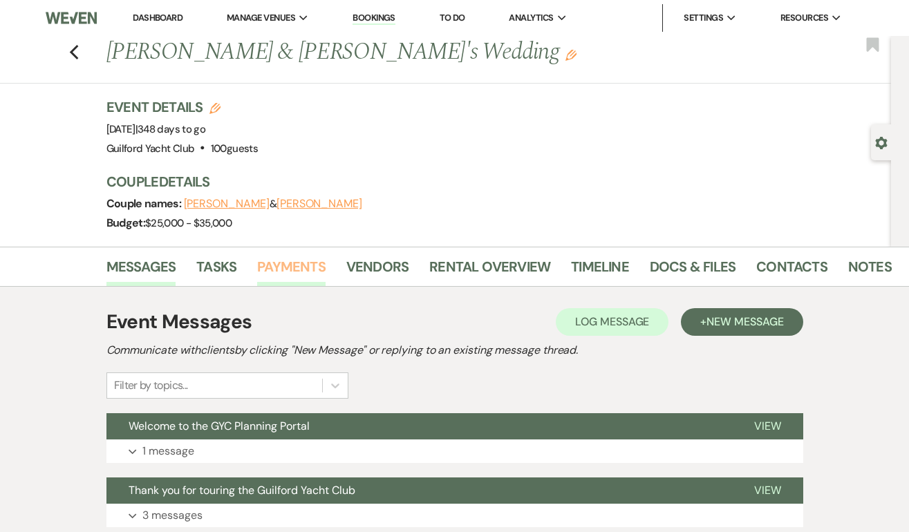
click at [299, 273] on link "Payments" at bounding box center [291, 271] width 68 height 30
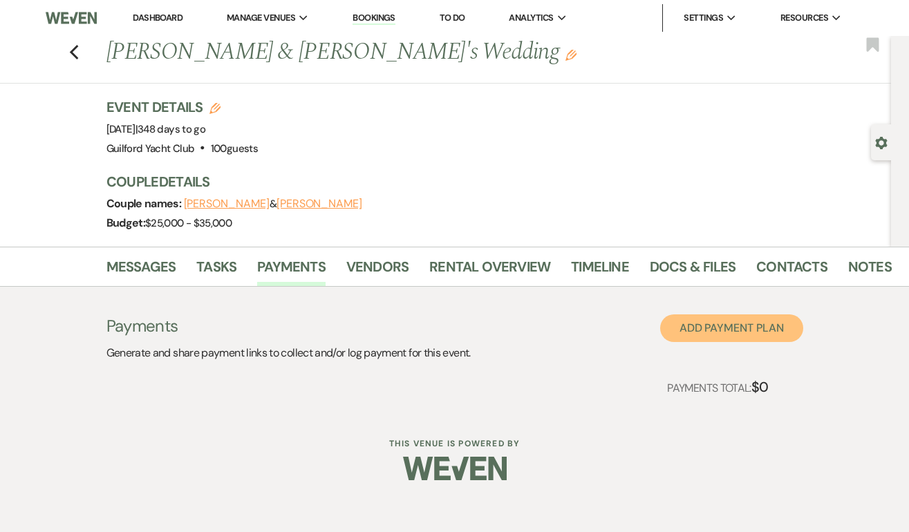
click at [741, 334] on button "Add Payment Plan" at bounding box center [731, 329] width 143 height 28
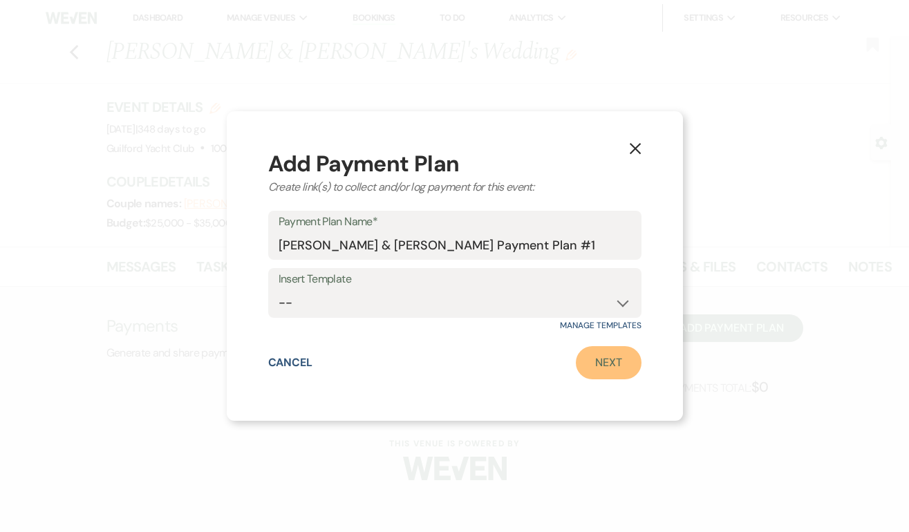
click at [605, 362] on link "Next" at bounding box center [609, 362] width 66 height 33
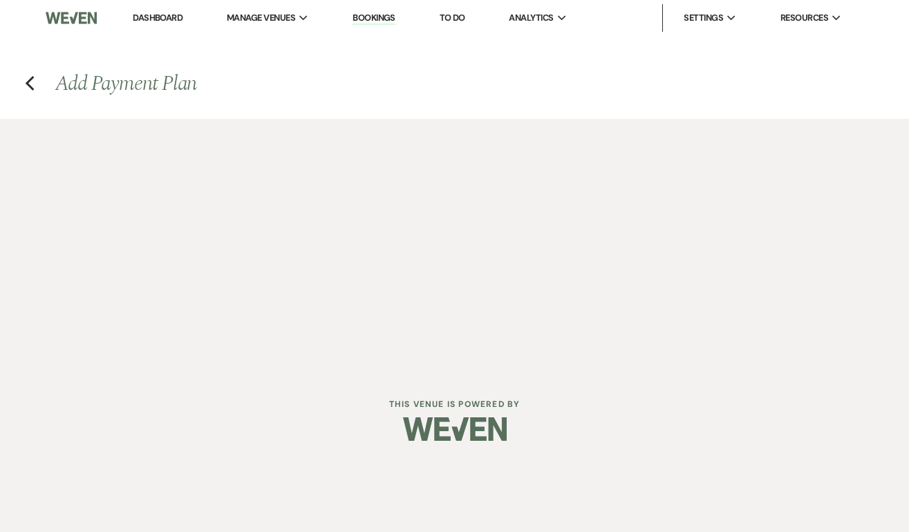
select select "2"
select select "percentage"
select select "true"
select select "client"
select select "weeks"
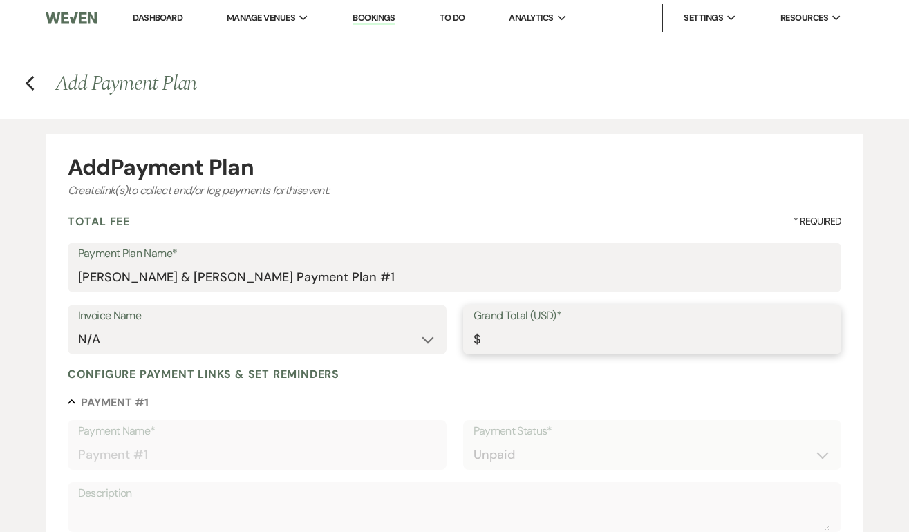
click at [530, 344] on input "Grand Total (USD)*" at bounding box center [653, 339] width 358 height 27
click at [26, 84] on icon "Previous" at bounding box center [30, 83] width 10 height 17
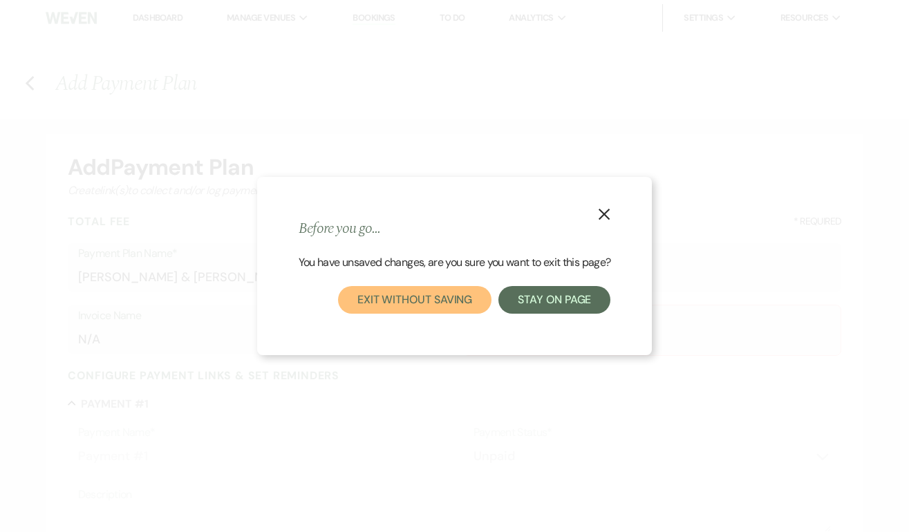
click at [383, 301] on button "Exit without saving" at bounding box center [415, 300] width 154 height 28
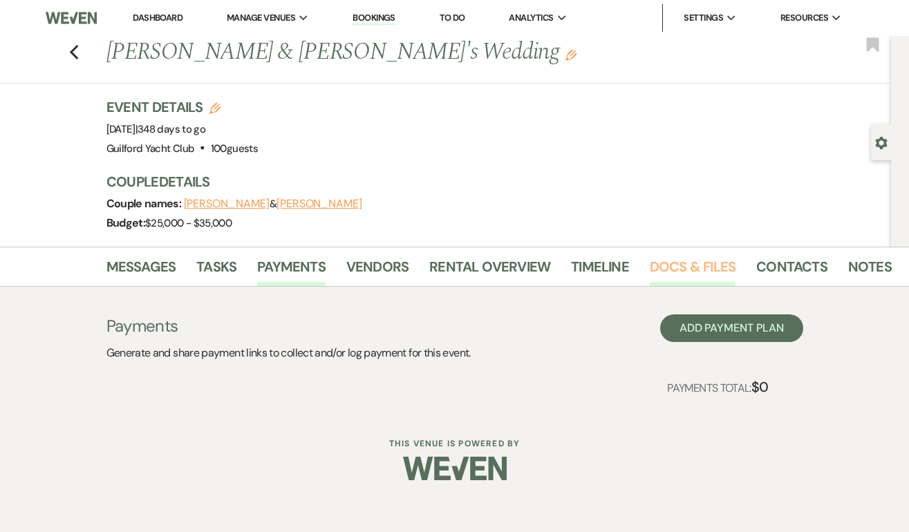
click at [690, 266] on link "Docs & Files" at bounding box center [693, 271] width 86 height 30
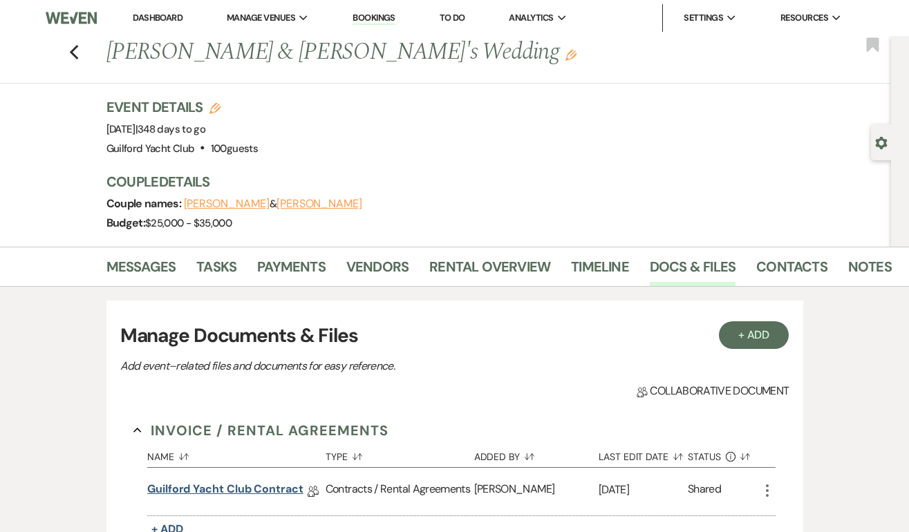
click at [270, 489] on link "Guilford Yacht Club Contract" at bounding box center [225, 491] width 156 height 21
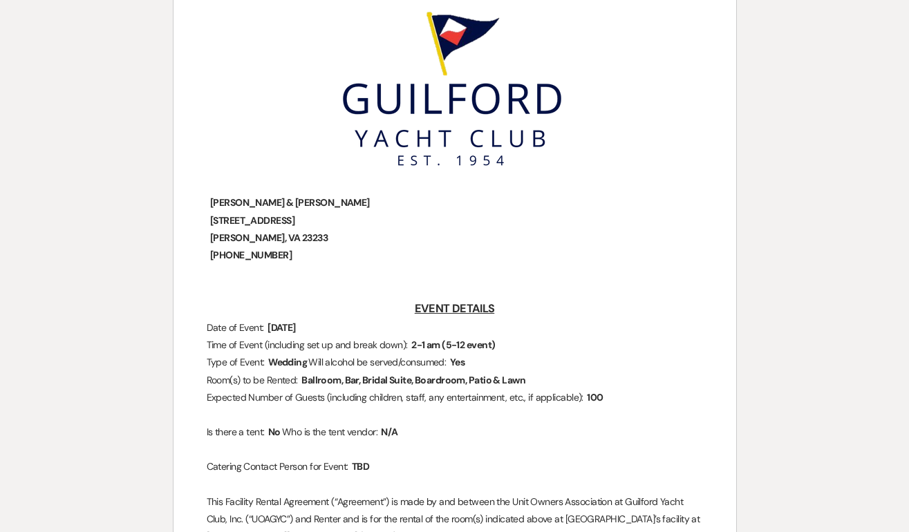
scroll to position [294, 0]
